Goal: Task Accomplishment & Management: Complete application form

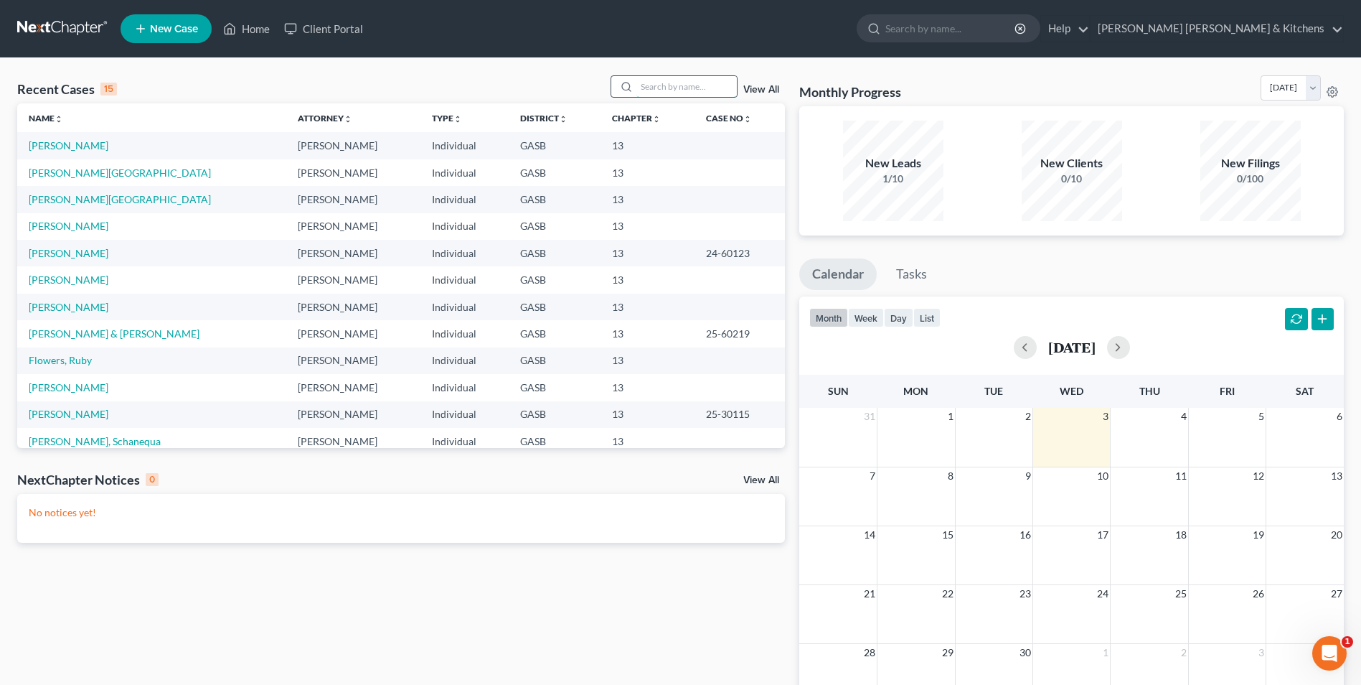
click at [672, 80] on input "search" at bounding box center [687, 86] width 100 height 21
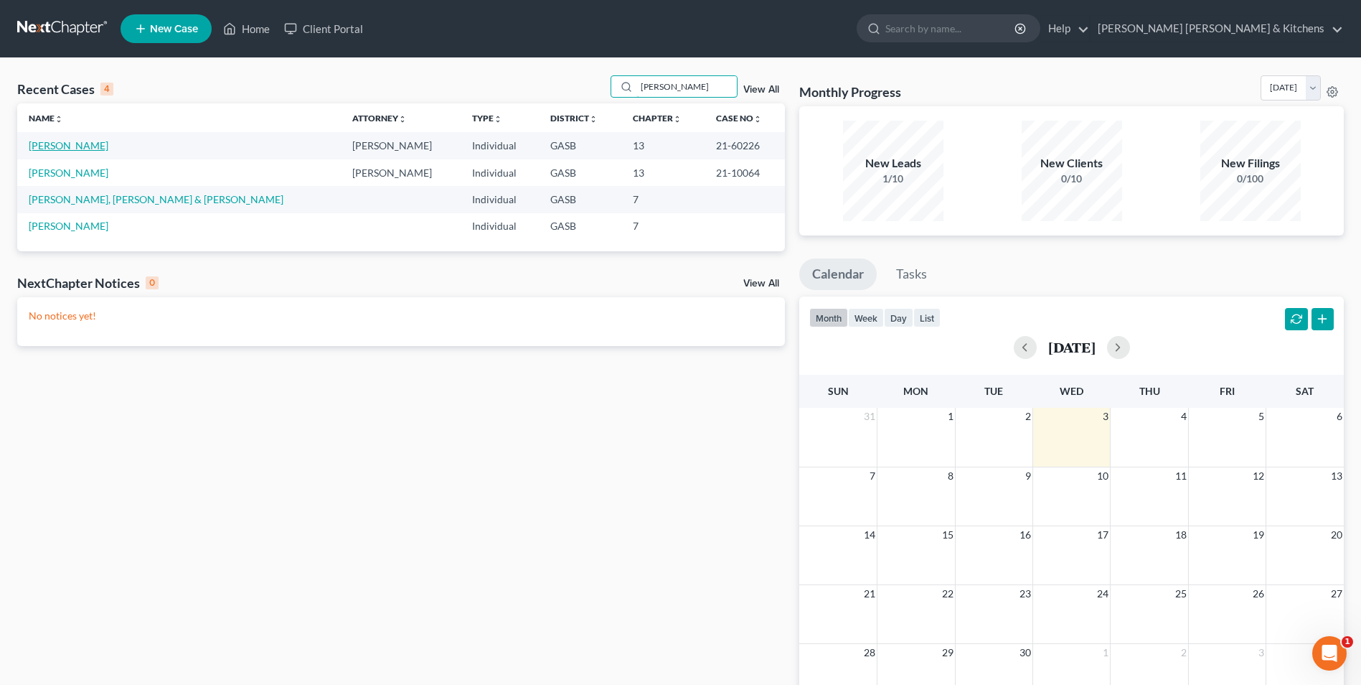
type input "[PERSON_NAME]"
click at [72, 145] on link "[PERSON_NAME]" at bounding box center [69, 145] width 80 height 12
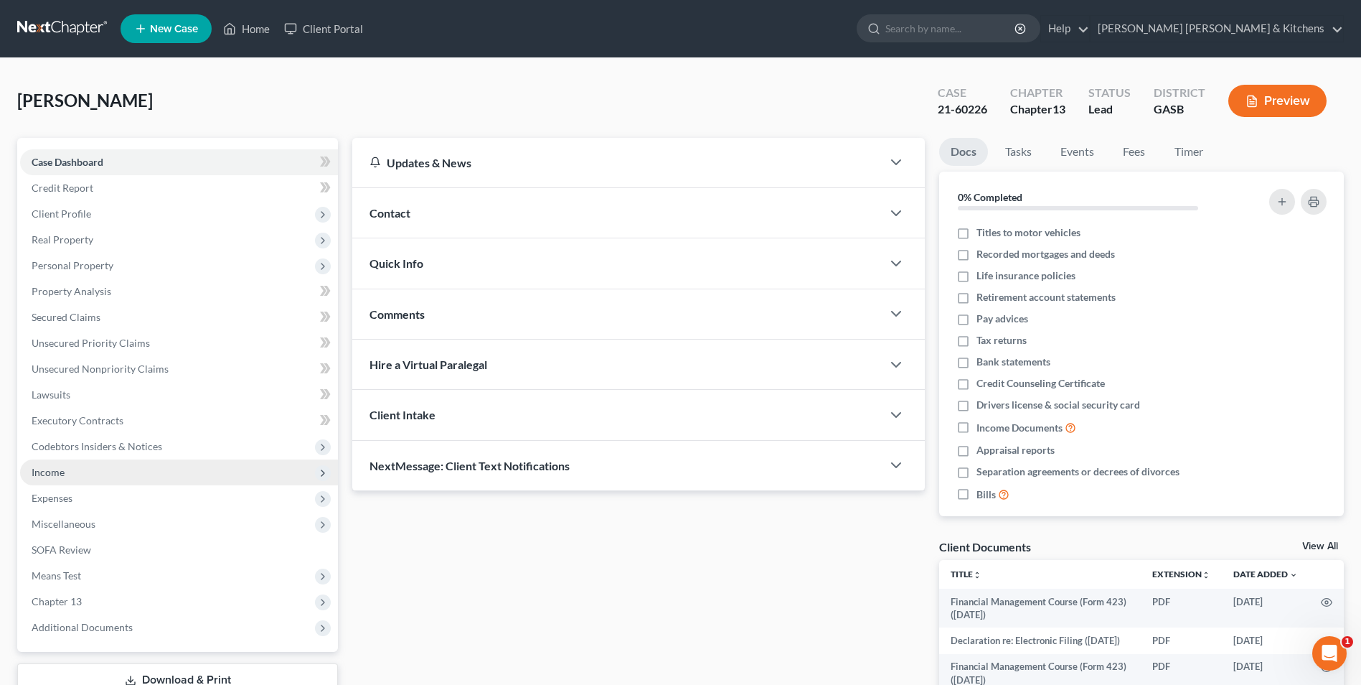
click at [52, 475] on span "Income" at bounding box center [48, 472] width 33 height 12
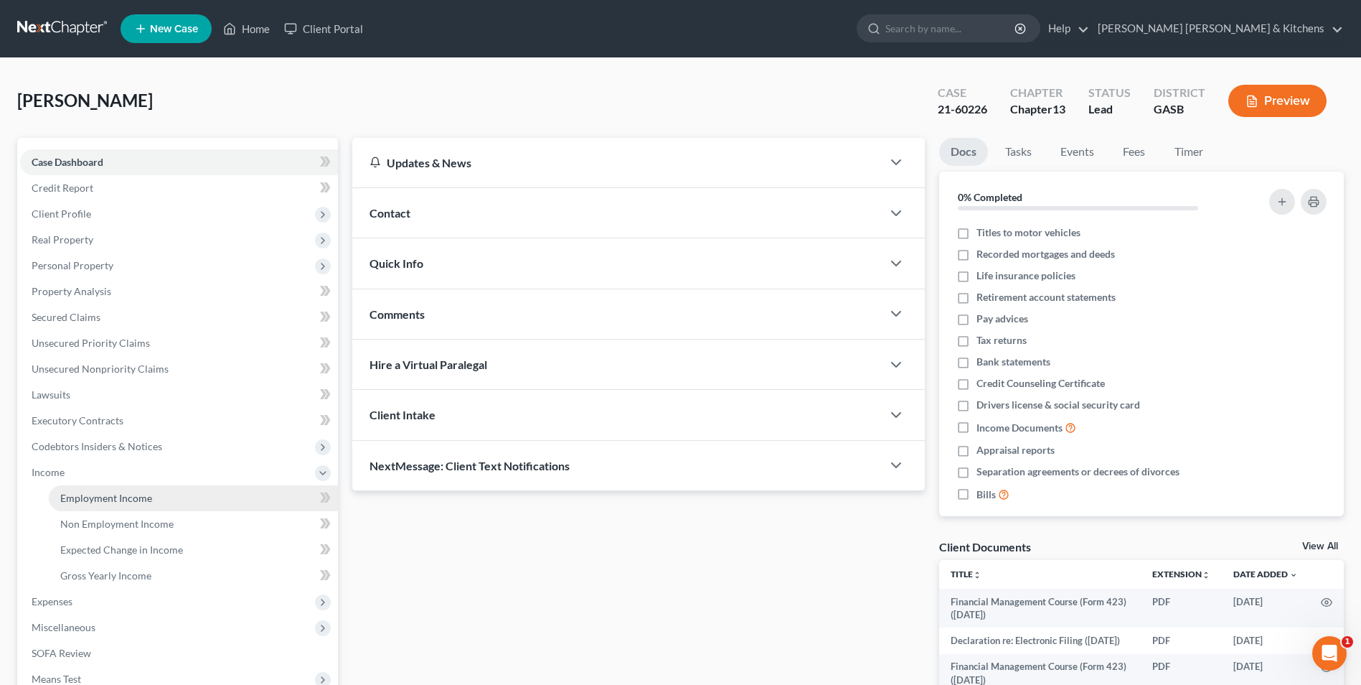
click at [73, 497] on span "Employment Income" at bounding box center [106, 498] width 92 height 12
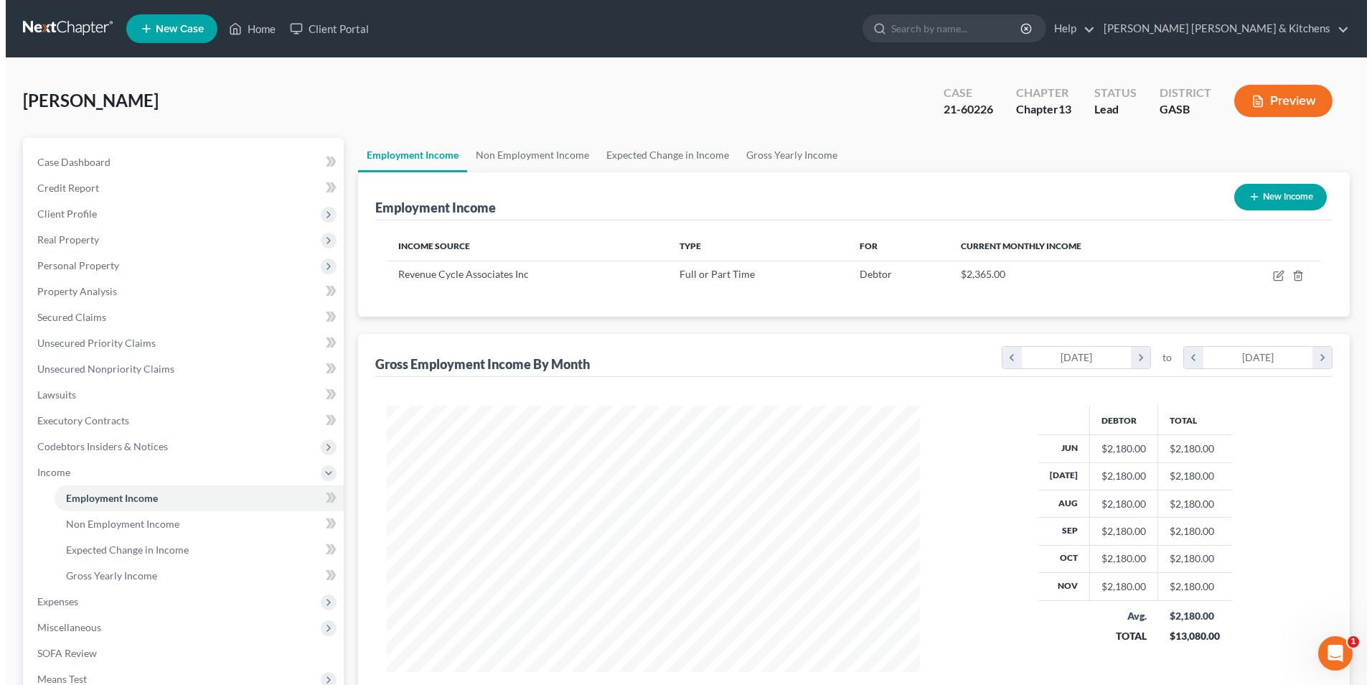
scroll to position [266, 561]
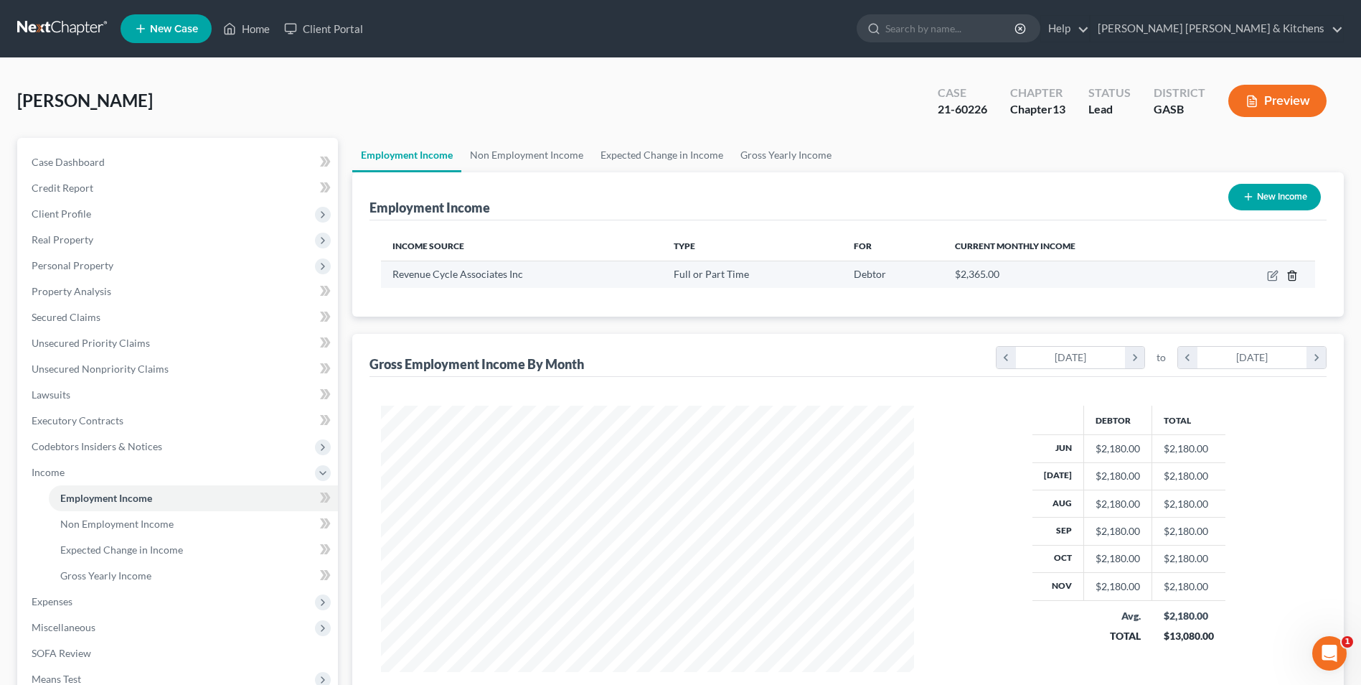
click at [1293, 277] on line "button" at bounding box center [1293, 276] width 0 height 3
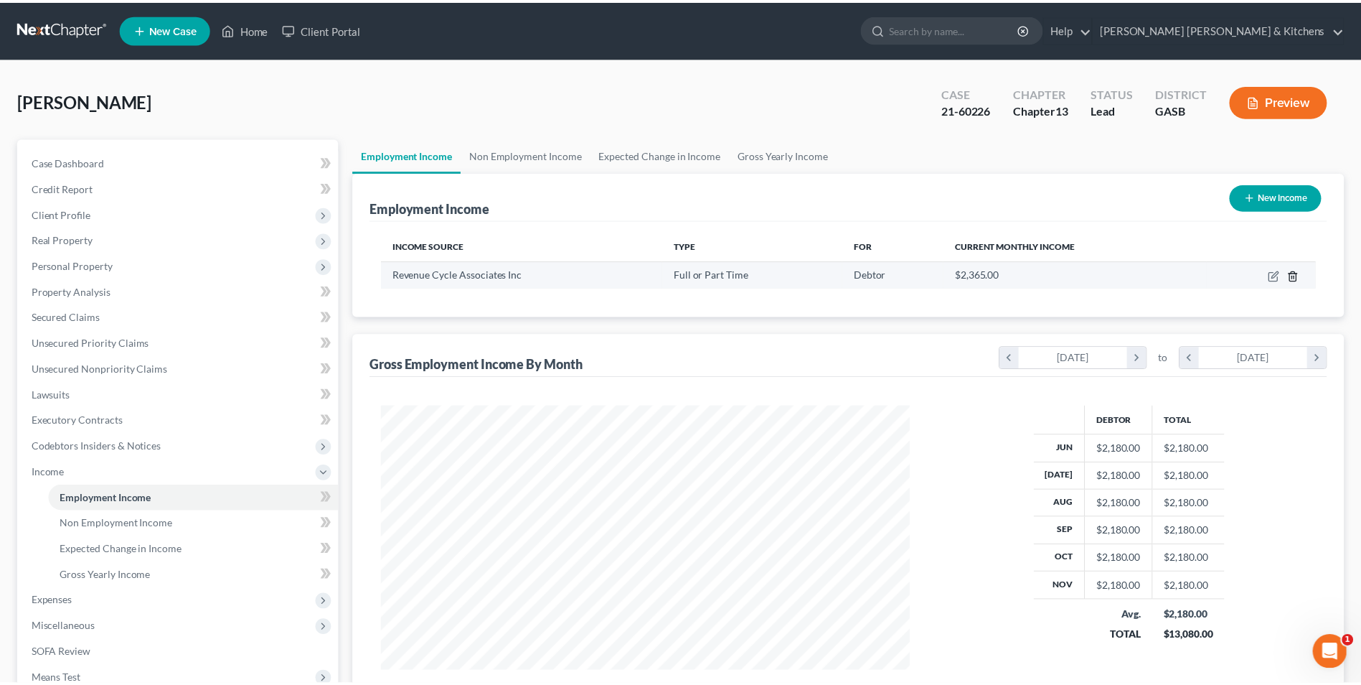
scroll to position [268, 567]
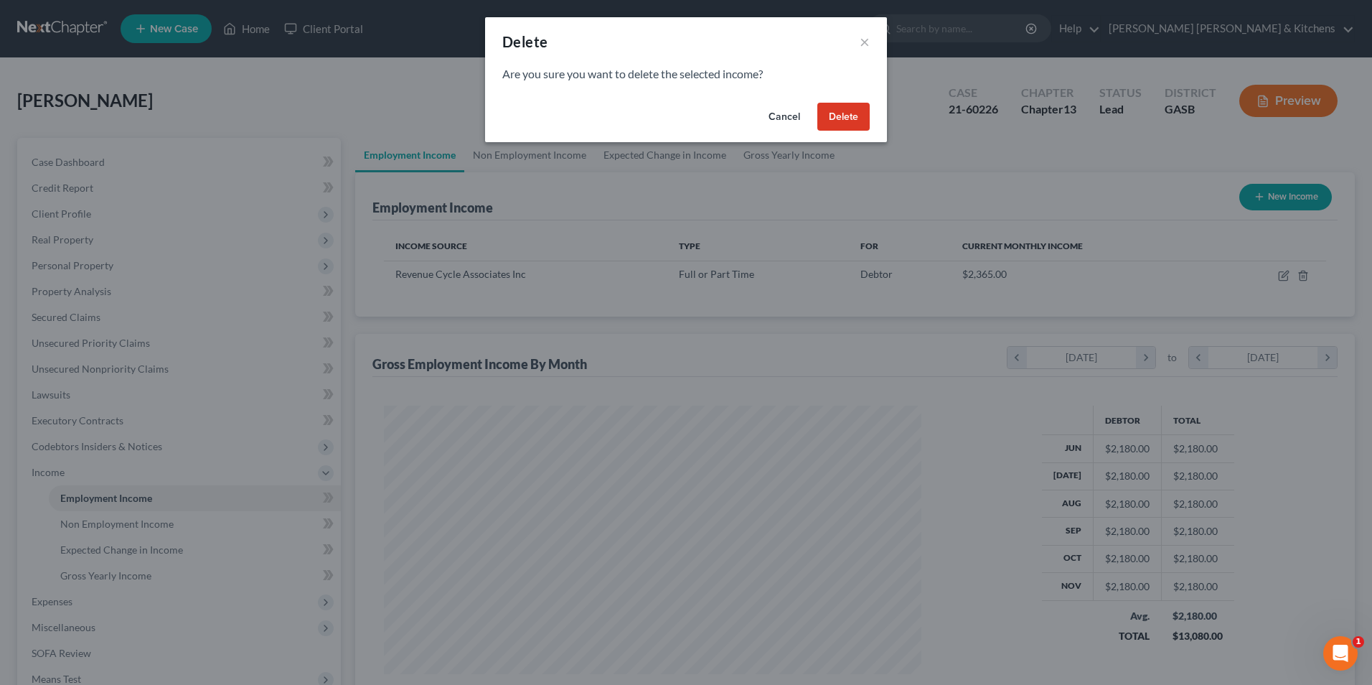
click at [855, 121] on button "Delete" at bounding box center [843, 117] width 52 height 29
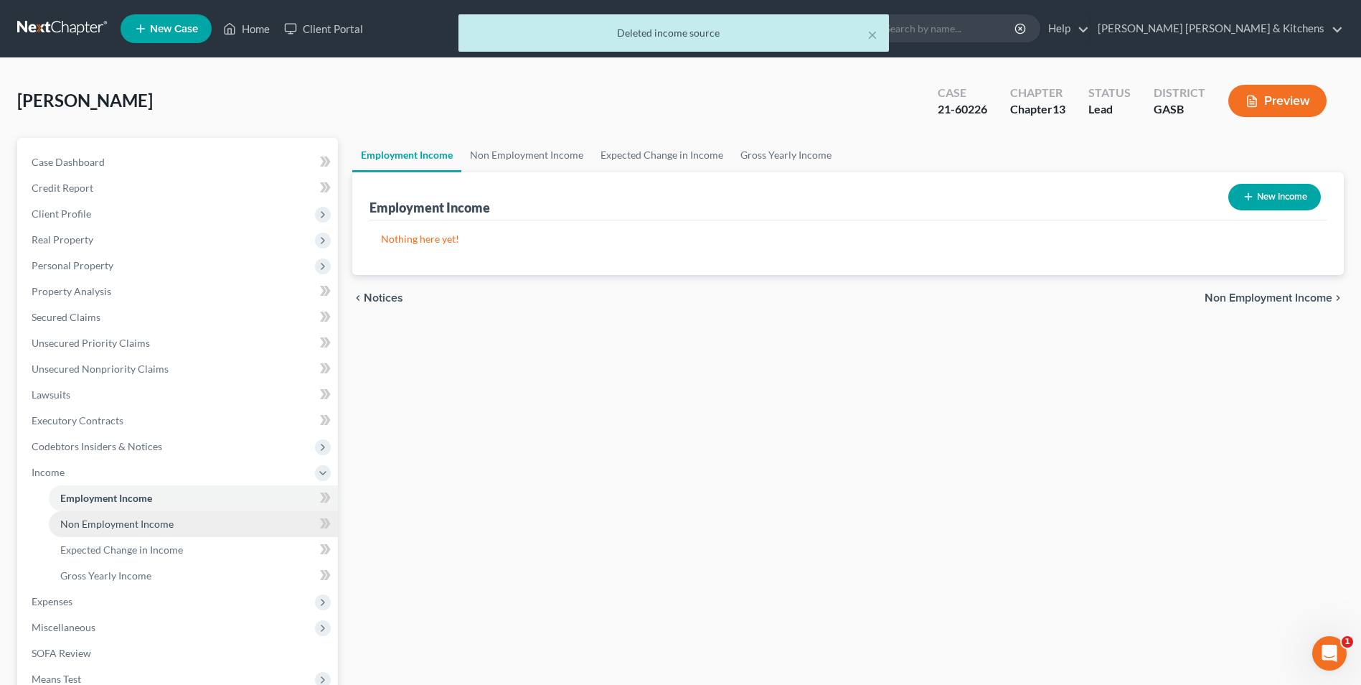
click at [88, 531] on link "Non Employment Income" at bounding box center [193, 524] width 289 height 26
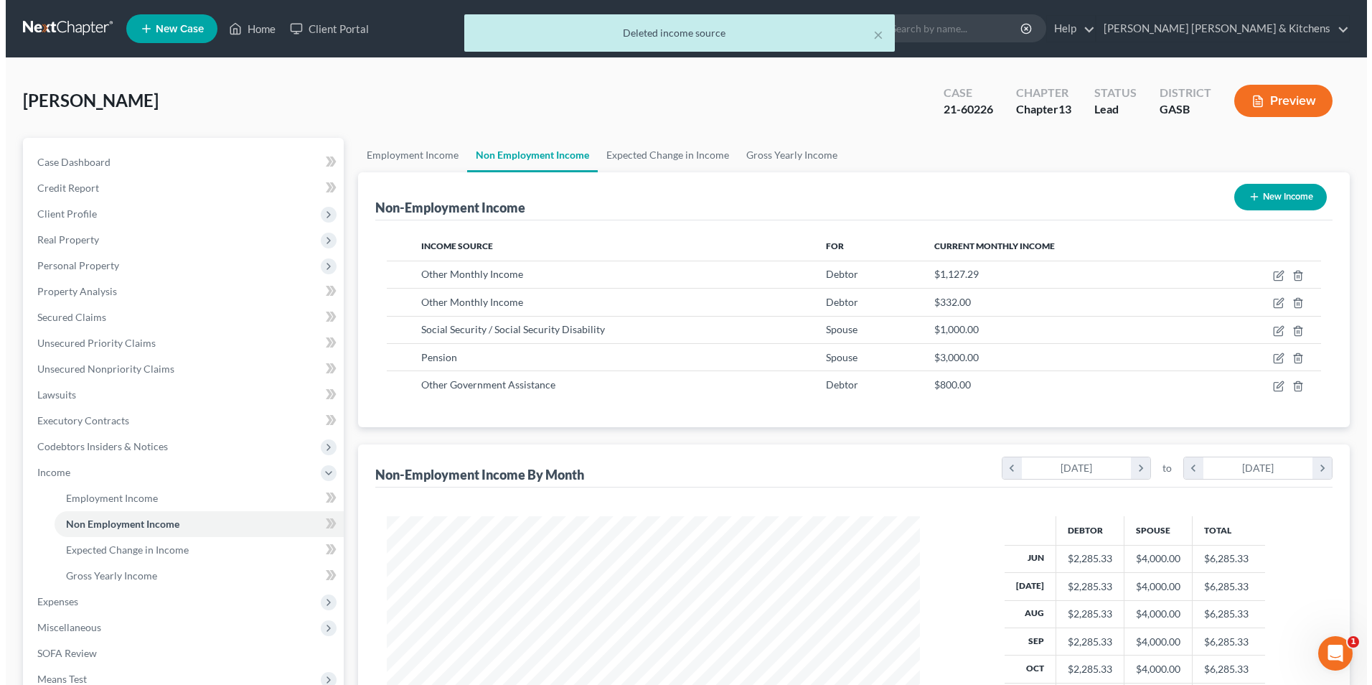
scroll to position [266, 561]
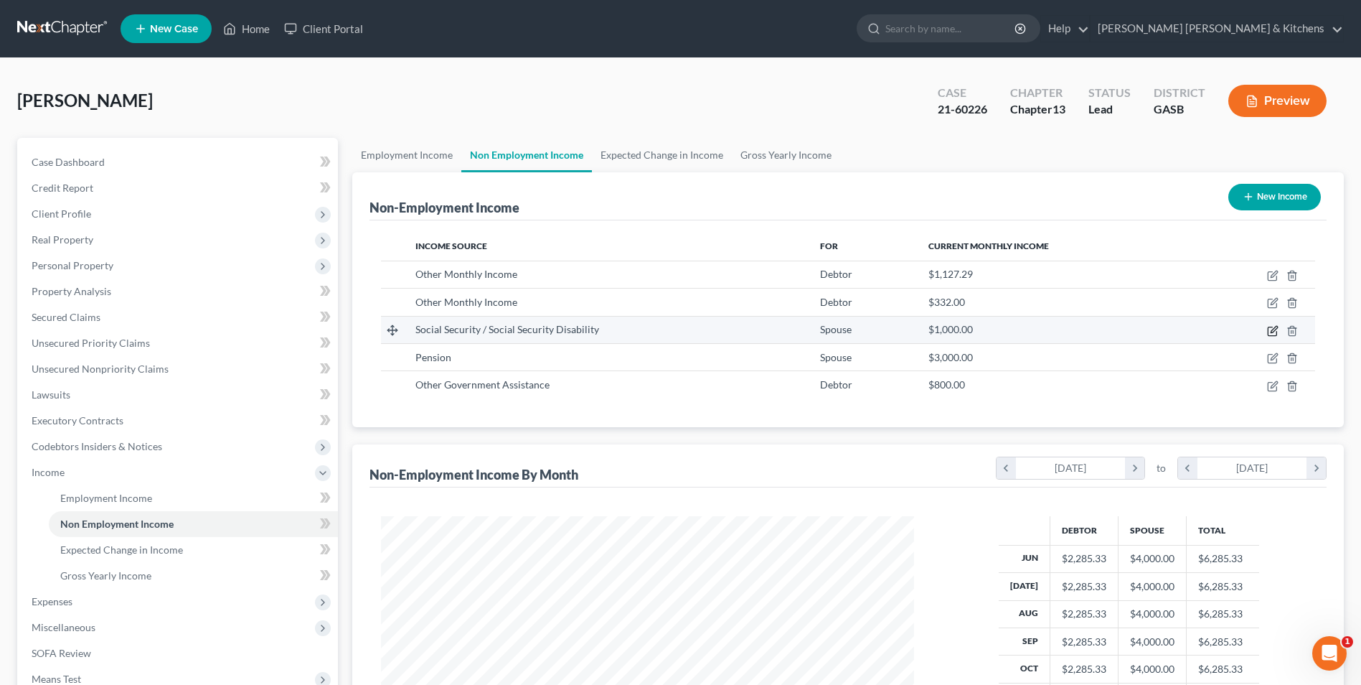
click at [1274, 334] on icon "button" at bounding box center [1272, 330] width 11 height 11
select select "4"
select select "0"
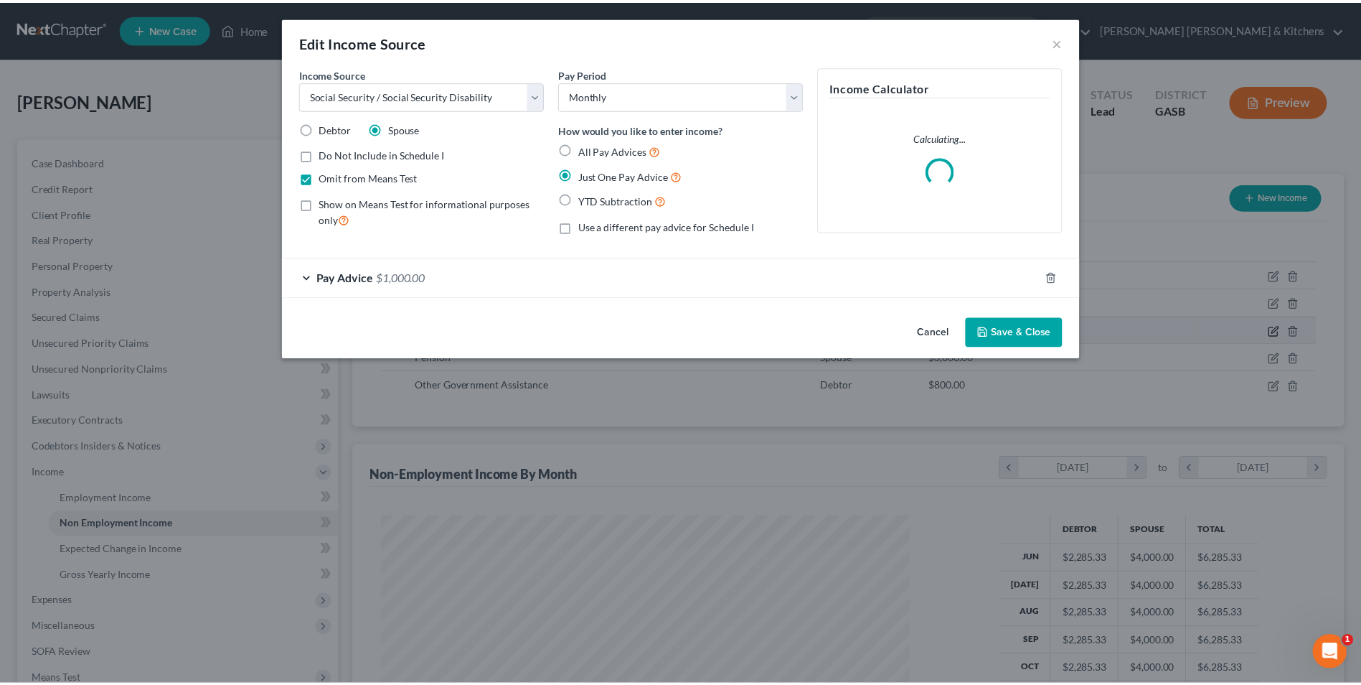
scroll to position [268, 567]
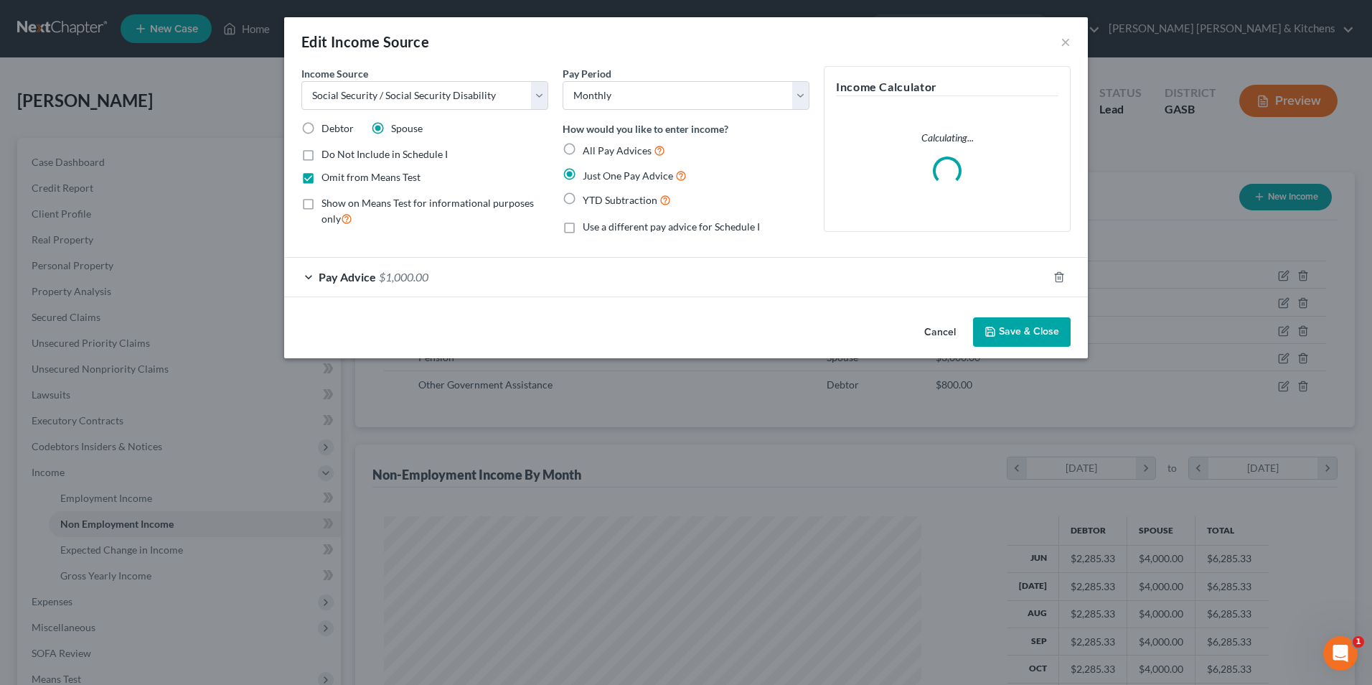
click at [362, 277] on span "Pay Advice" at bounding box center [347, 277] width 57 height 14
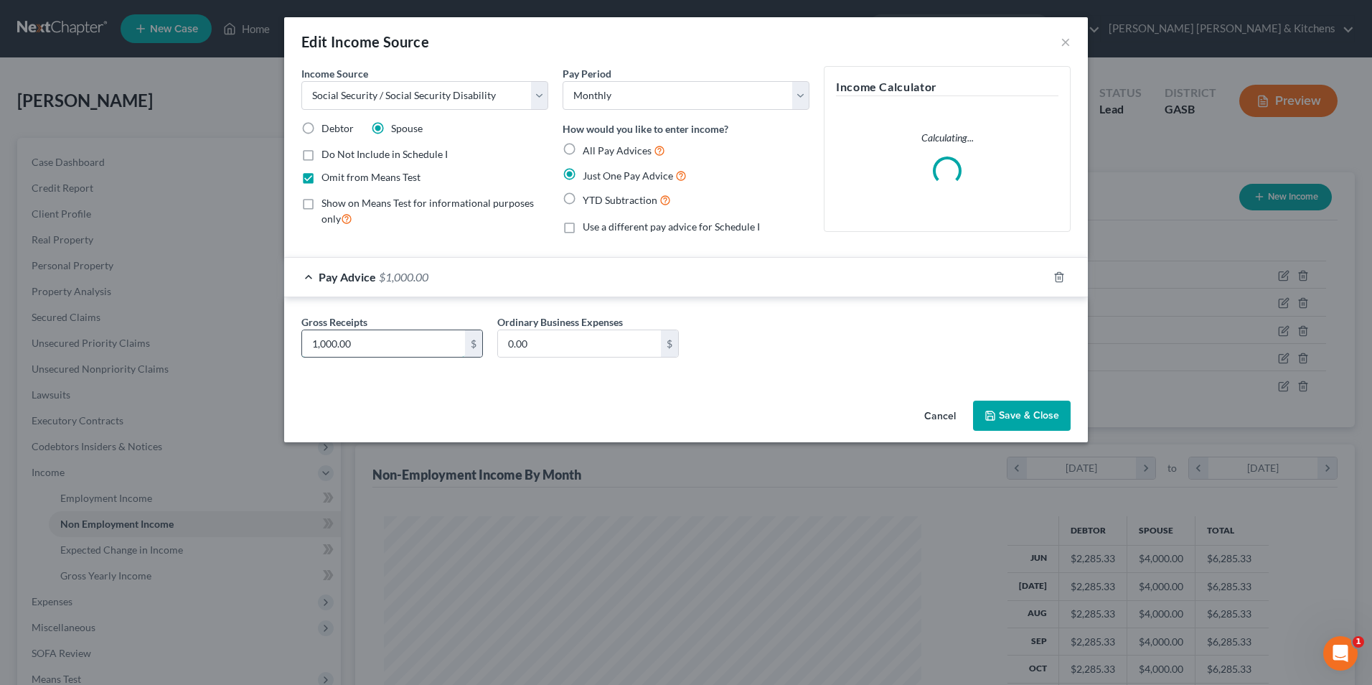
click at [367, 337] on input "1,000.00" at bounding box center [383, 343] width 163 height 27
type input "1,200"
click at [1004, 410] on button "Save & Close" at bounding box center [1022, 415] width 98 height 30
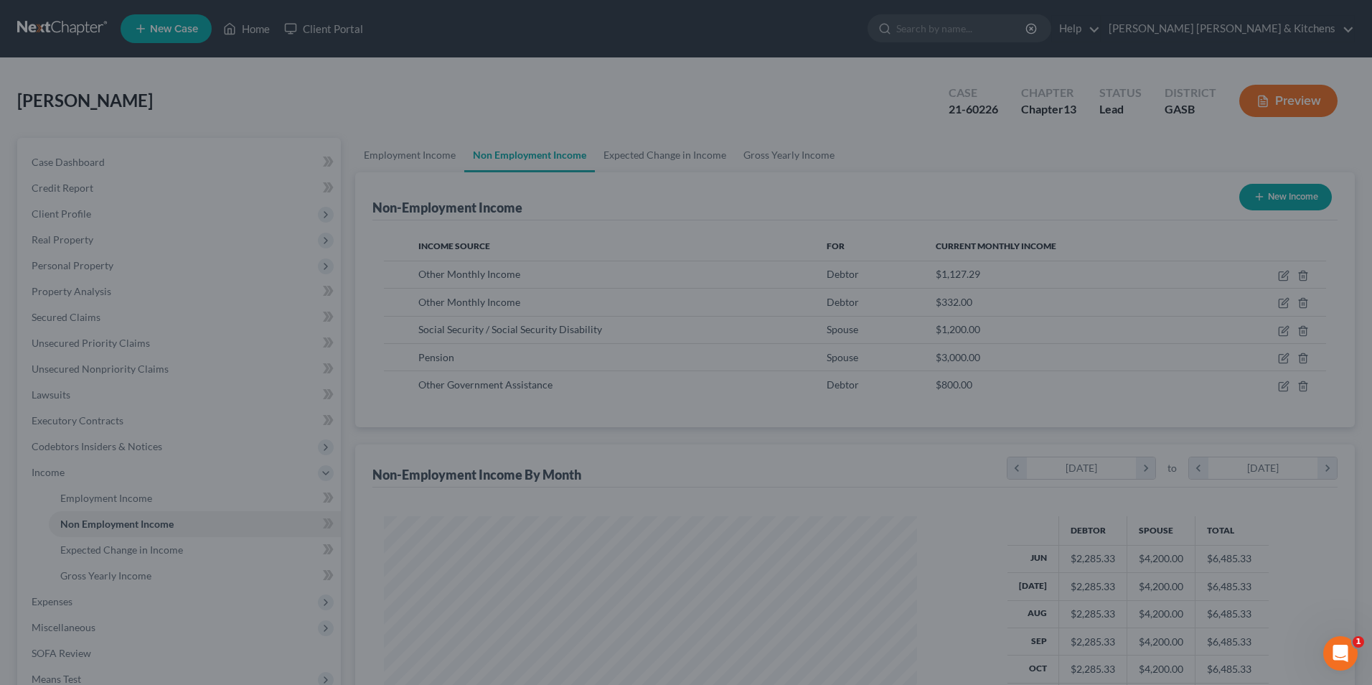
scroll to position [717334, 717039]
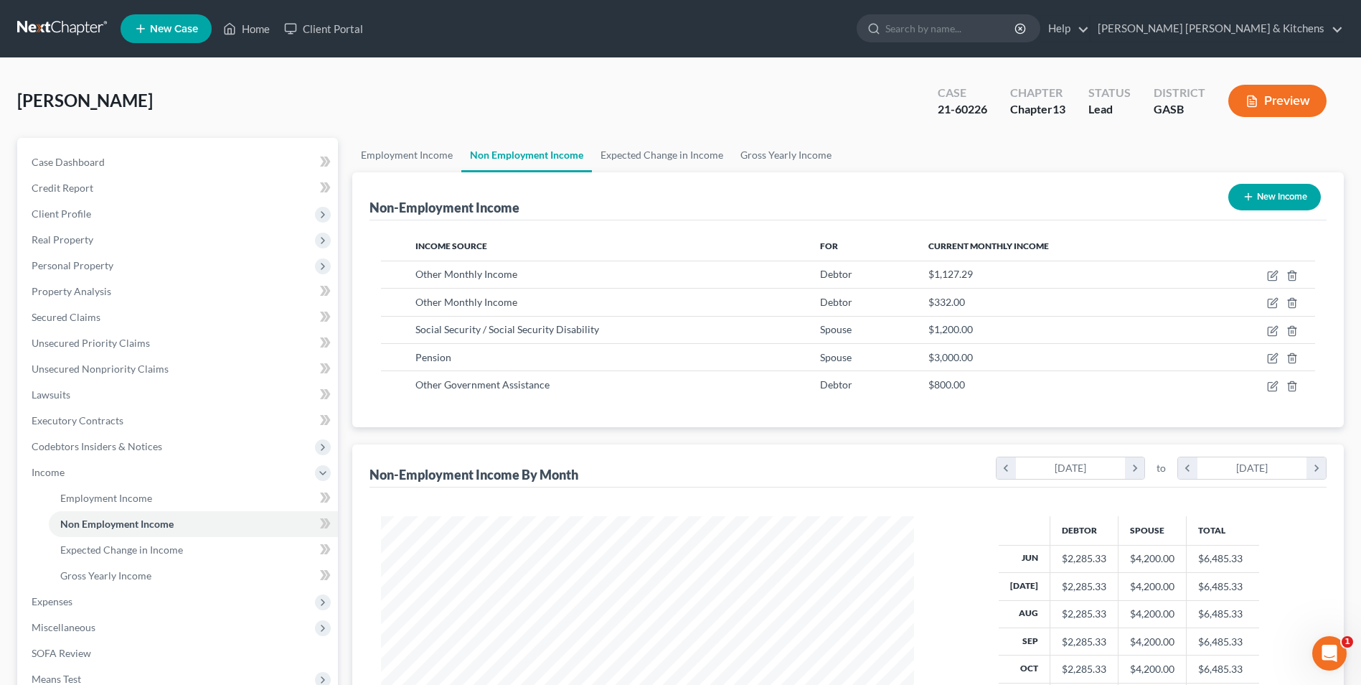
click at [1274, 199] on button "New Income" at bounding box center [1275, 197] width 93 height 27
select select "0"
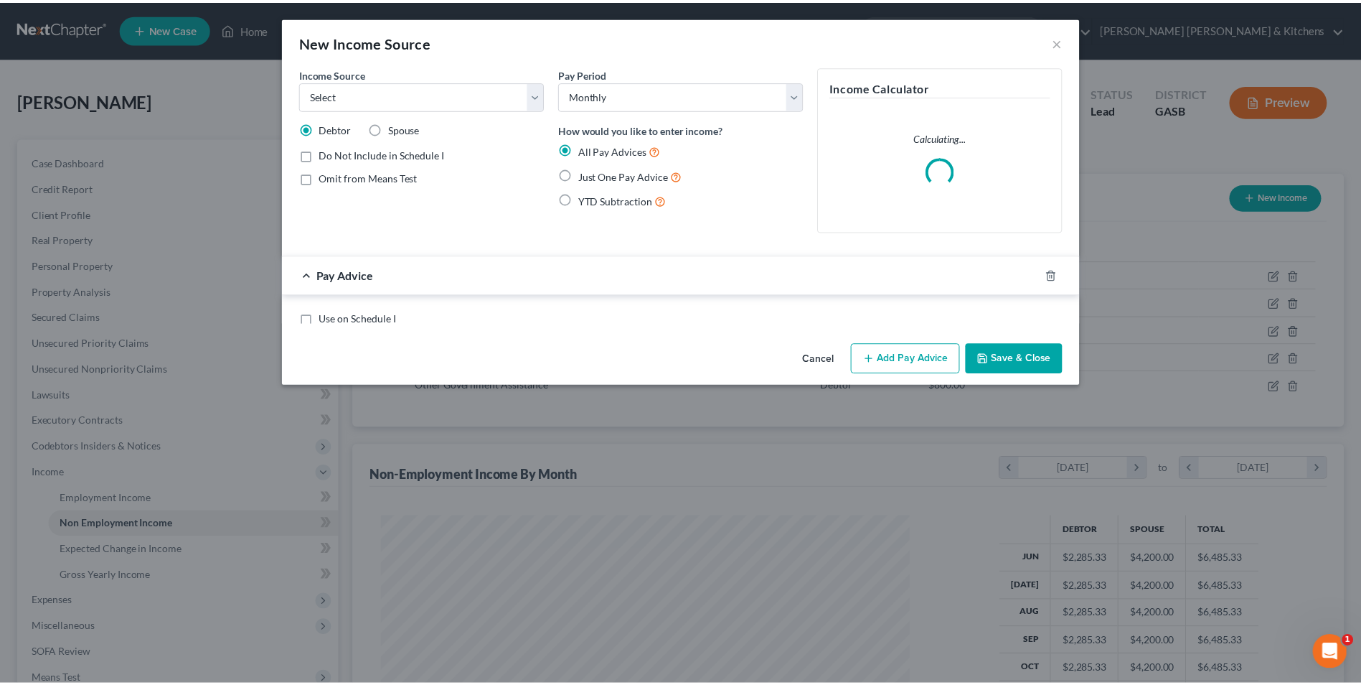
scroll to position [268, 567]
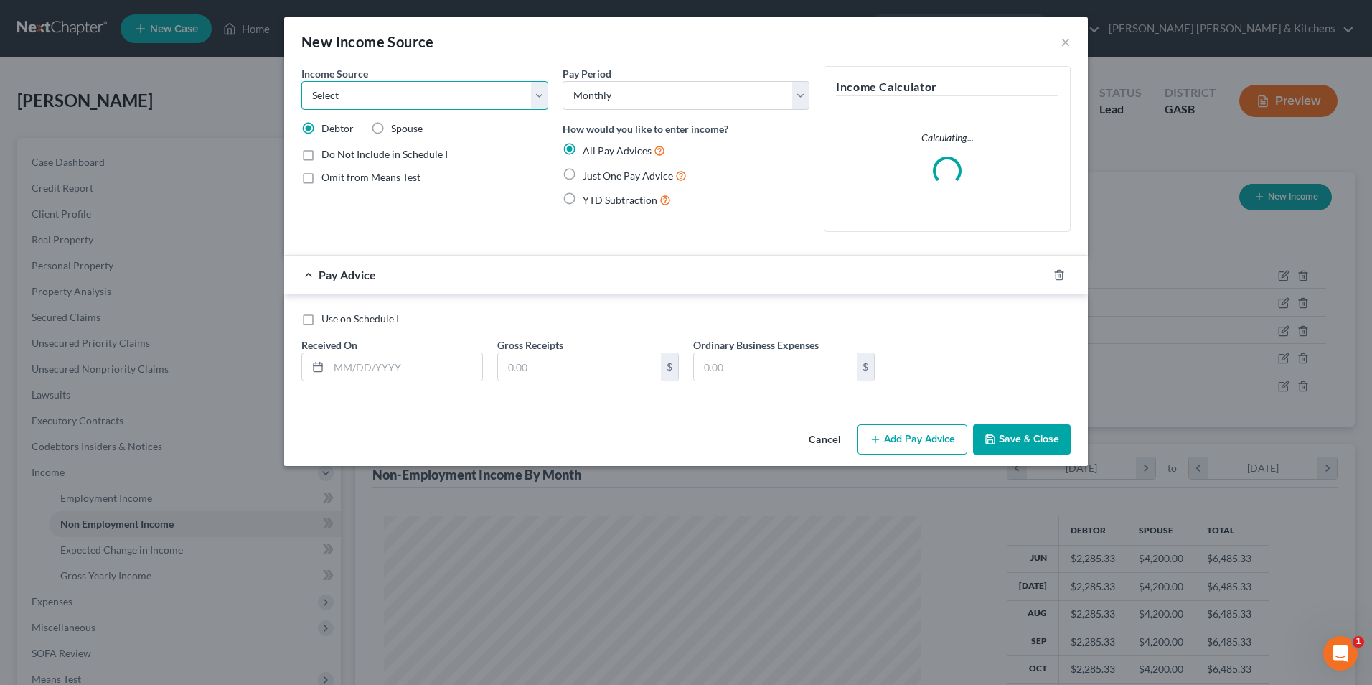
click at [408, 97] on select "Select Unemployment Disability (from employer) Pension Retirement Social Securi…" at bounding box center [424, 95] width 247 height 29
select select "4"
click at [301, 81] on select "Select Unemployment Disability (from employer) Pension Retirement Social Securi…" at bounding box center [424, 95] width 247 height 29
click at [583, 177] on label "Just One Pay Advice" at bounding box center [635, 175] width 104 height 17
click at [588, 177] on input "Just One Pay Advice" at bounding box center [592, 171] width 9 height 9
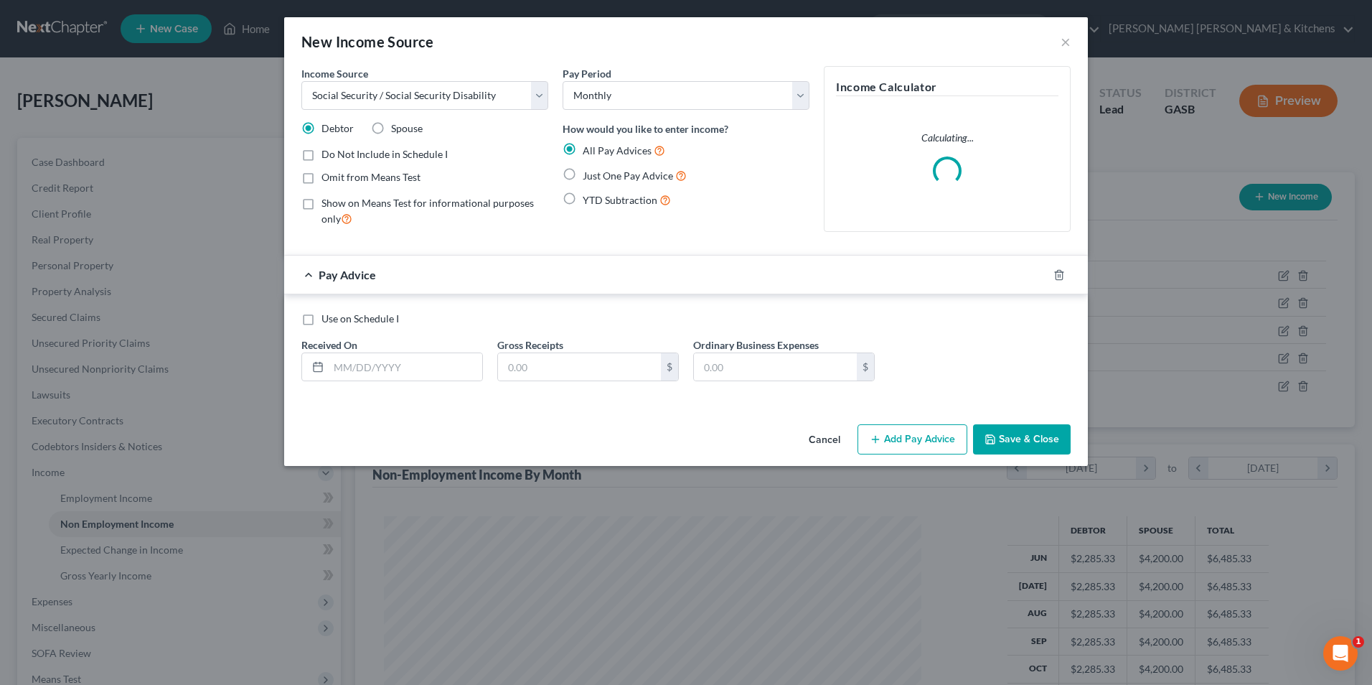
radio input "true"
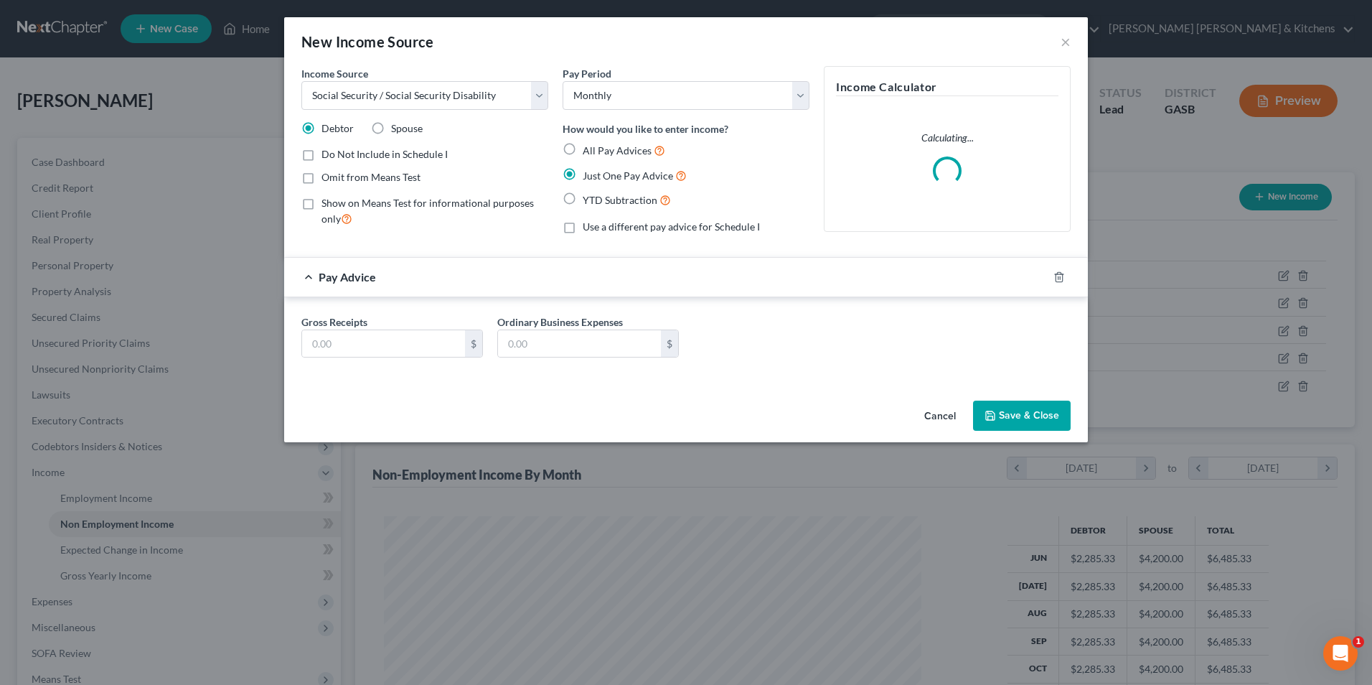
click at [321, 178] on label "Omit from Means Test" at bounding box center [370, 177] width 99 height 14
click at [327, 178] on input "Omit from Means Test" at bounding box center [331, 174] width 9 height 9
checkbox input "true"
click at [340, 338] on input "text" at bounding box center [383, 343] width 163 height 27
type input "1,400.00"
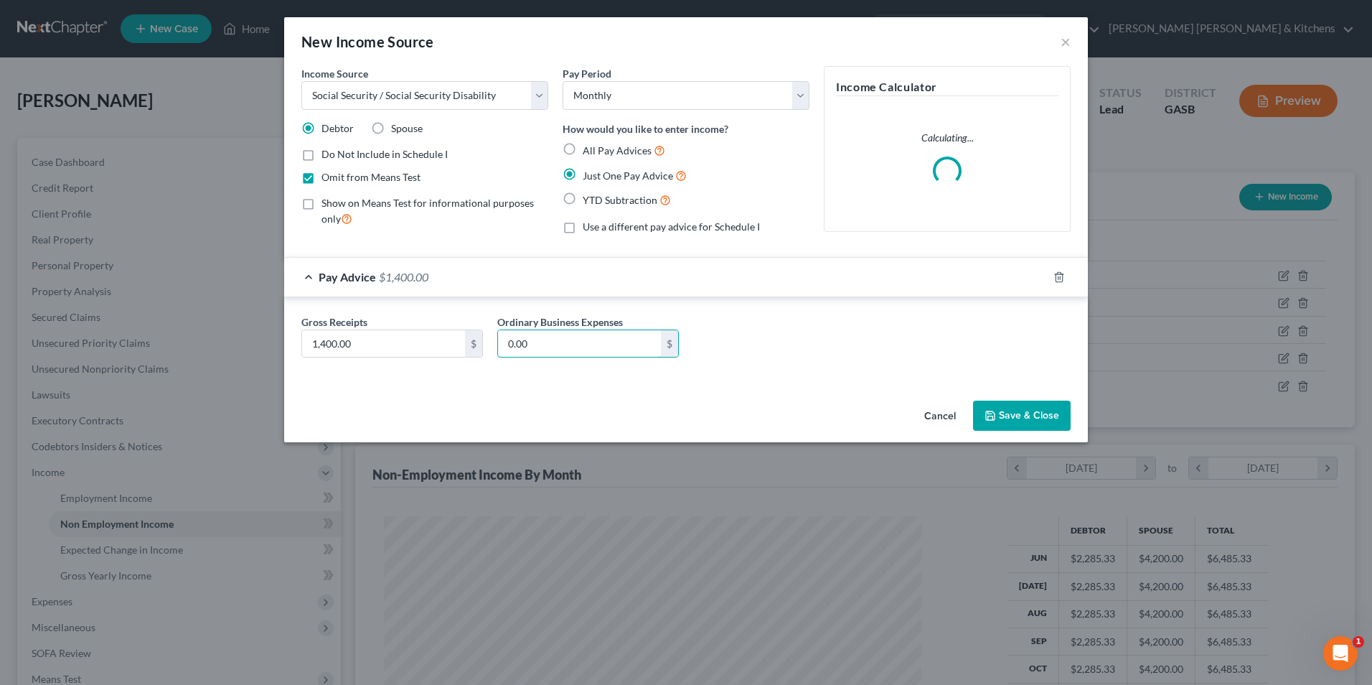
type input "0.00"
click at [1020, 421] on button "Save & Close" at bounding box center [1022, 415] width 98 height 30
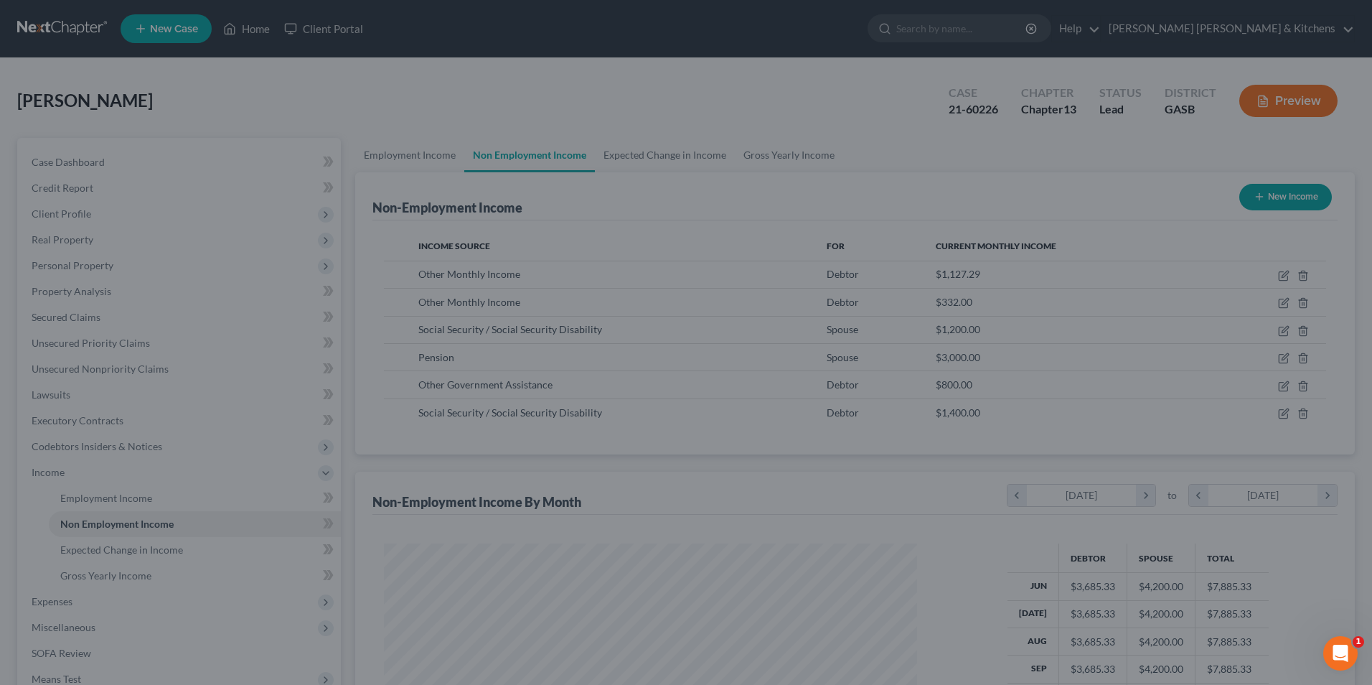
scroll to position [717334, 717039]
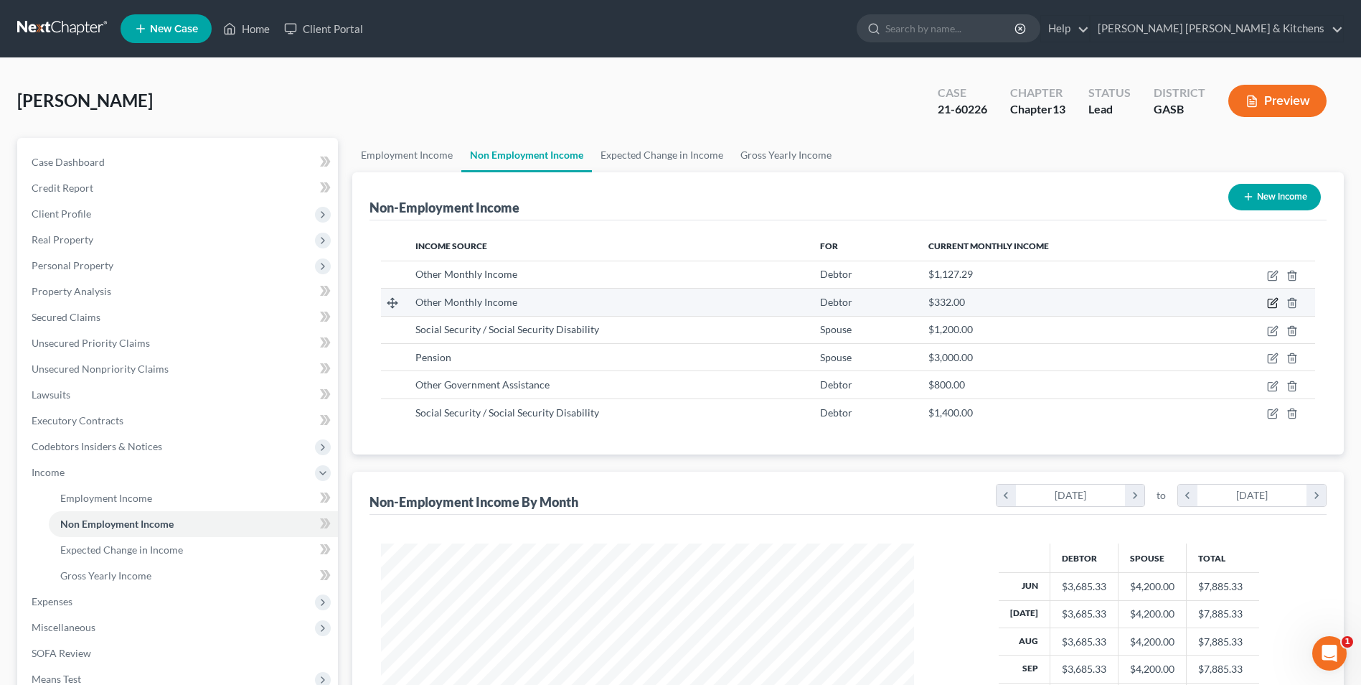
click at [1274, 299] on icon "button" at bounding box center [1272, 302] width 11 height 11
select select "13"
select select "0"
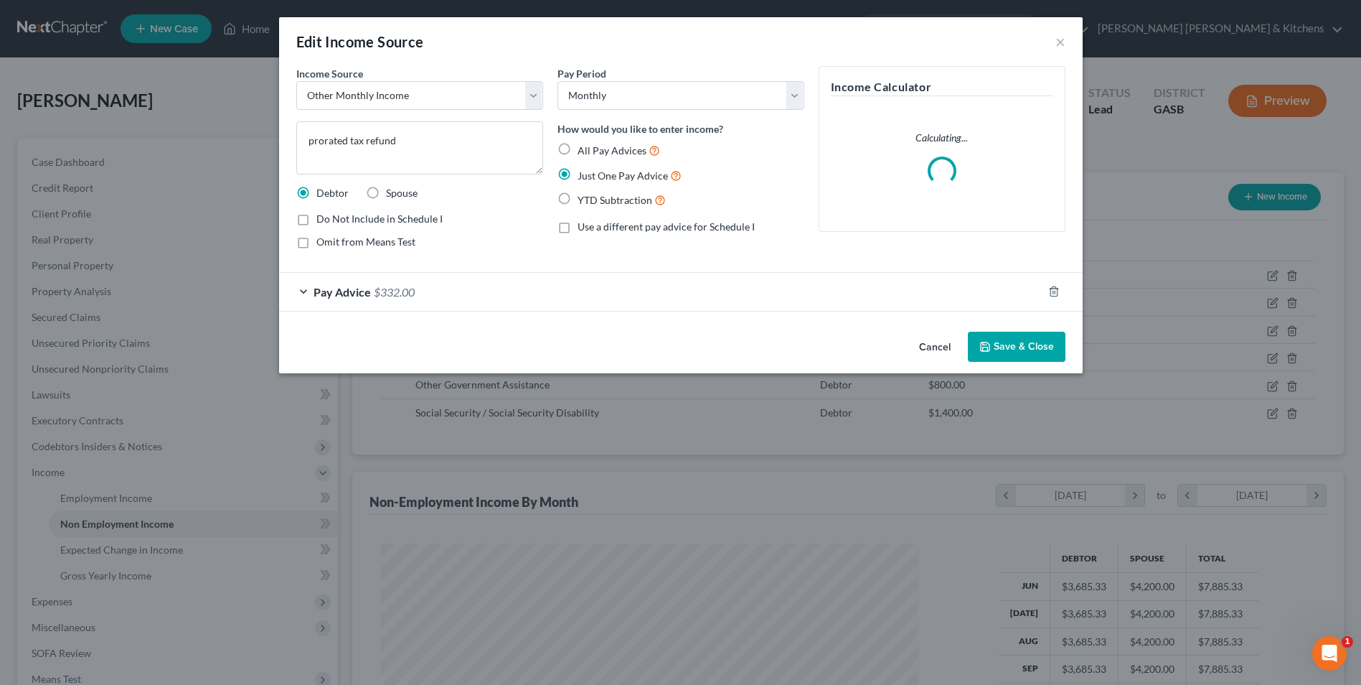
scroll to position [268, 567]
click at [347, 293] on span "Pay Advice" at bounding box center [347, 292] width 57 height 14
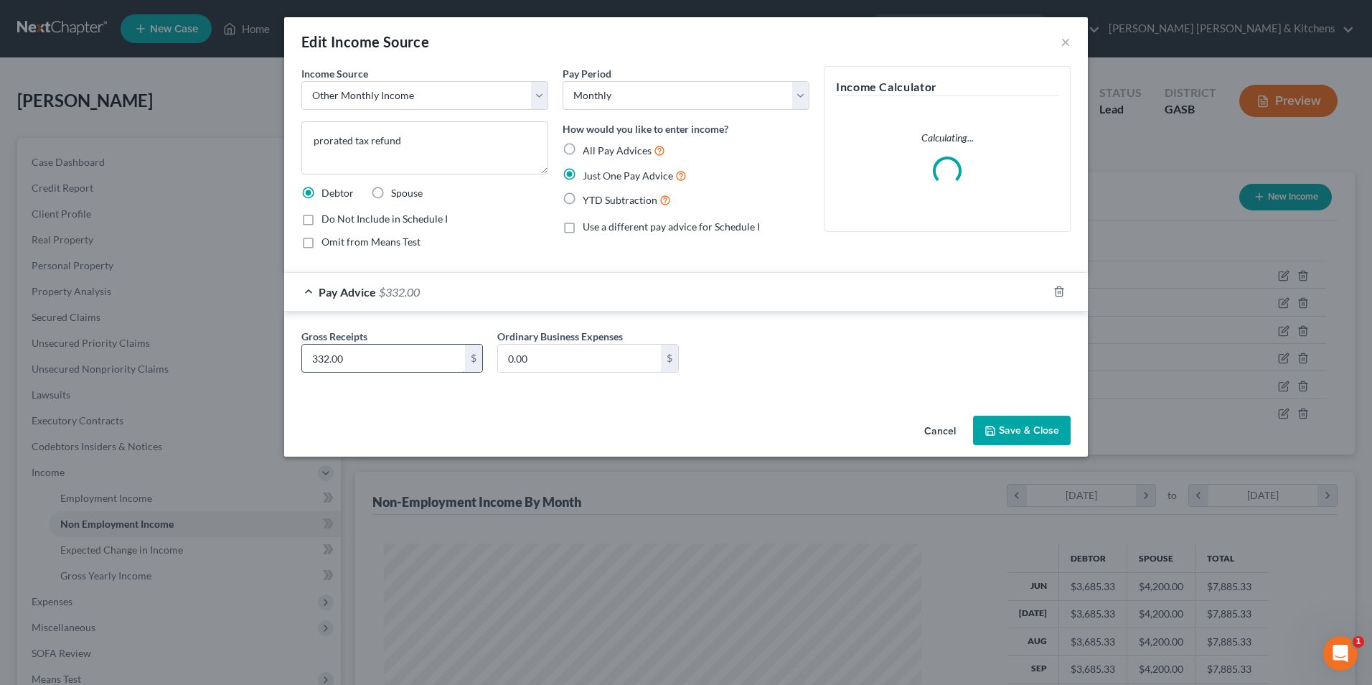
click at [368, 352] on input "332.00" at bounding box center [383, 357] width 163 height 27
type input "332"
click at [1045, 423] on button "Save & Close" at bounding box center [1022, 430] width 98 height 30
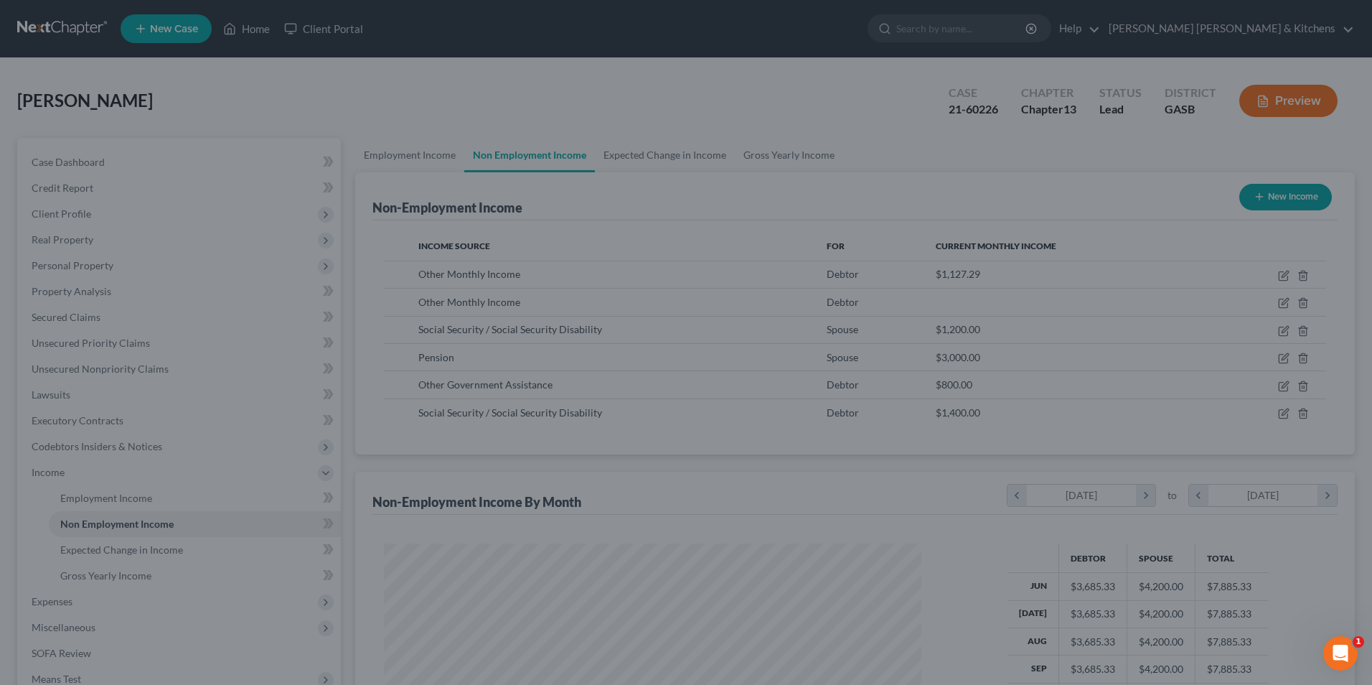
scroll to position [717334, 717039]
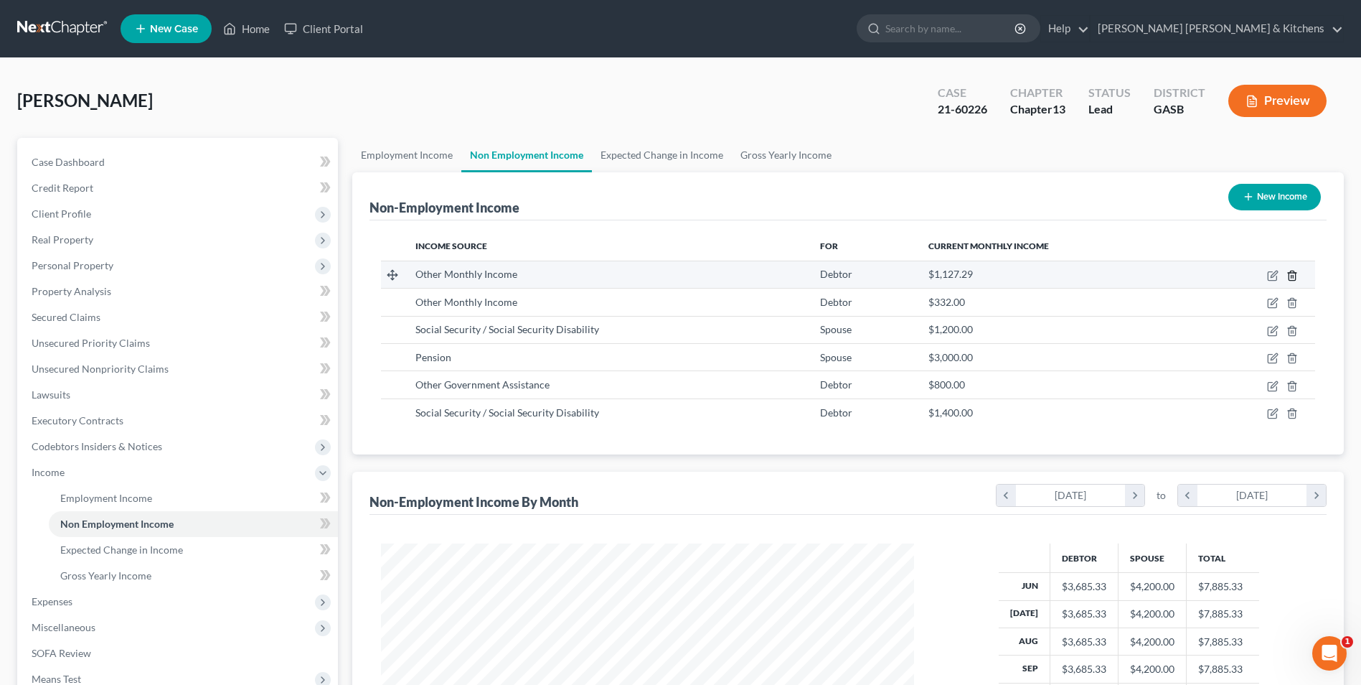
click at [1295, 276] on icon "button" at bounding box center [1292, 275] width 11 height 11
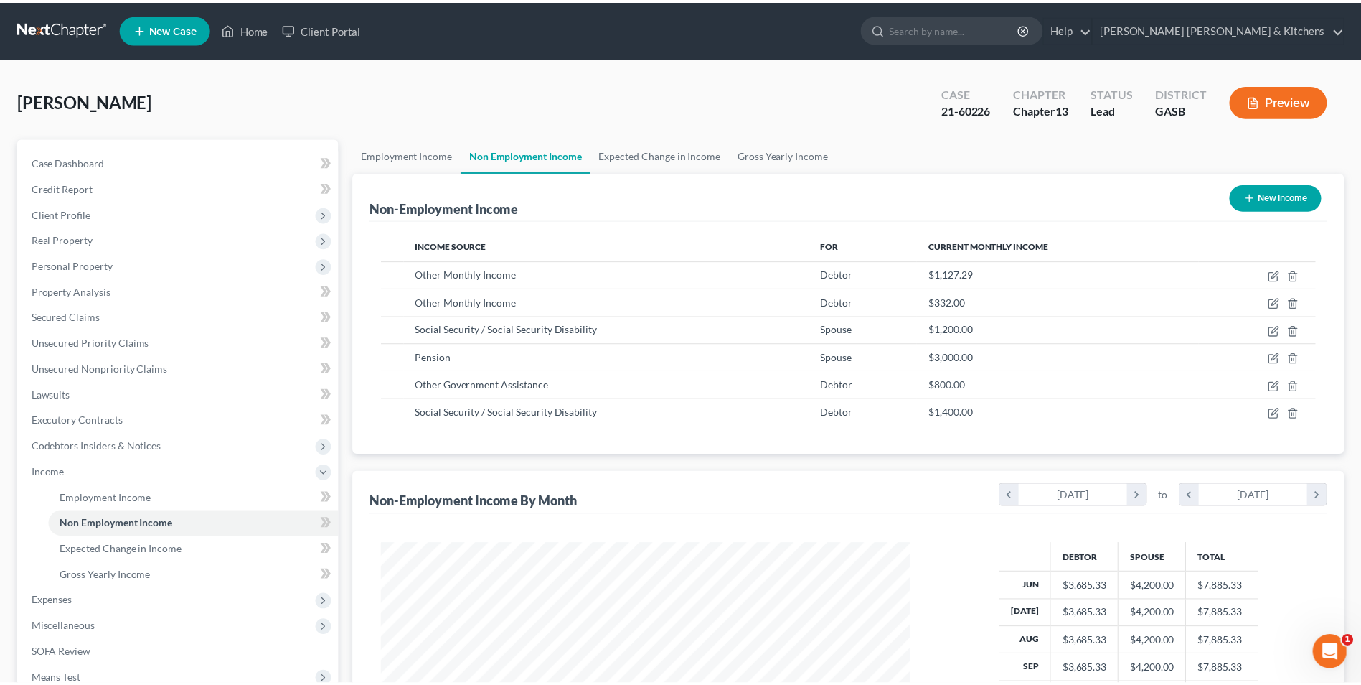
scroll to position [268, 567]
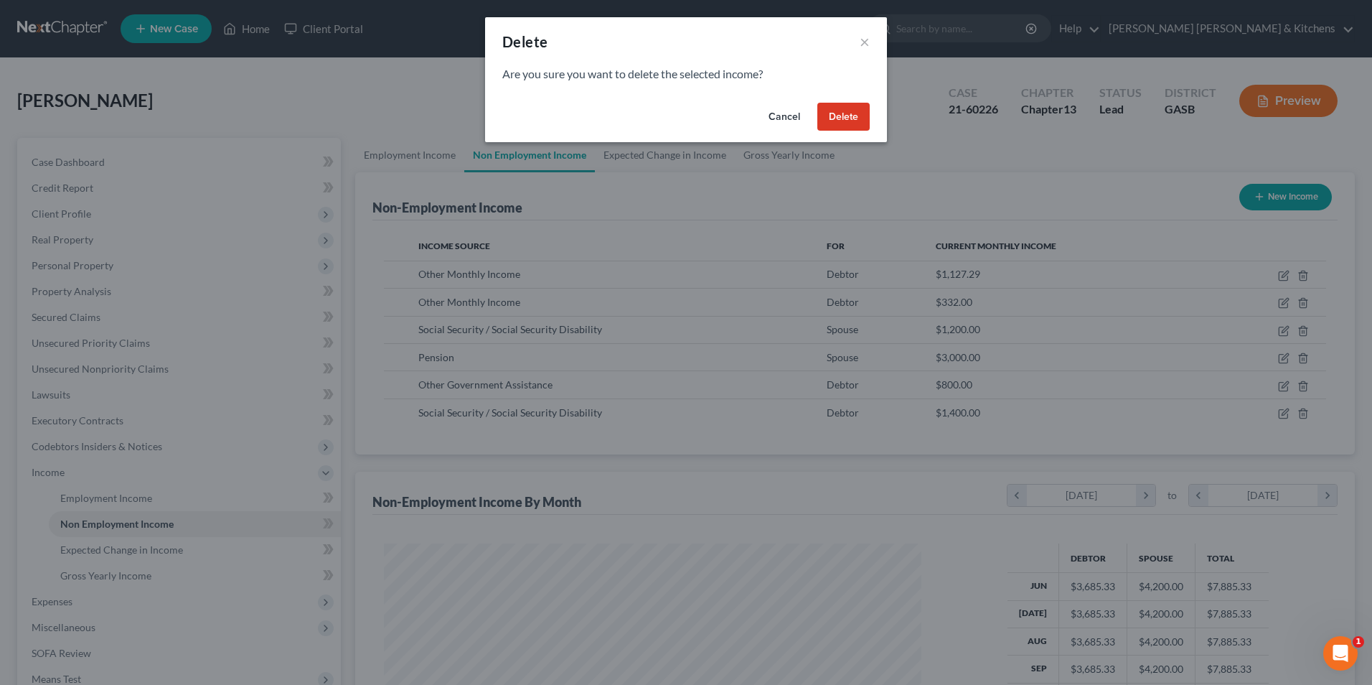
click at [858, 120] on button "Delete" at bounding box center [843, 117] width 52 height 29
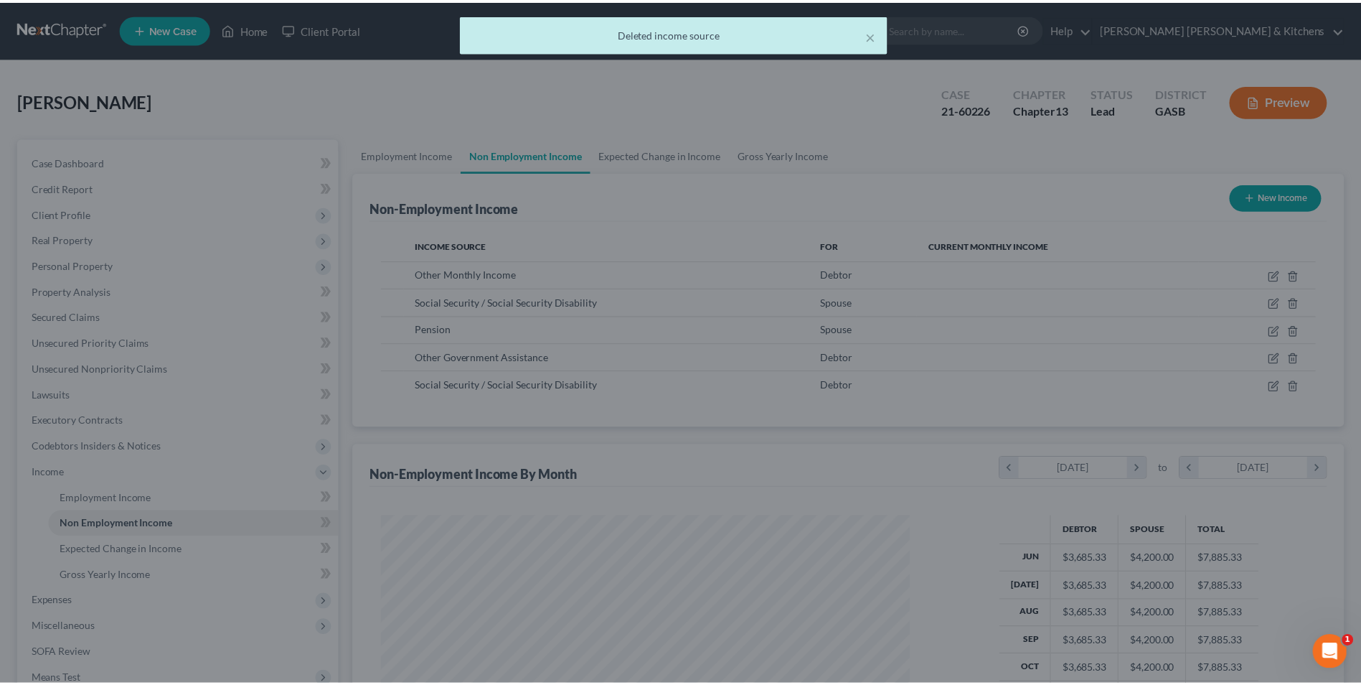
scroll to position [717334, 717039]
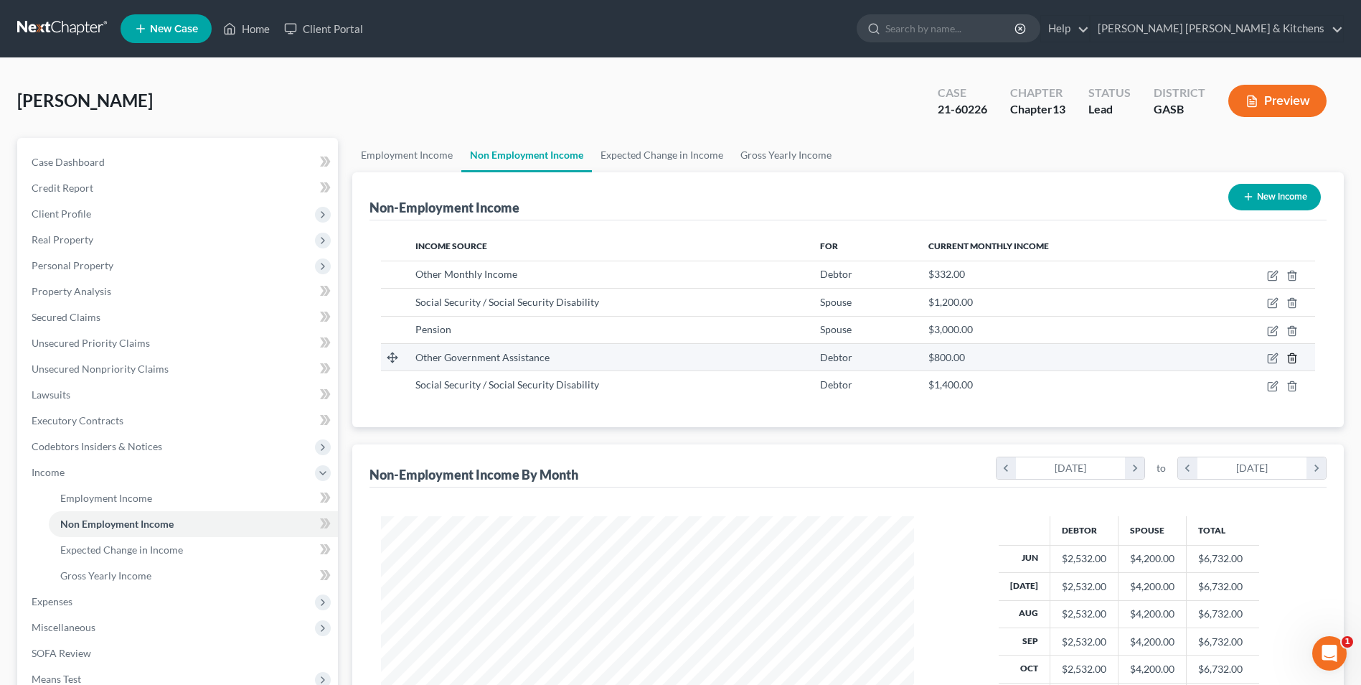
click at [1290, 361] on icon "button" at bounding box center [1292, 357] width 11 height 11
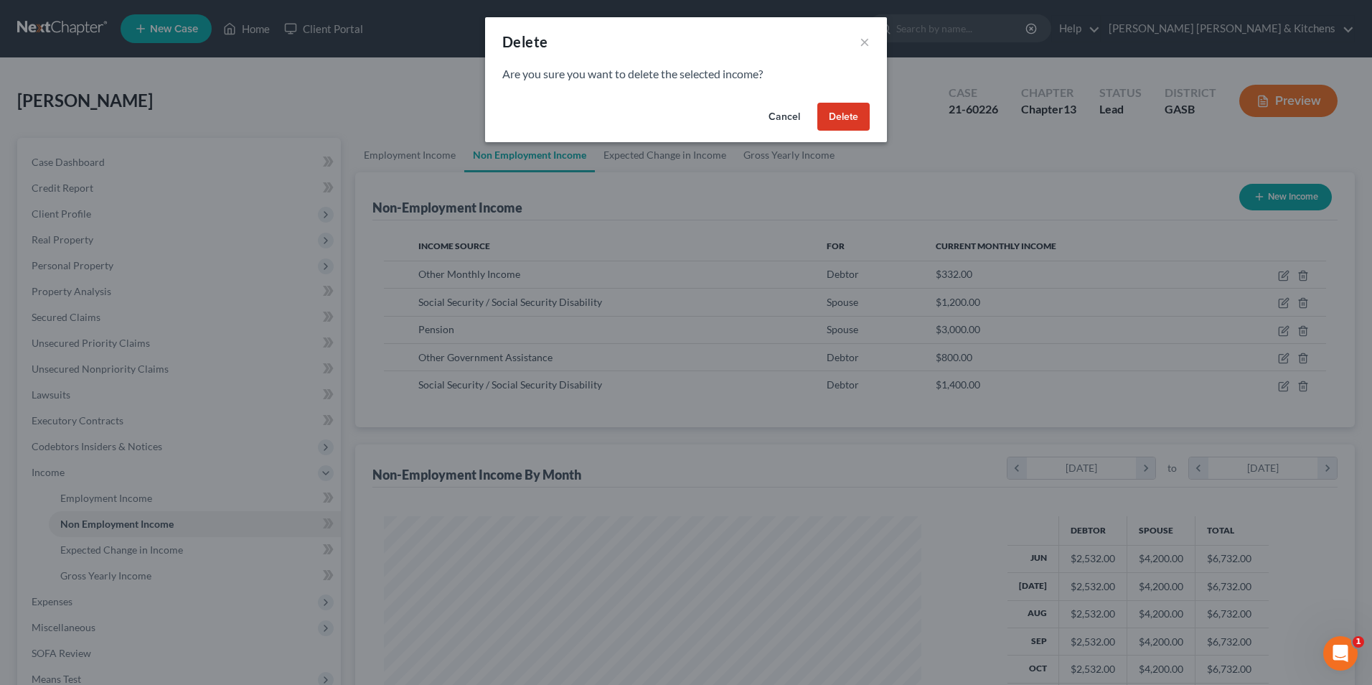
click at [842, 122] on button "Delete" at bounding box center [843, 117] width 52 height 29
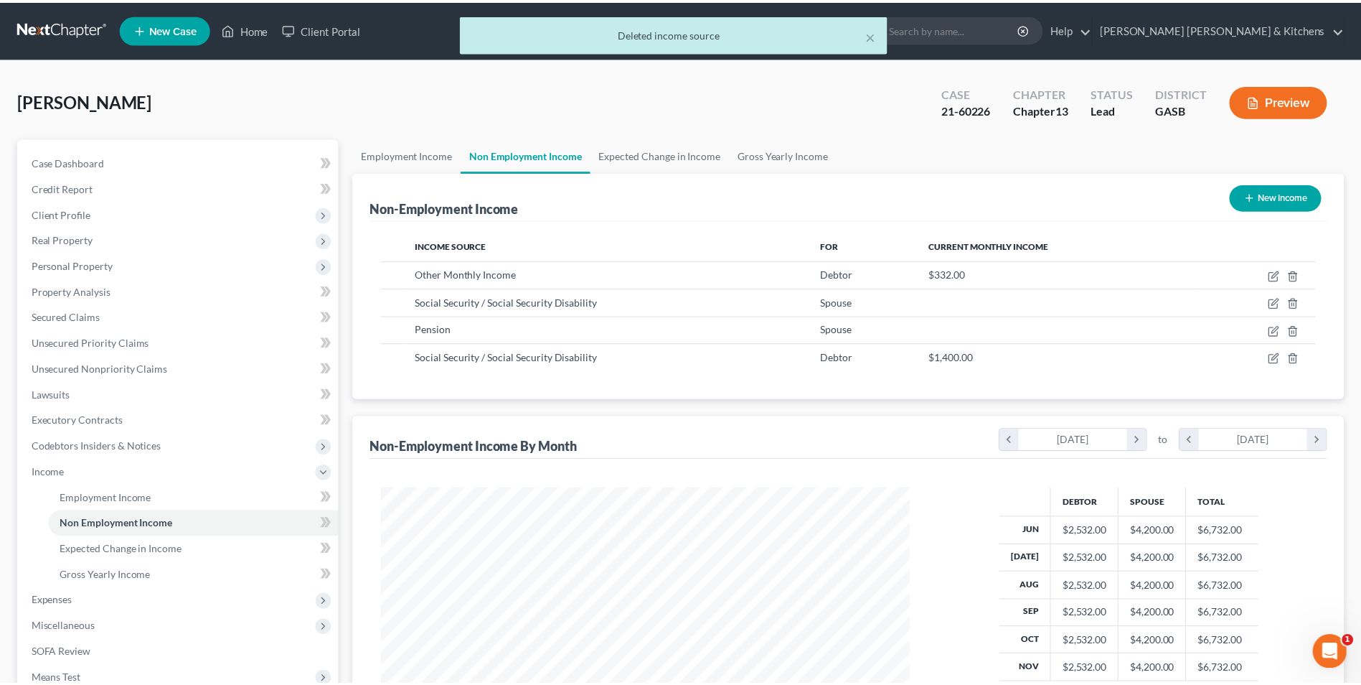
scroll to position [717334, 717039]
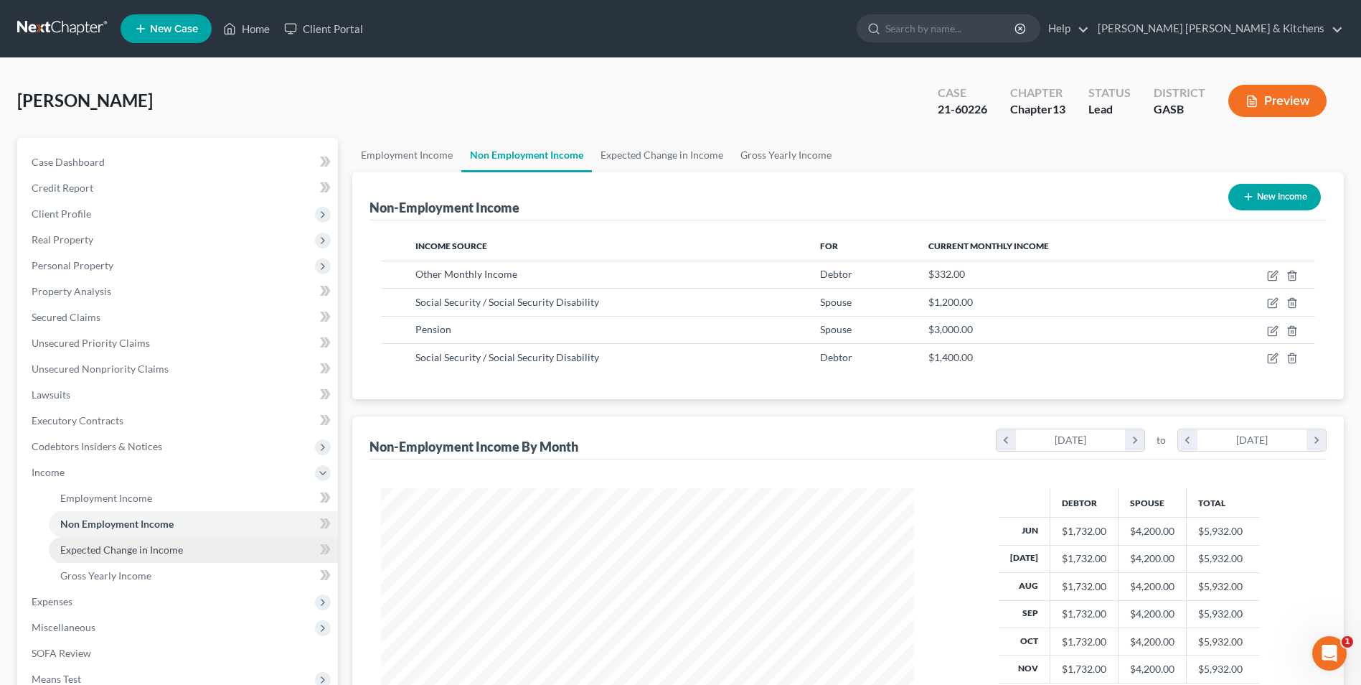
click at [133, 554] on span "Expected Change in Income" at bounding box center [121, 549] width 123 height 12
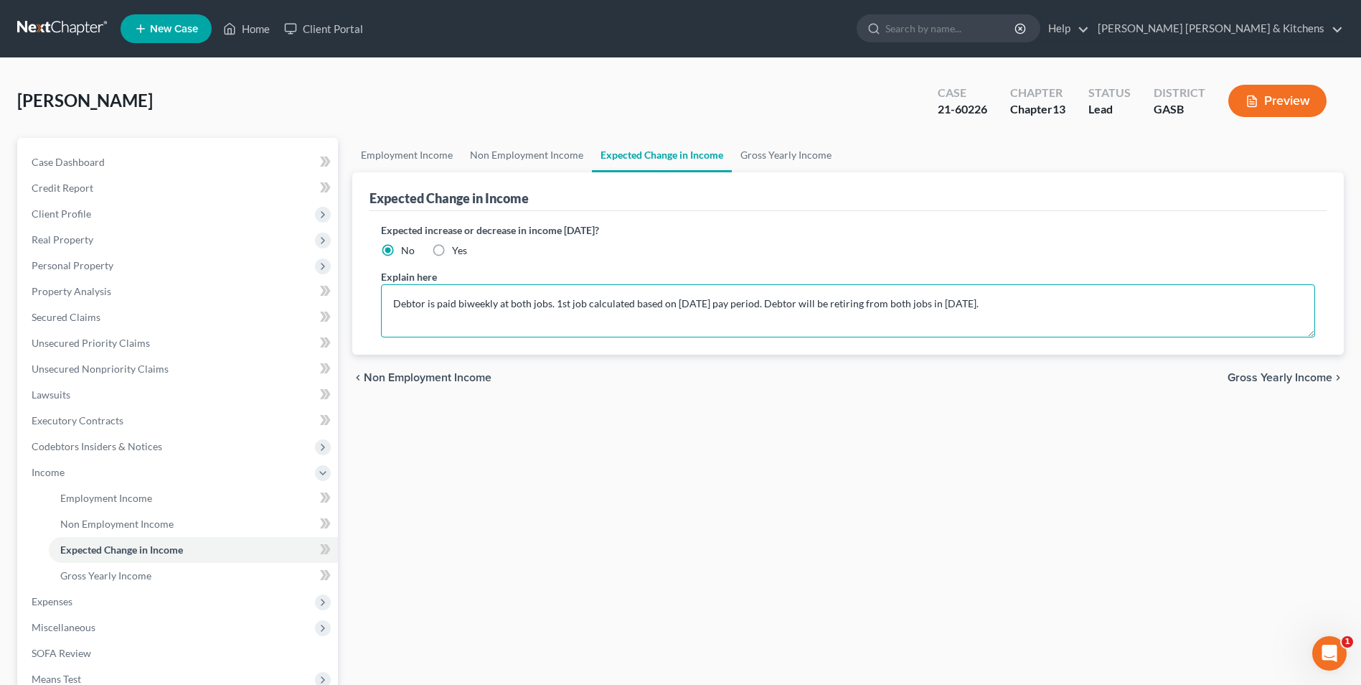
drag, startPoint x: 992, startPoint y: 302, endPoint x: 368, endPoint y: 307, distance: 623.6
click at [381, 302] on textarea "Debtor is paid biweekly at both jobs. 1st job calculated based on [DATE] pay pe…" at bounding box center [848, 310] width 934 height 53
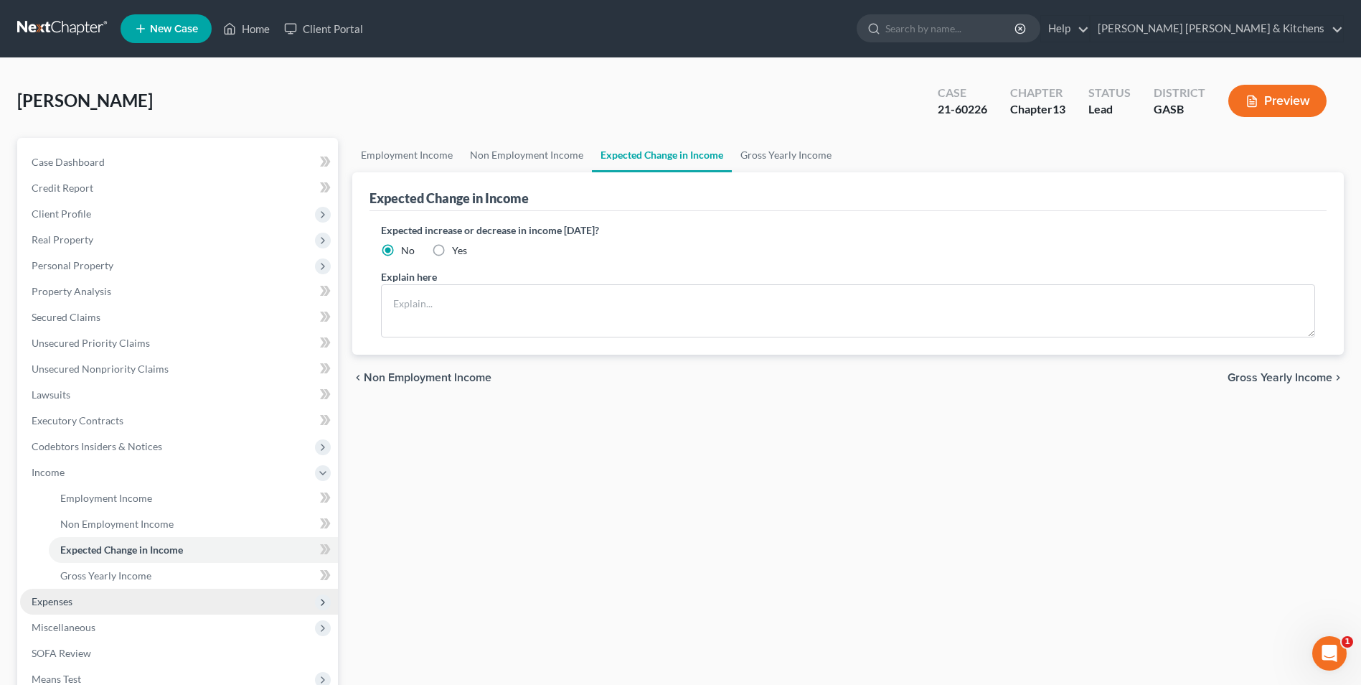
click at [62, 599] on span "Expenses" at bounding box center [52, 601] width 41 height 12
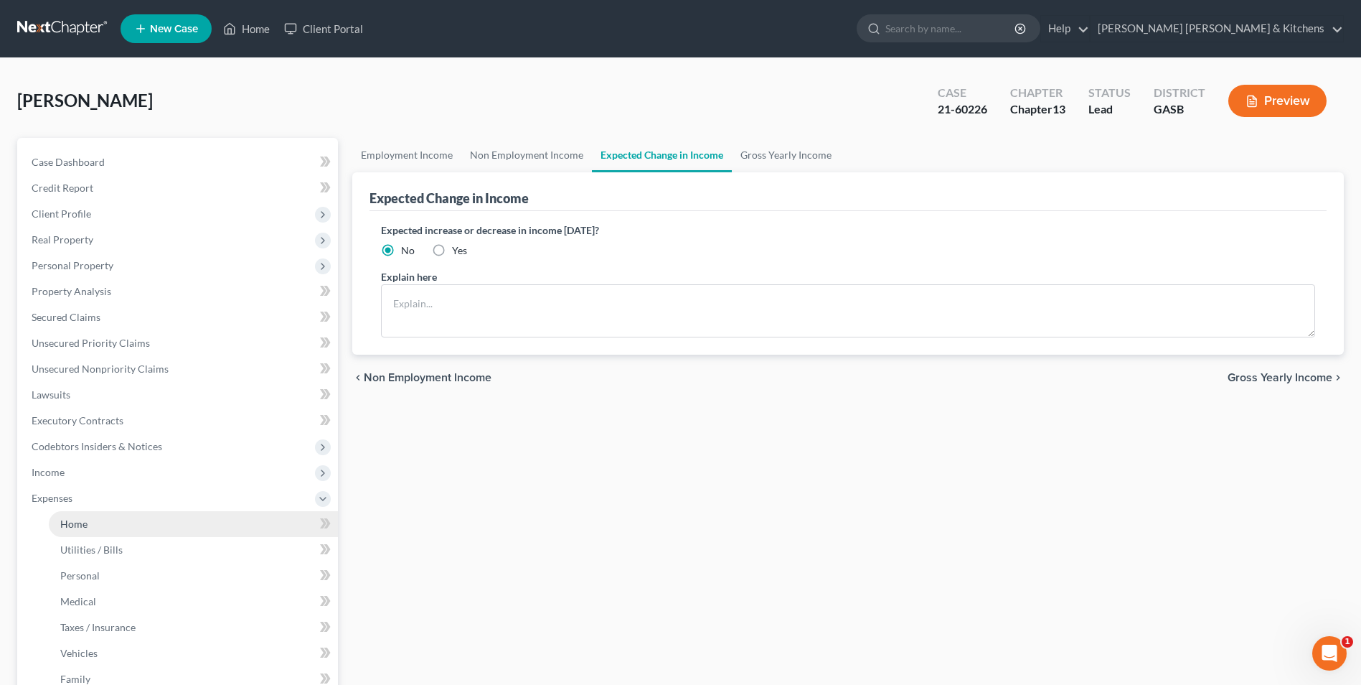
click at [68, 525] on span "Home" at bounding box center [73, 523] width 27 height 12
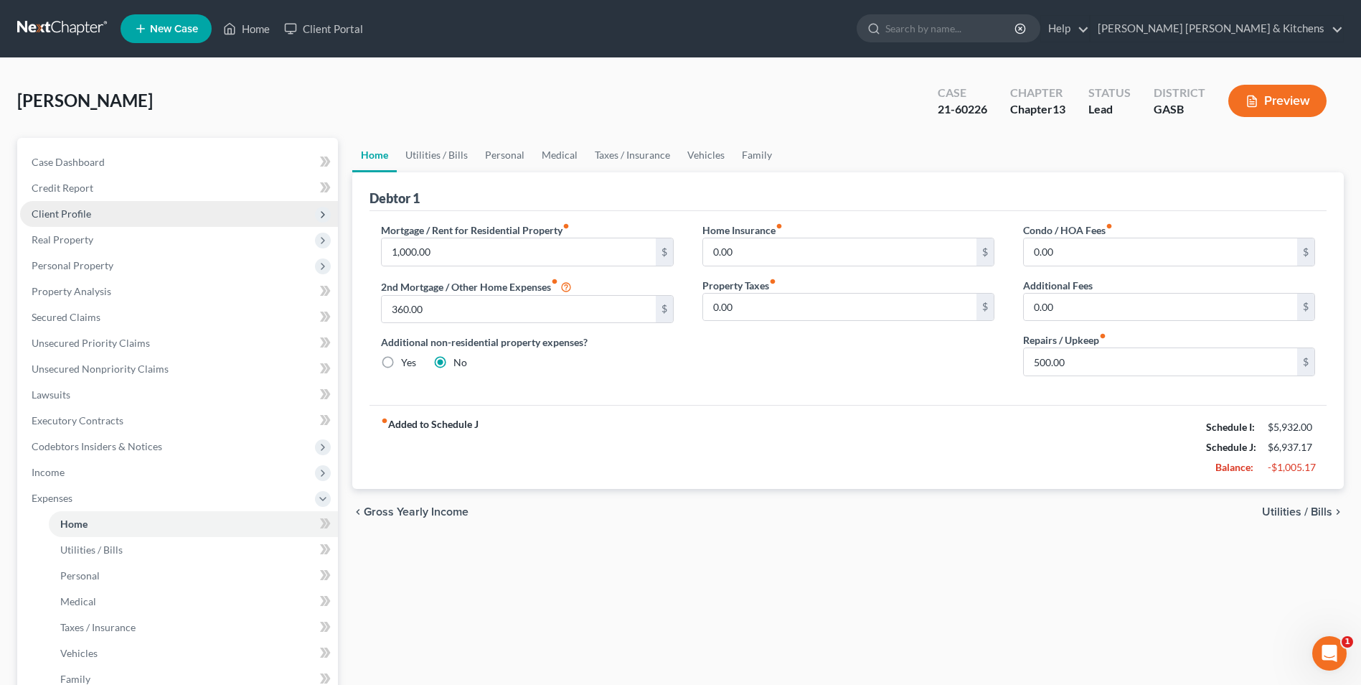
click at [93, 222] on span "Client Profile" at bounding box center [179, 214] width 318 height 26
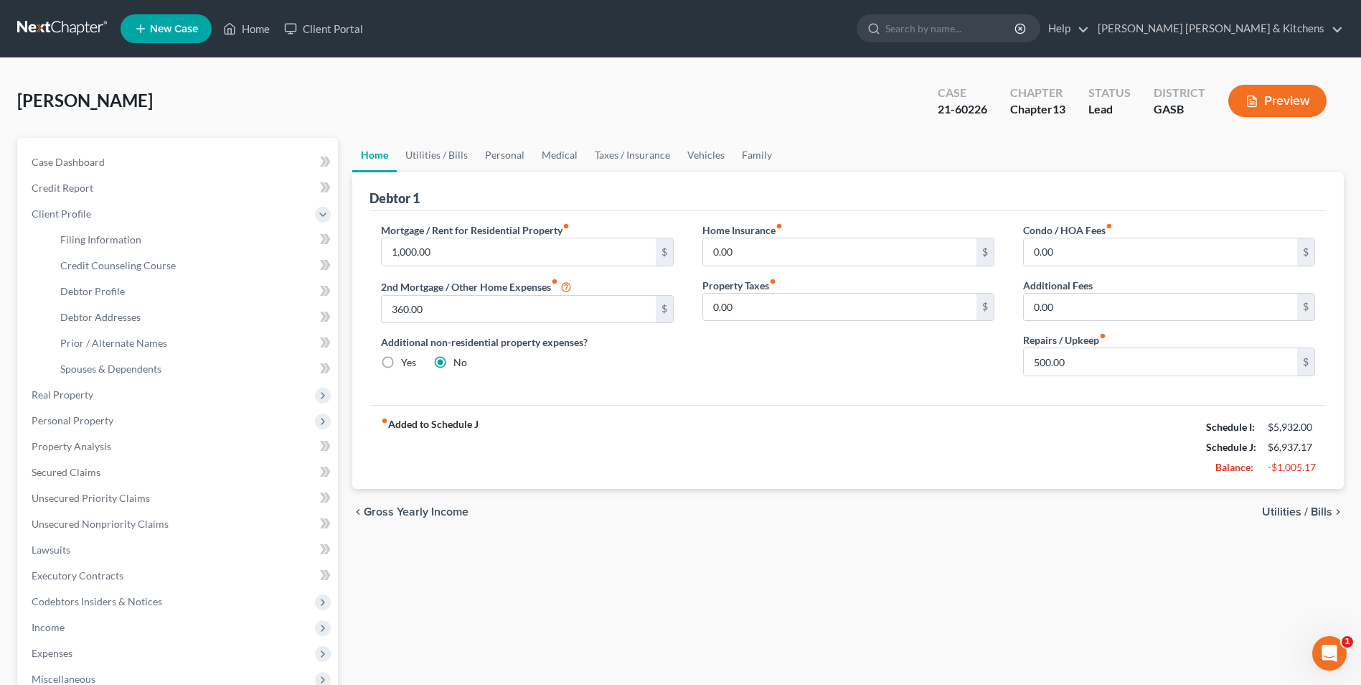
click at [1307, 509] on span "Utilities / Bills" at bounding box center [1297, 511] width 70 height 11
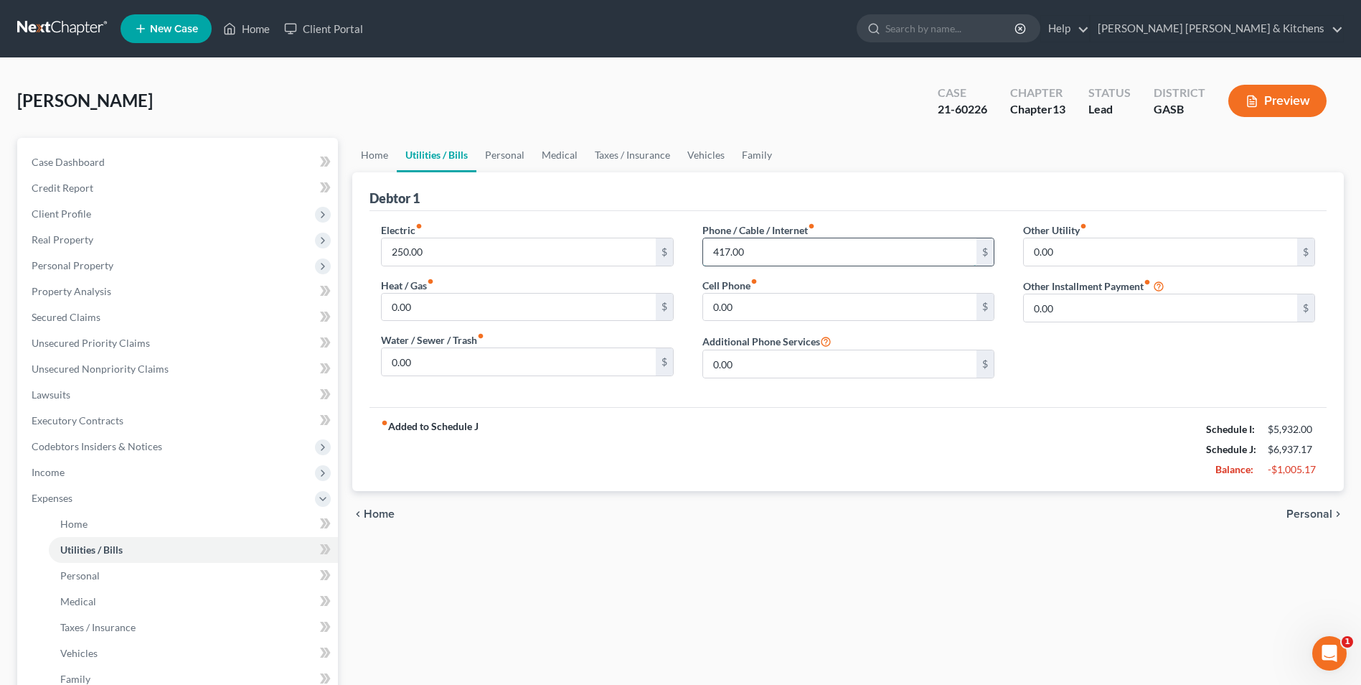
click at [756, 256] on input "417.00" at bounding box center [839, 251] width 273 height 27
type input "217"
click at [1312, 516] on span "Personal" at bounding box center [1310, 513] width 46 height 11
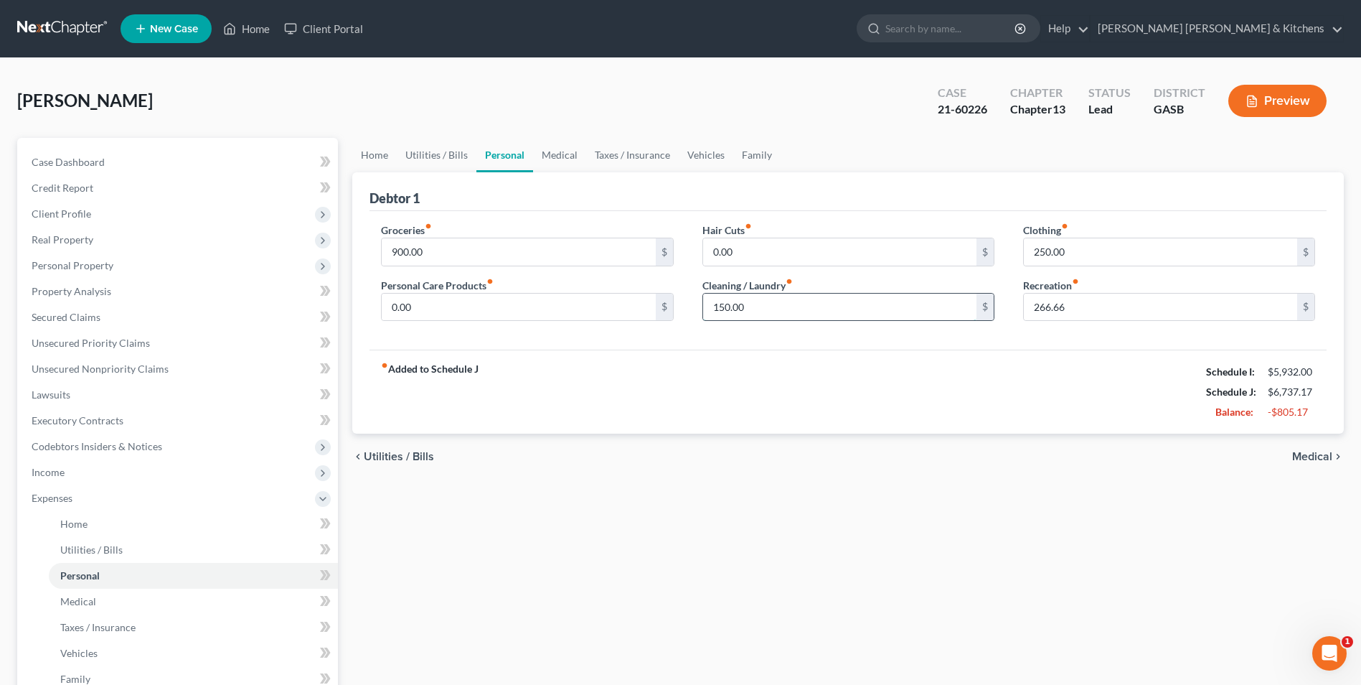
click at [804, 316] on input "150.00" at bounding box center [839, 306] width 273 height 27
type input "0.00"
type input "100"
click at [1309, 457] on span "Medical" at bounding box center [1312, 456] width 40 height 11
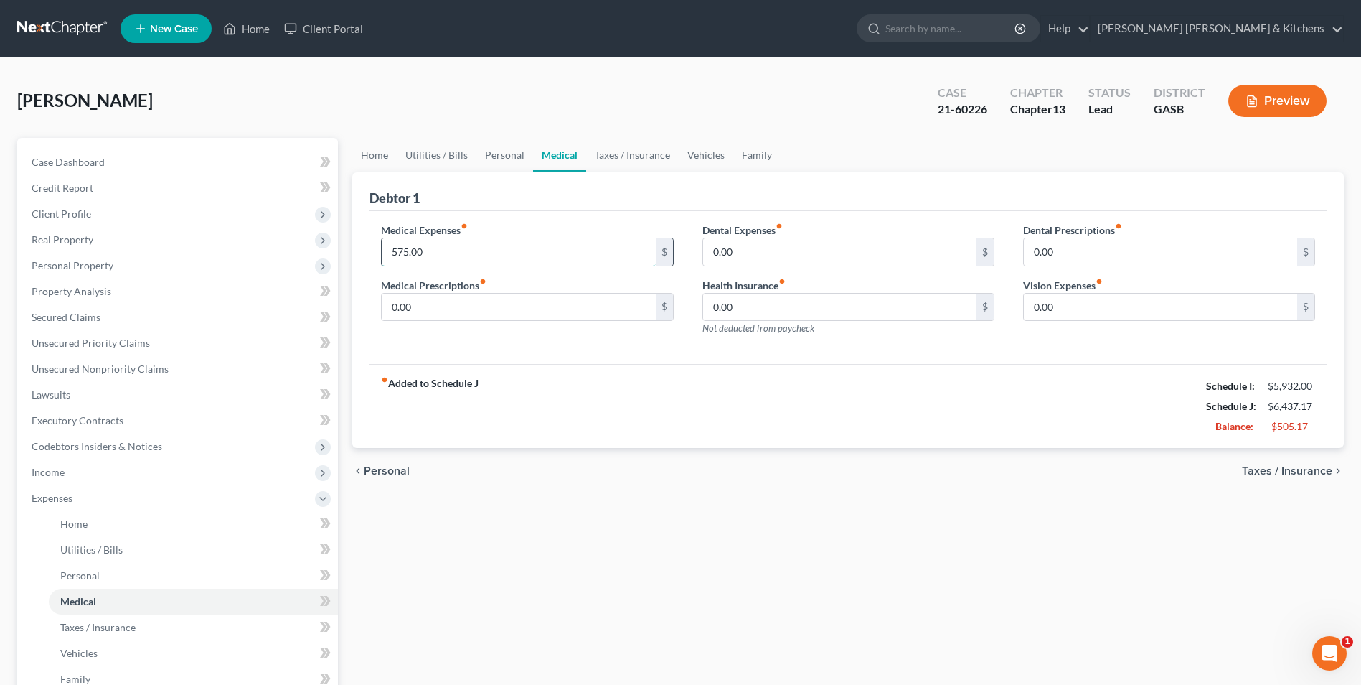
click at [490, 262] on input "575.00" at bounding box center [518, 251] width 273 height 27
type input "375"
click at [1269, 474] on span "Taxes / Insurance" at bounding box center [1287, 470] width 90 height 11
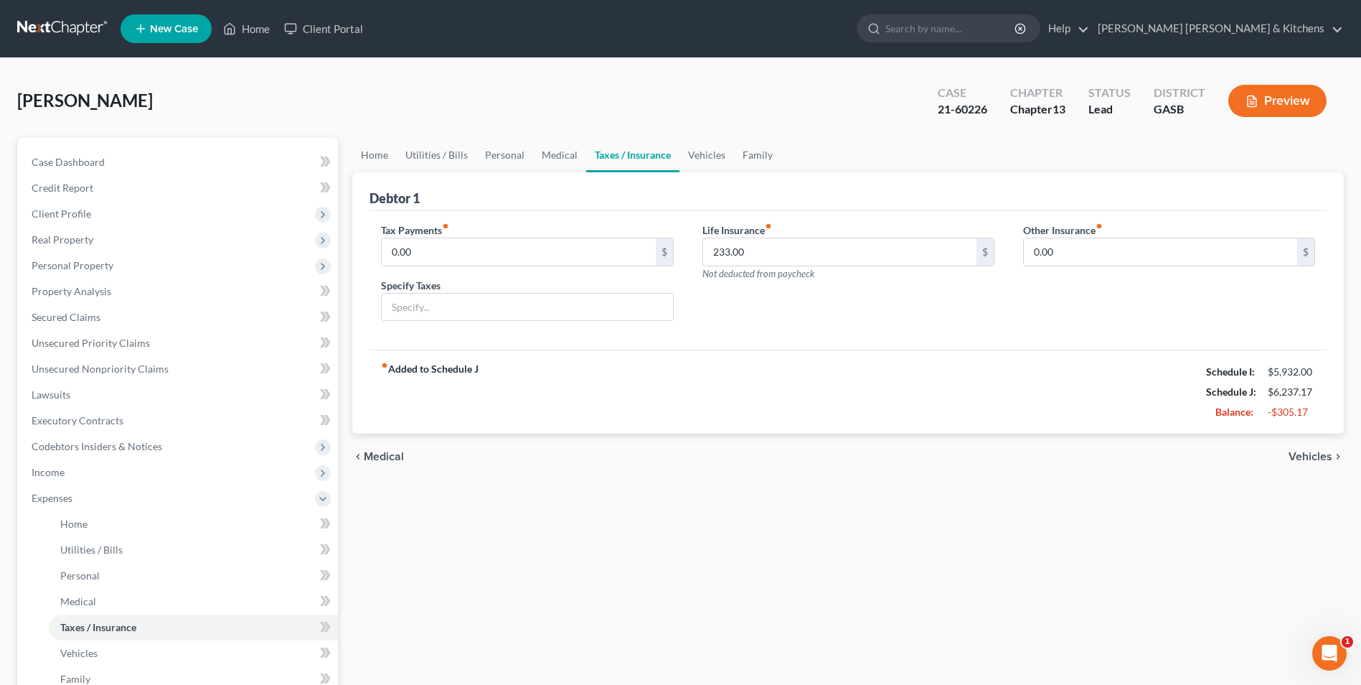
click at [1269, 474] on div "chevron_left Medical Vehicles chevron_right" at bounding box center [848, 456] width 992 height 46
click at [1305, 456] on span "Vehicles" at bounding box center [1311, 456] width 44 height 11
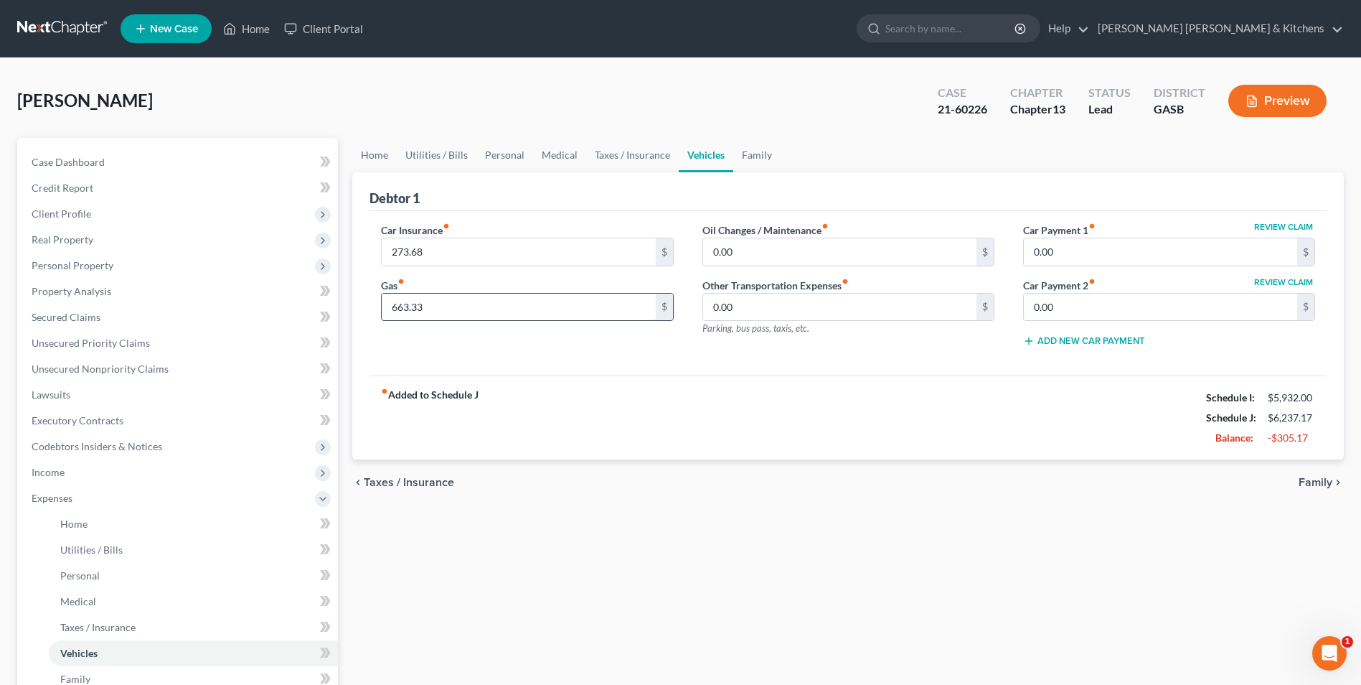
click at [439, 301] on input "663.33" at bounding box center [518, 306] width 273 height 27
type input "333"
click at [1325, 482] on span "Family" at bounding box center [1316, 481] width 34 height 11
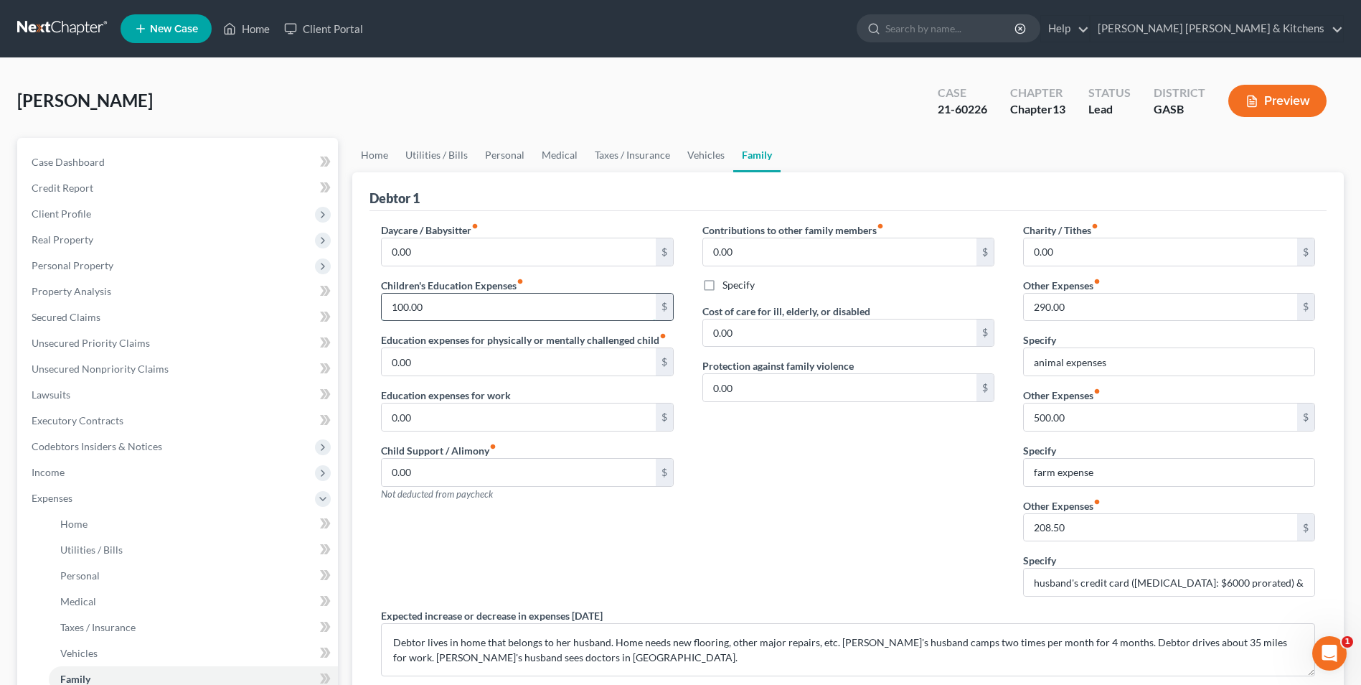
click at [532, 310] on input "100.00" at bounding box center [518, 306] width 273 height 27
type input "0.00"
click at [1101, 426] on input "500.00" at bounding box center [1160, 416] width 273 height 27
type input "425"
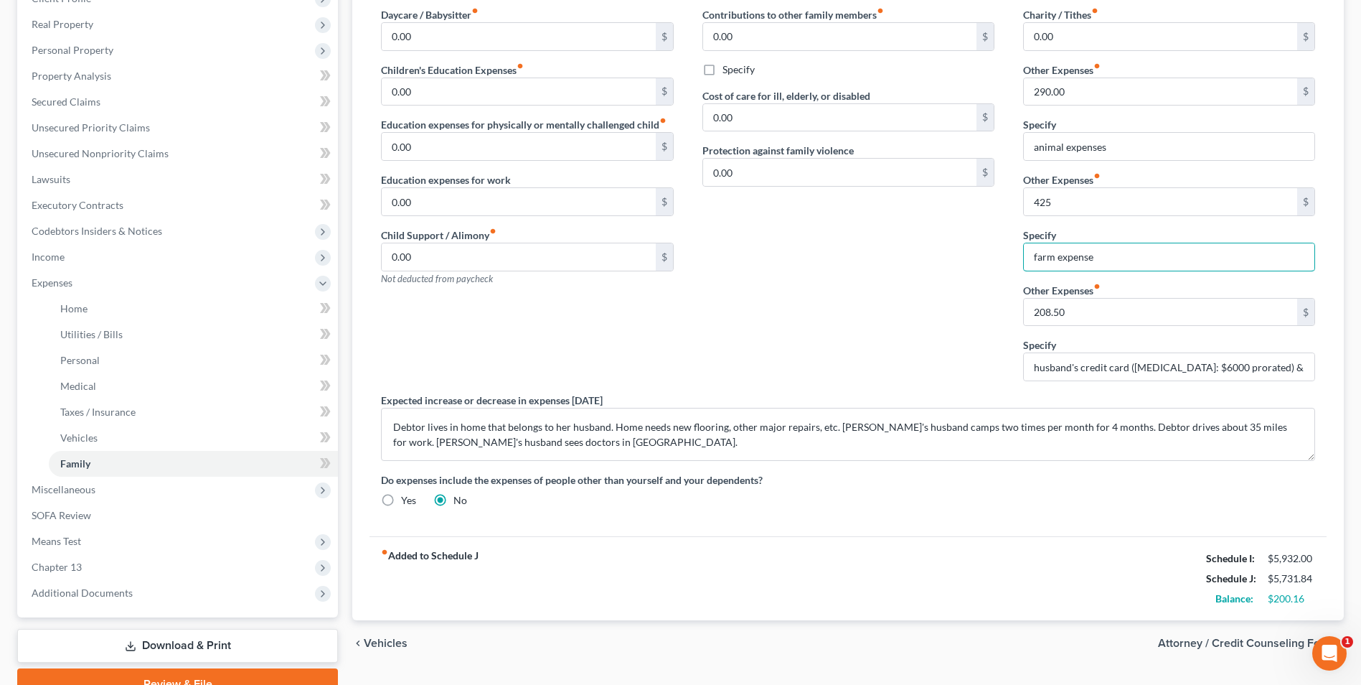
scroll to position [144, 0]
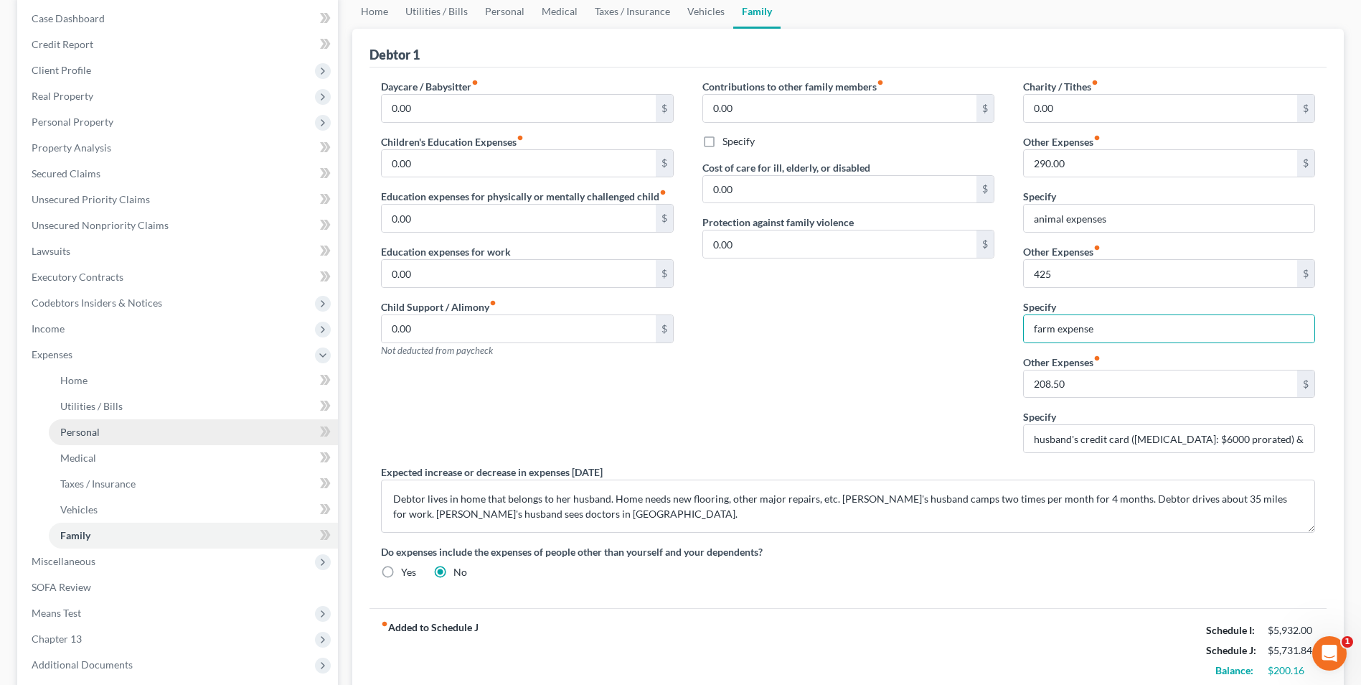
click at [80, 433] on span "Personal" at bounding box center [79, 432] width 39 height 12
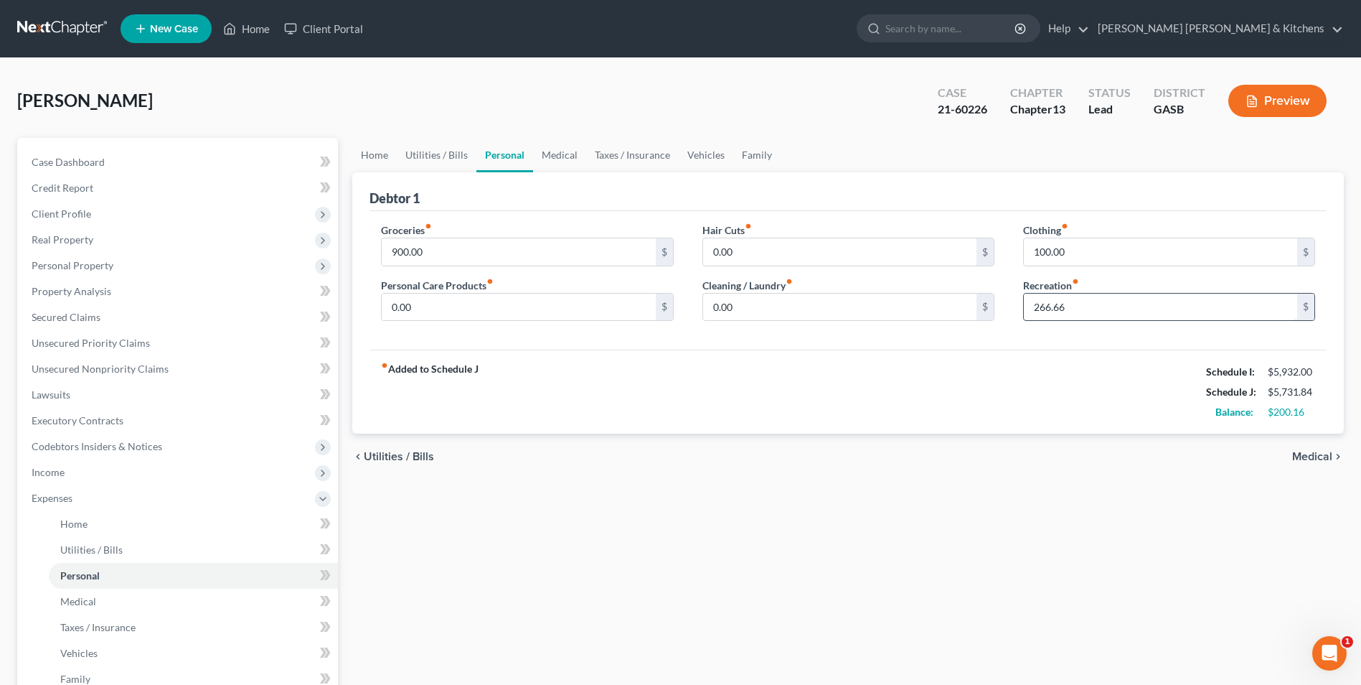
click at [1097, 314] on input "266.66" at bounding box center [1160, 306] width 273 height 27
click at [1036, 313] on input "266.66" at bounding box center [1160, 306] width 273 height 27
type input "266.66"
click at [1310, 458] on span "Medical" at bounding box center [1312, 456] width 40 height 11
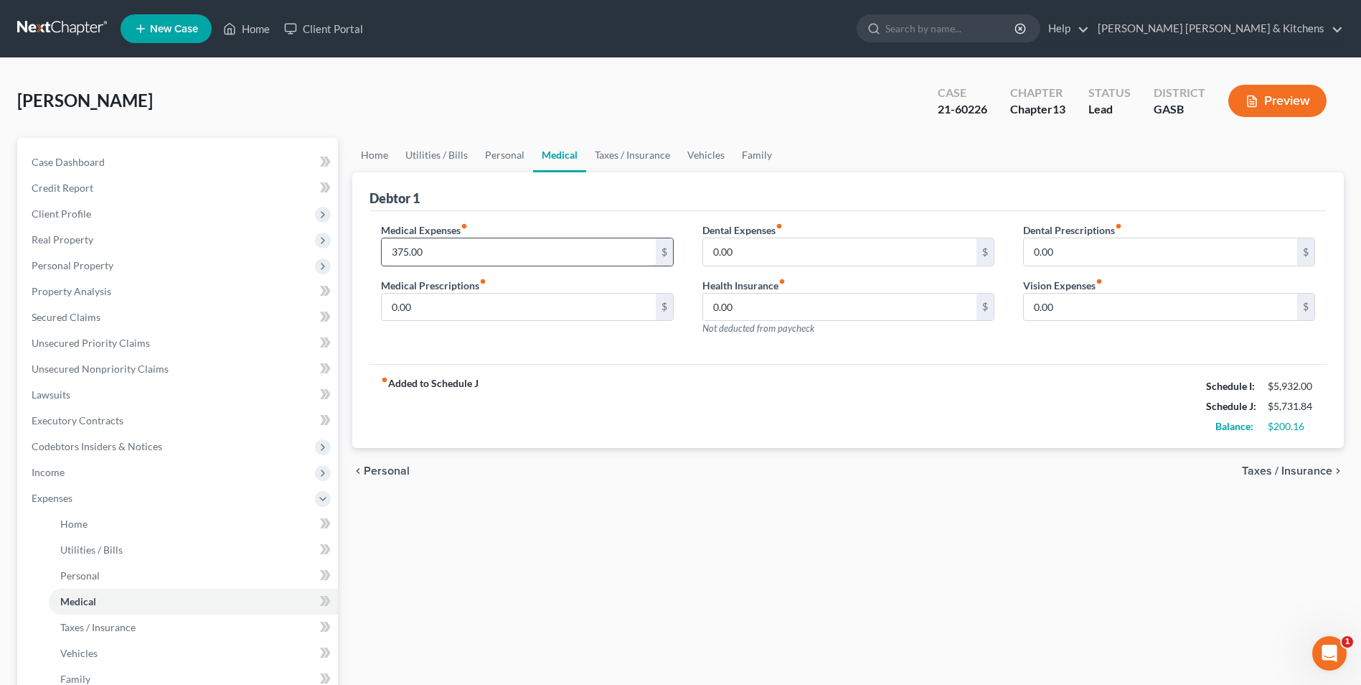
click at [395, 250] on input "375.00" at bounding box center [518, 251] width 273 height 27
type input "475"
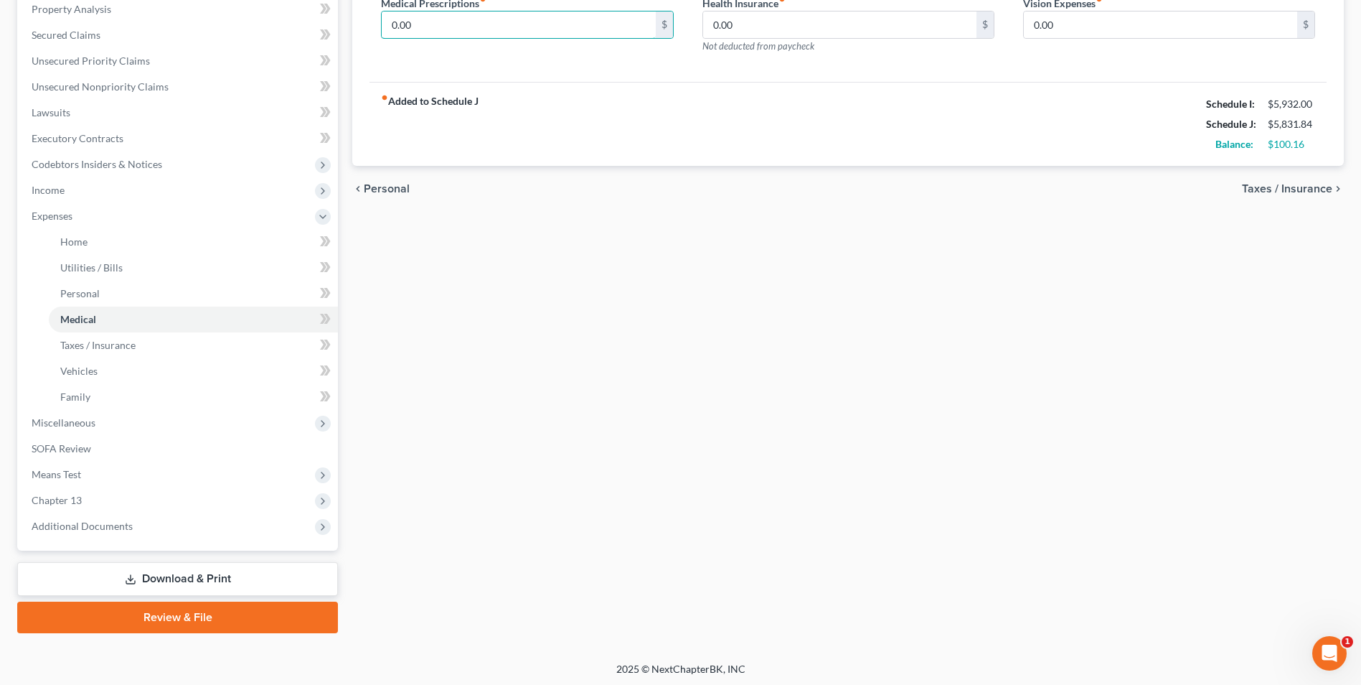
scroll to position [285, 0]
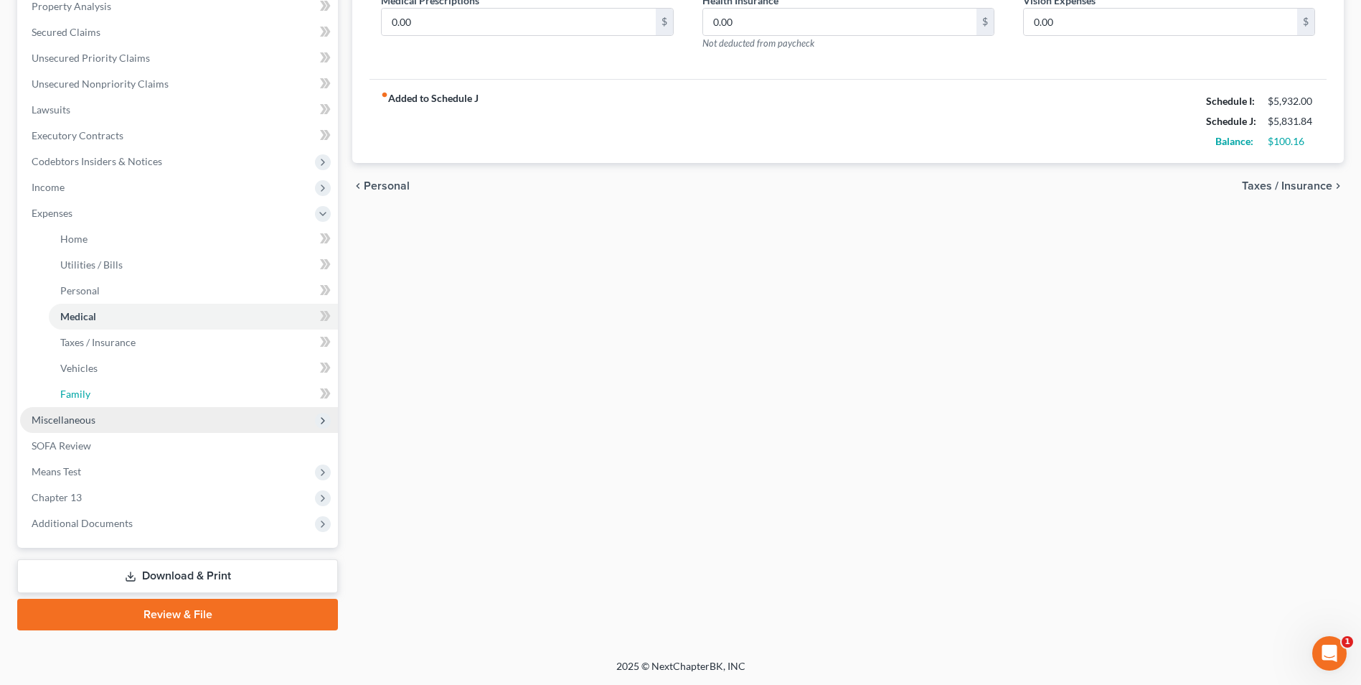
drag, startPoint x: 79, startPoint y: 396, endPoint x: 223, endPoint y: 423, distance: 146.8
click at [79, 396] on span "Family" at bounding box center [75, 394] width 30 height 12
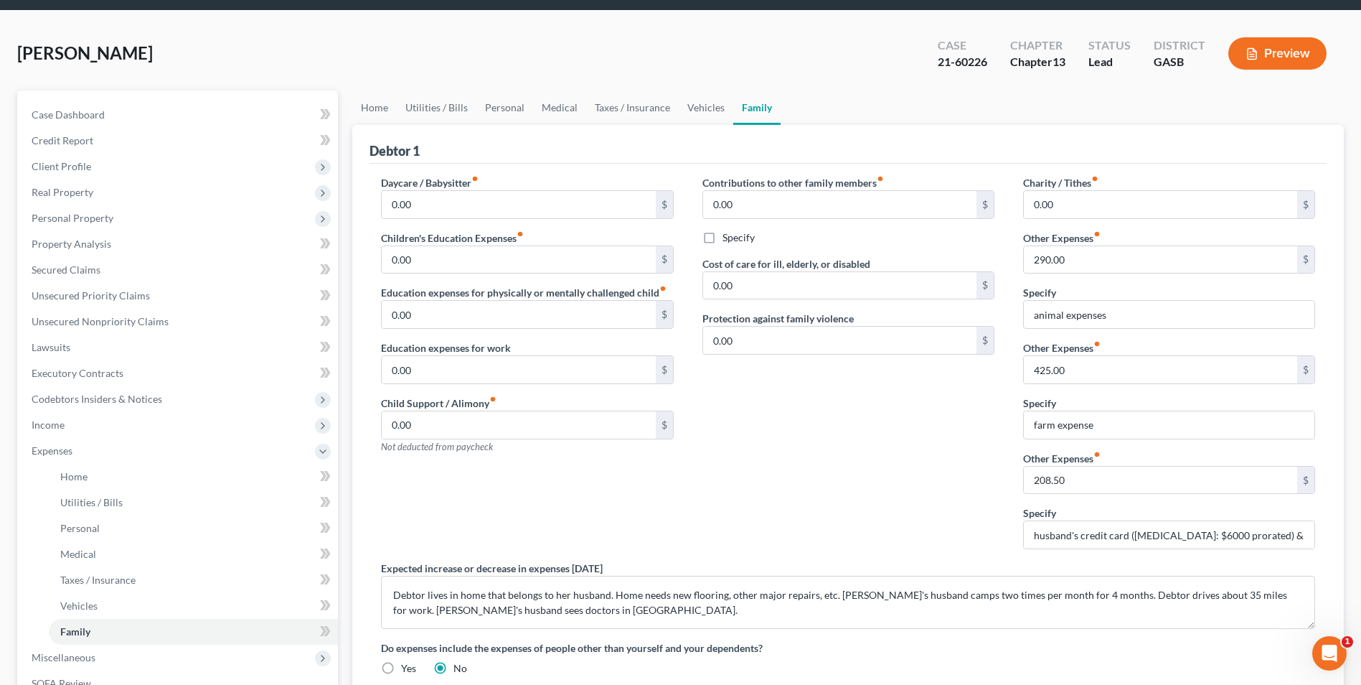
scroll to position [72, 0]
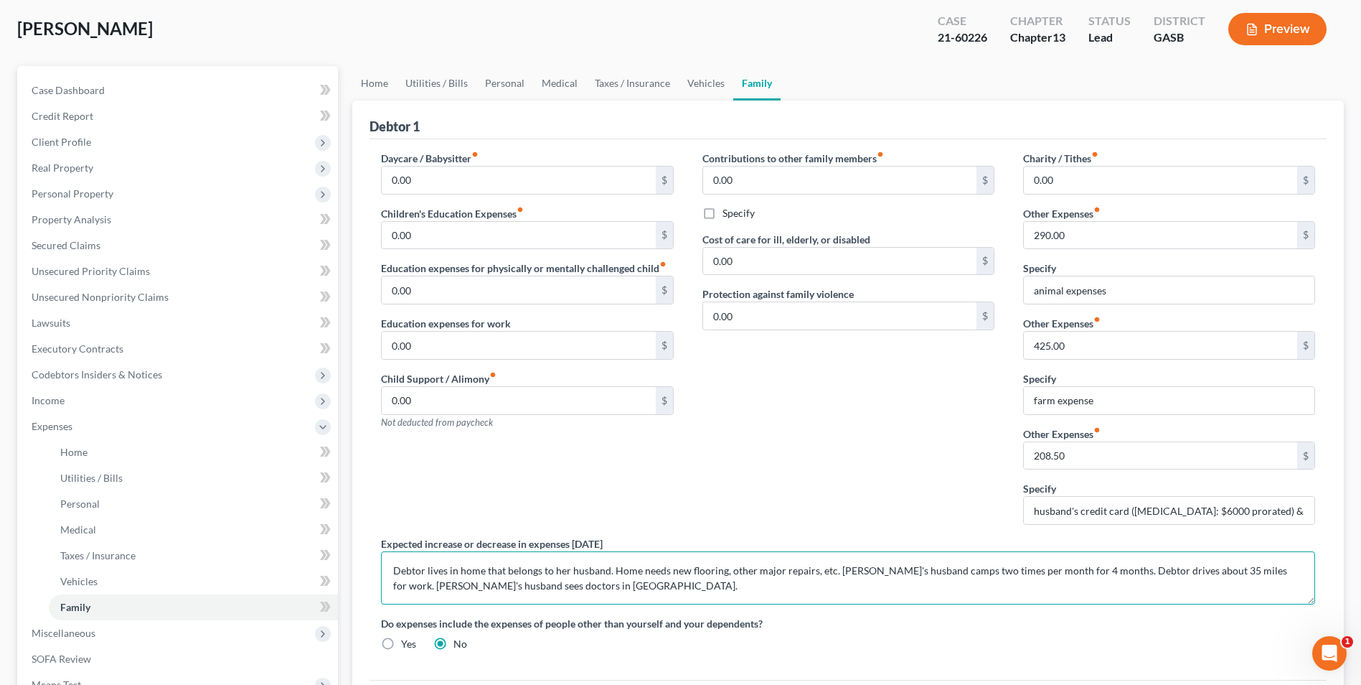
click at [1098, 572] on textarea "Debtor lives in home that belongs to her husband. Home needs new flooring, othe…" at bounding box center [848, 577] width 934 height 53
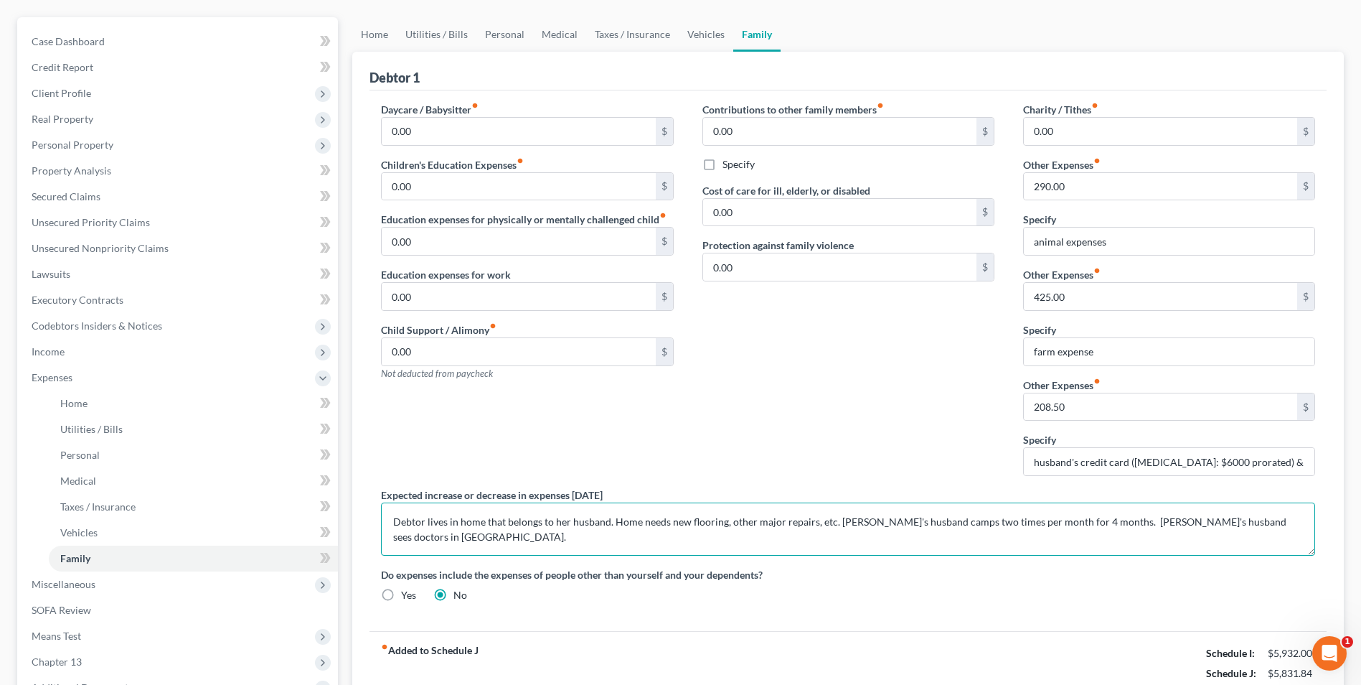
scroll to position [285, 0]
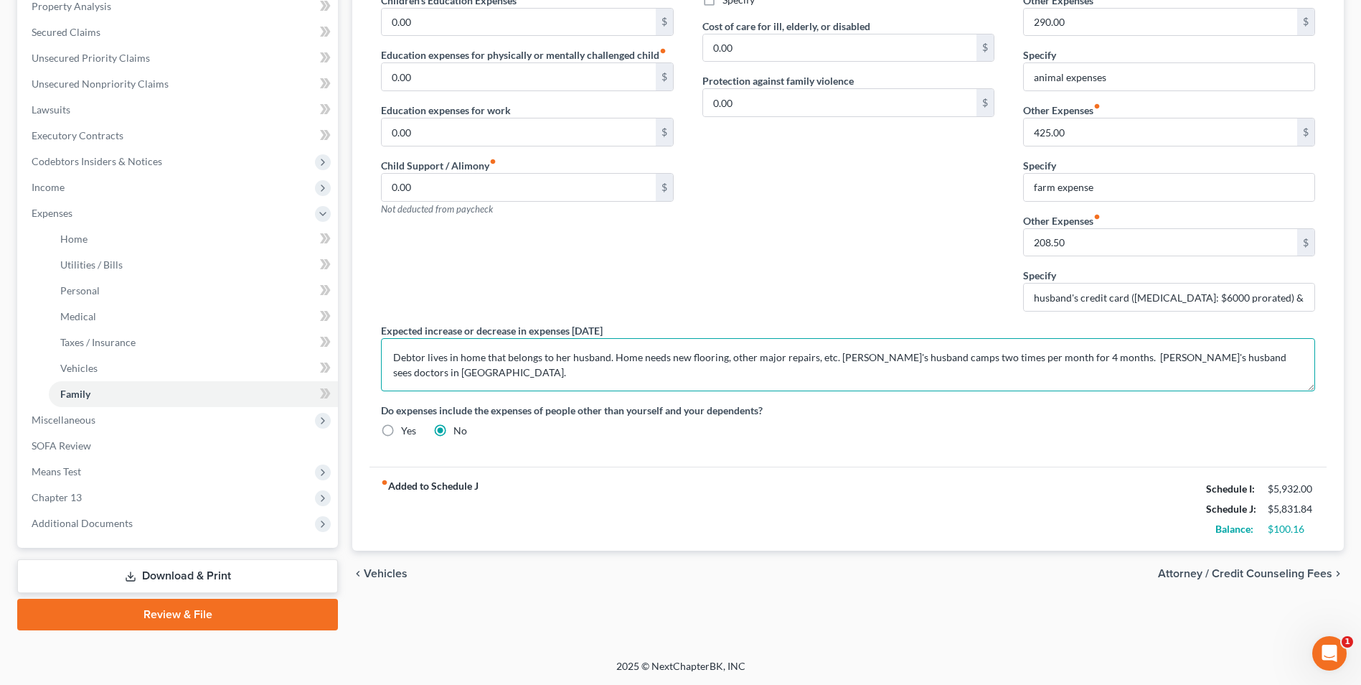
type textarea "Debtor lives in home that belongs to her husband. Home needs new flooring, othe…"
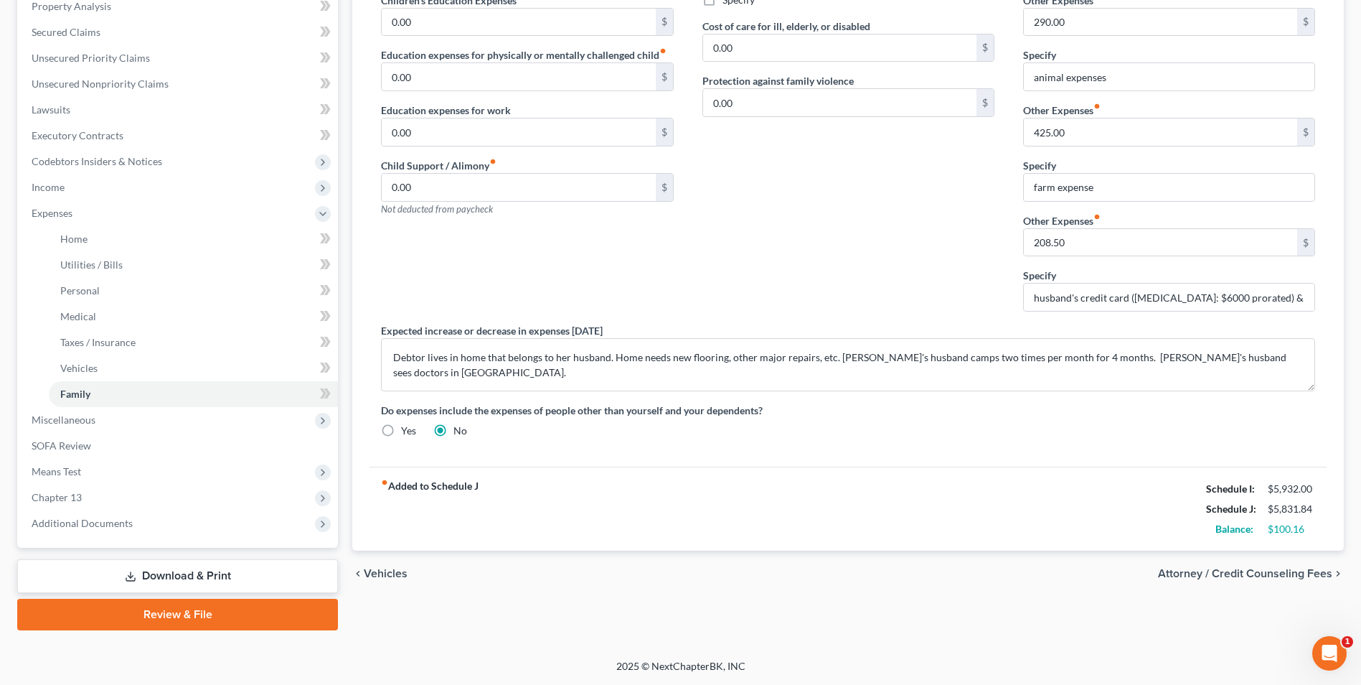
click at [177, 569] on link "Download & Print" at bounding box center [177, 576] width 321 height 34
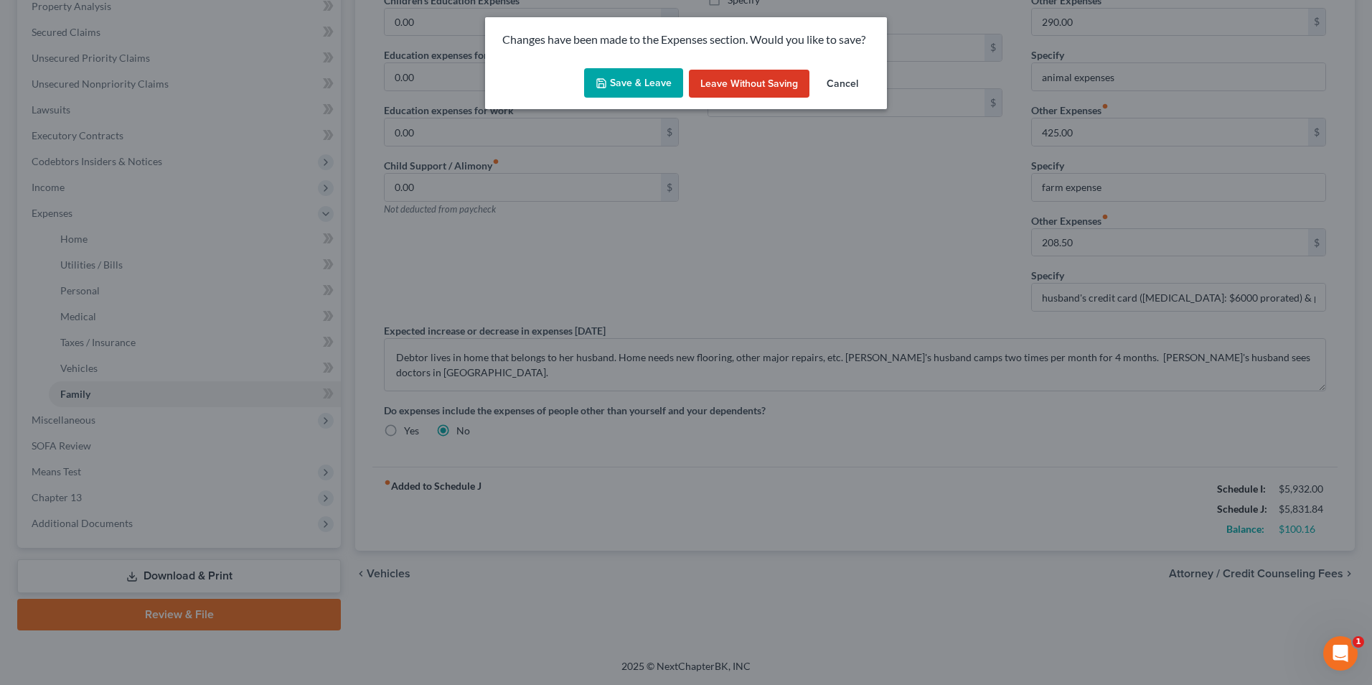
click at [631, 88] on button "Save & Leave" at bounding box center [633, 83] width 99 height 30
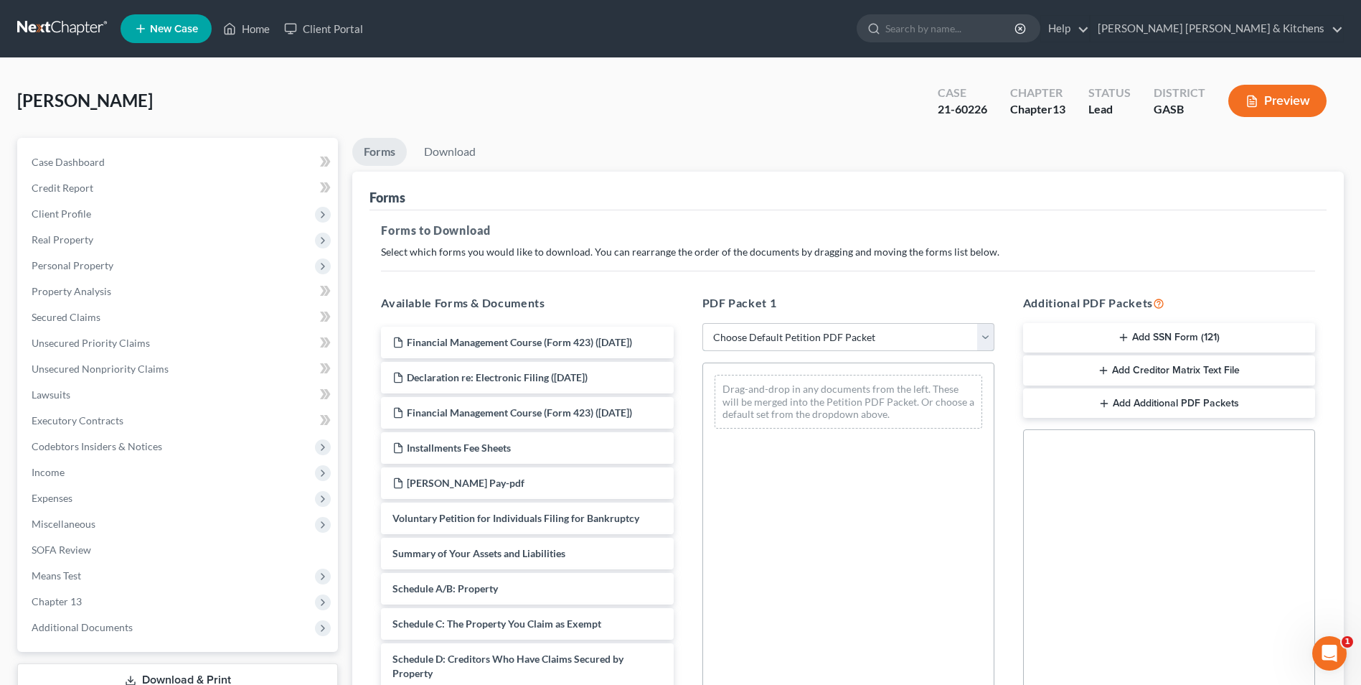
click at [787, 344] on select "Choose Default Petition PDF Packet Complete Bankruptcy Petition (all forms and …" at bounding box center [849, 337] width 292 height 29
select select "2"
click at [703, 323] on select "Choose Default Petition PDF Packet Complete Bankruptcy Petition (all forms and …" at bounding box center [849, 337] width 292 height 29
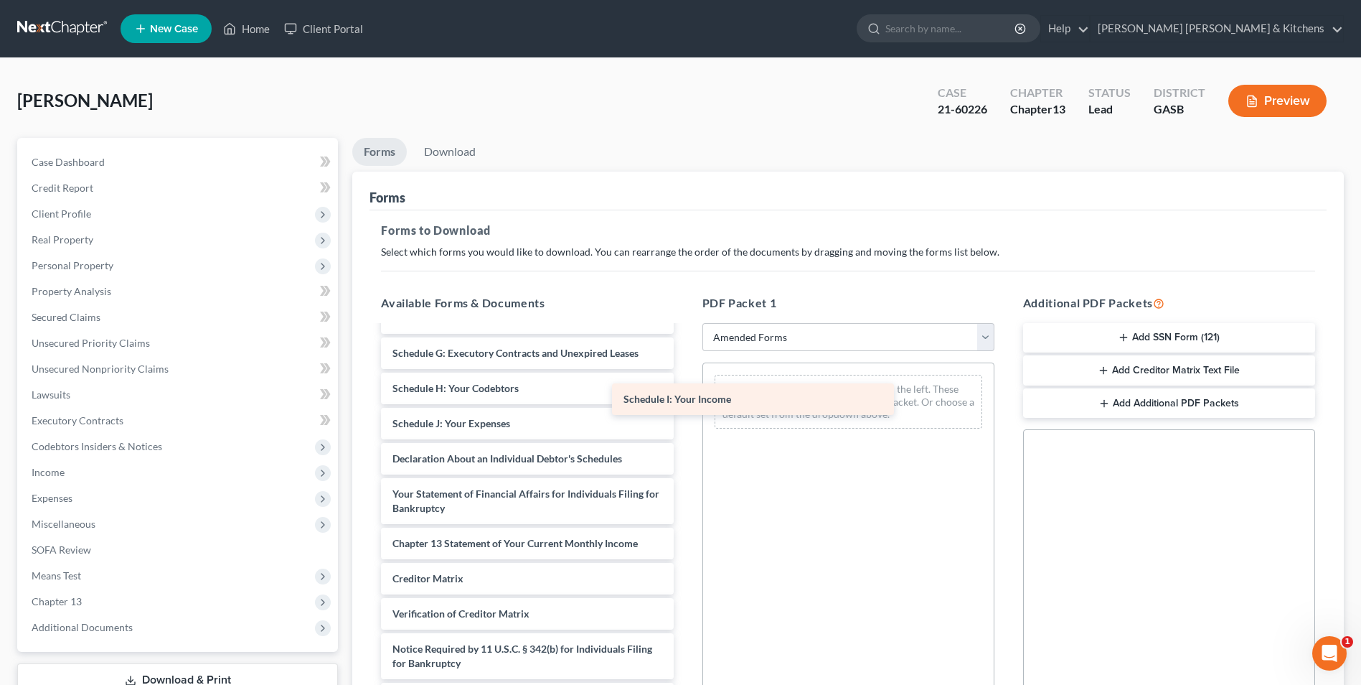
scroll to position [215, 0]
drag, startPoint x: 497, startPoint y: 392, endPoint x: 763, endPoint y: 403, distance: 266.4
click at [685, 403] on div "Schedule I: Your Income Voluntary Petition for Individuals Filing for Bankruptc…" at bounding box center [527, 413] width 315 height 602
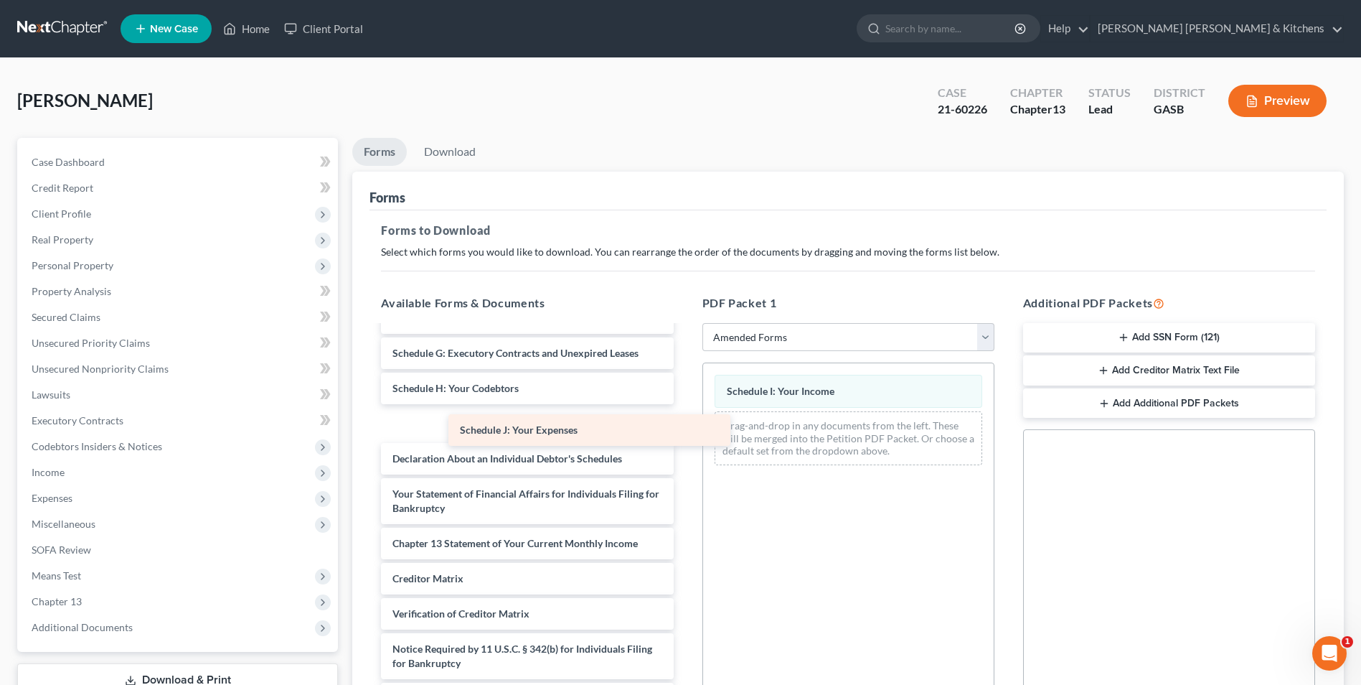
scroll to position [179, 0]
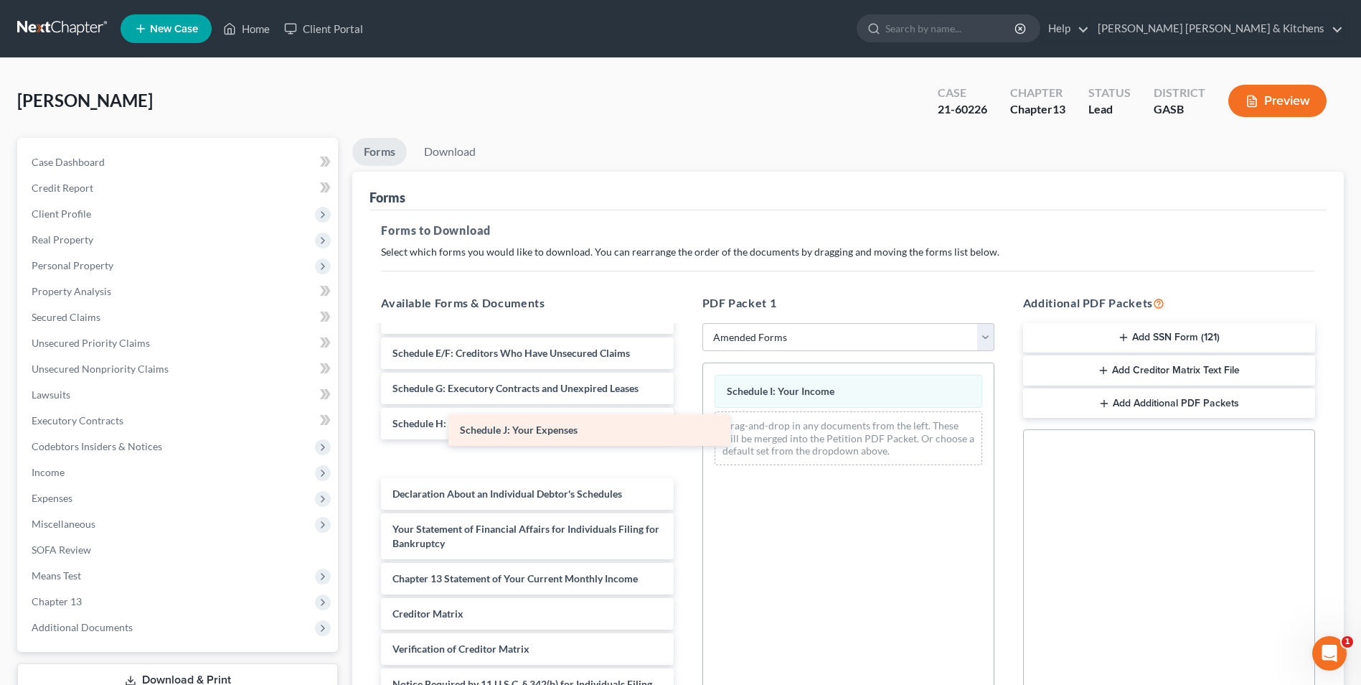
drag, startPoint x: 517, startPoint y: 436, endPoint x: 849, endPoint y: 447, distance: 331.7
click at [685, 447] on div "Schedule J: Your Expenses Voluntary Petition for Individuals Filing for Bankrup…" at bounding box center [527, 448] width 315 height 602
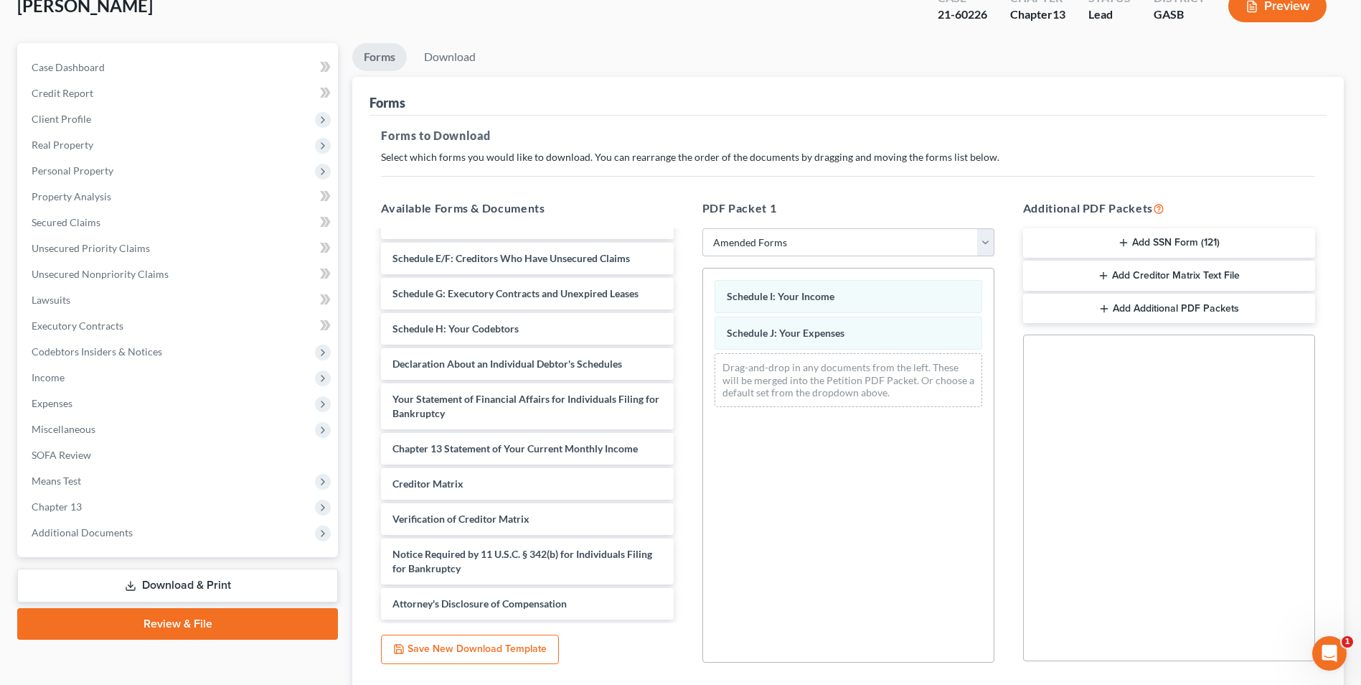
scroll to position [202, 0]
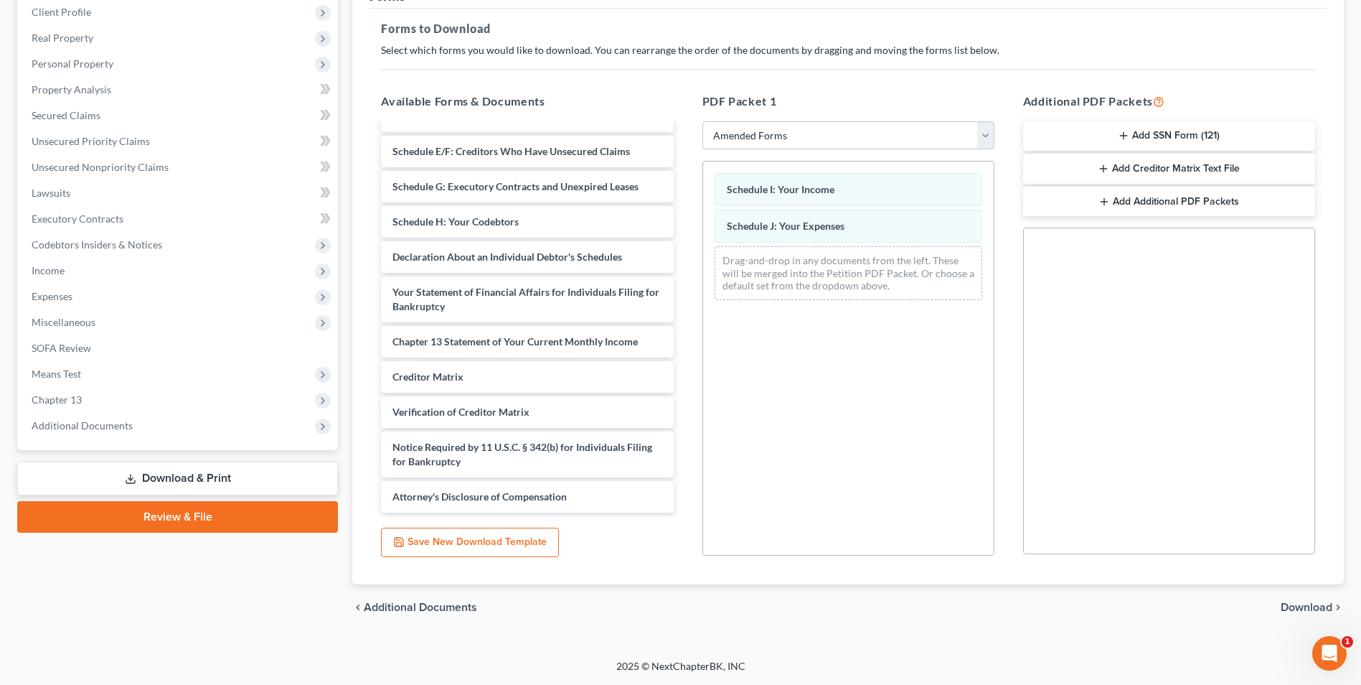
click at [1312, 607] on span "Download" at bounding box center [1307, 606] width 52 height 11
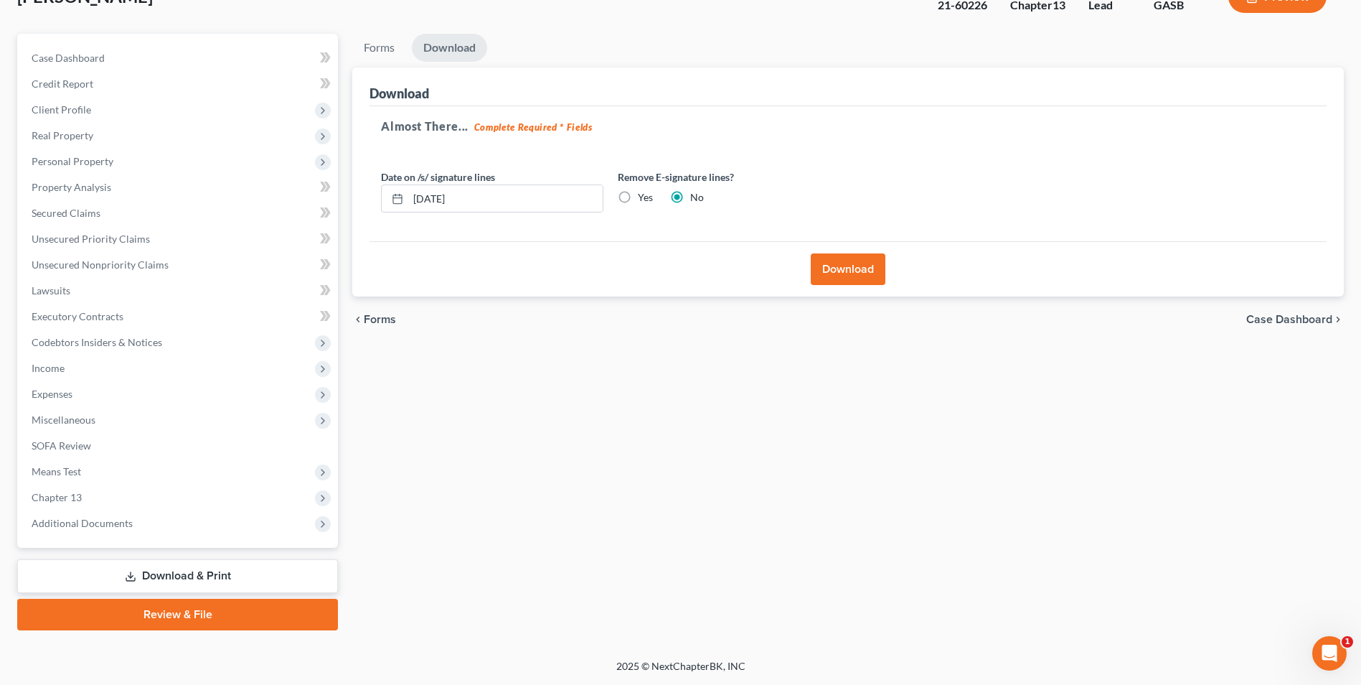
click at [852, 255] on div "Download" at bounding box center [848, 268] width 957 height 55
click at [856, 281] on button "Download" at bounding box center [848, 269] width 75 height 32
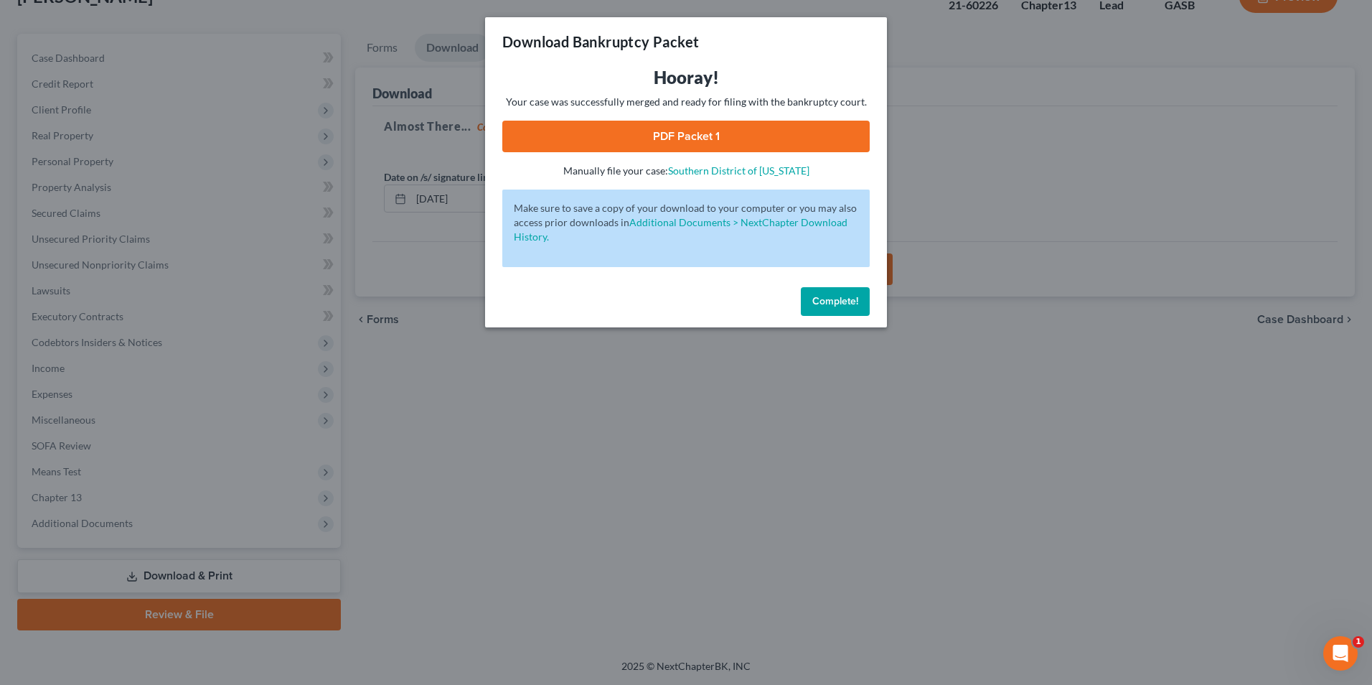
click at [624, 138] on link "PDF Packet 1" at bounding box center [685, 137] width 367 height 32
click at [533, 482] on div "Download Bankruptcy Packet Hooray! Your case was successfully merged and ready …" at bounding box center [686, 342] width 1372 height 685
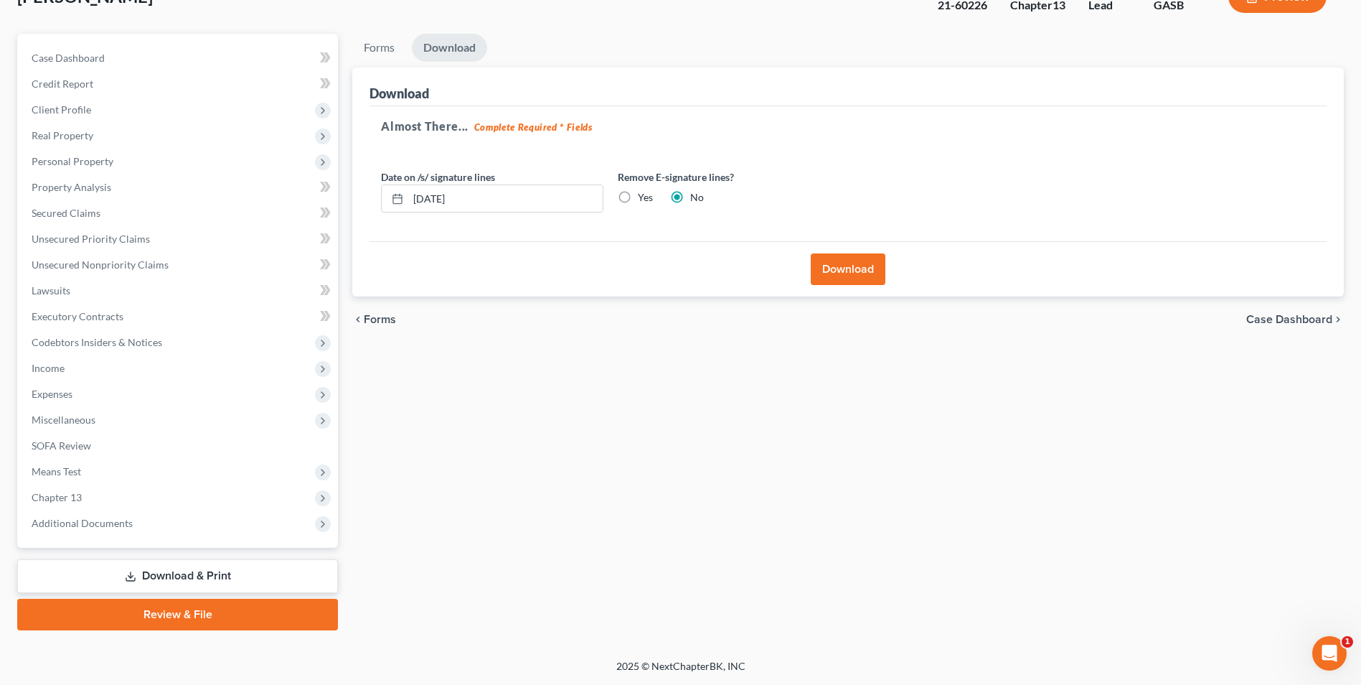
click at [168, 579] on link "Download & Print" at bounding box center [177, 576] width 321 height 34
click at [69, 422] on span "Miscellaneous" at bounding box center [64, 419] width 64 height 12
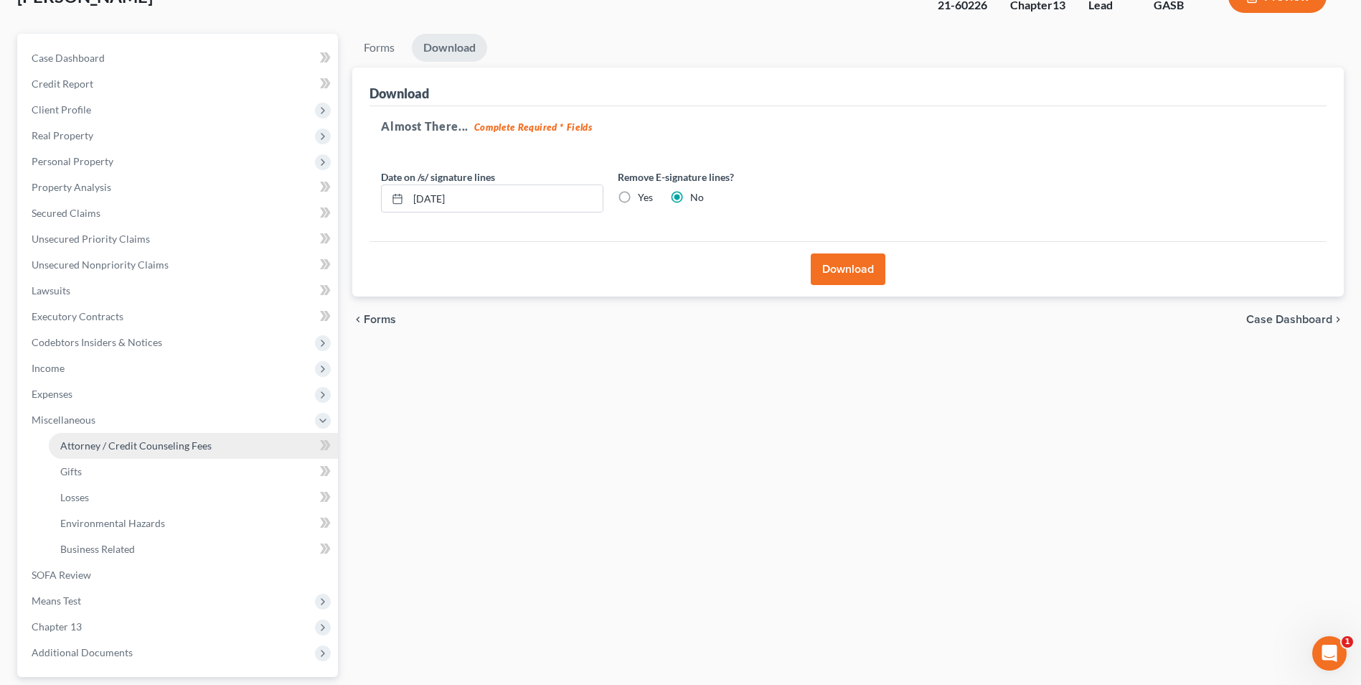
click at [70, 440] on span "Attorney / Credit Counseling Fees" at bounding box center [135, 445] width 151 height 12
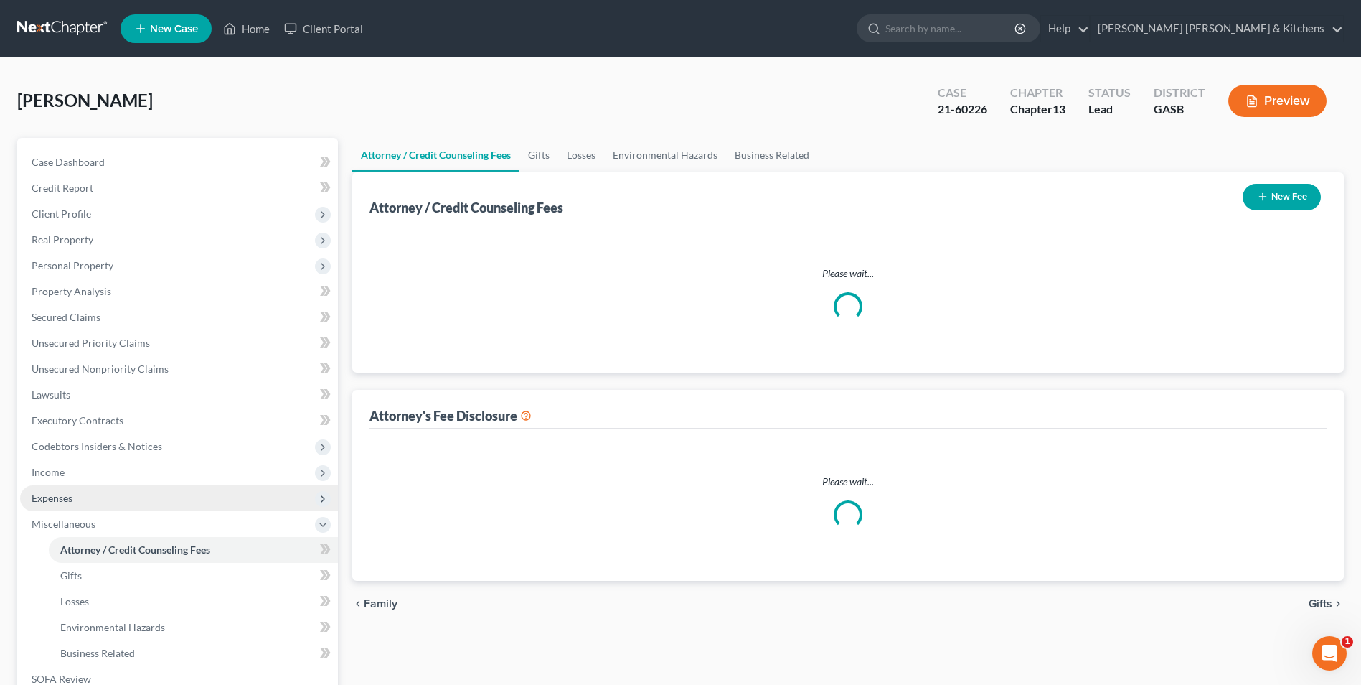
select select "0"
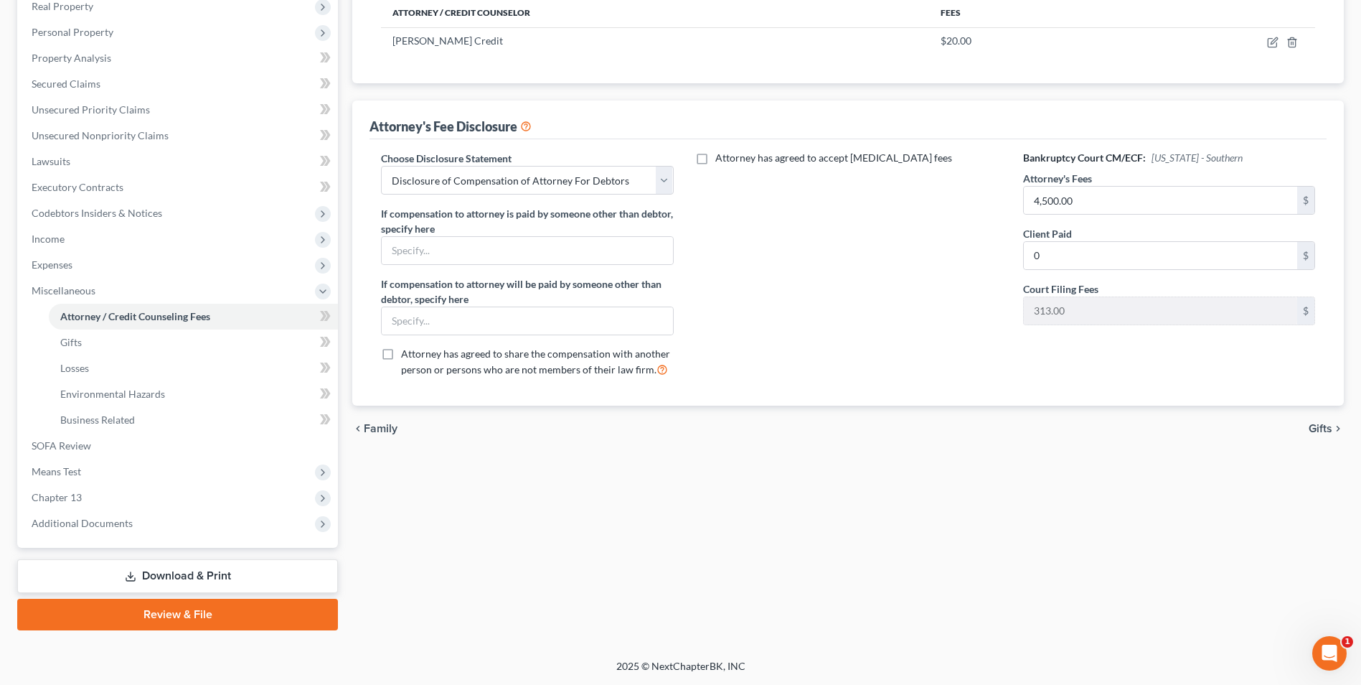
click at [238, 579] on link "Download & Print" at bounding box center [177, 576] width 321 height 34
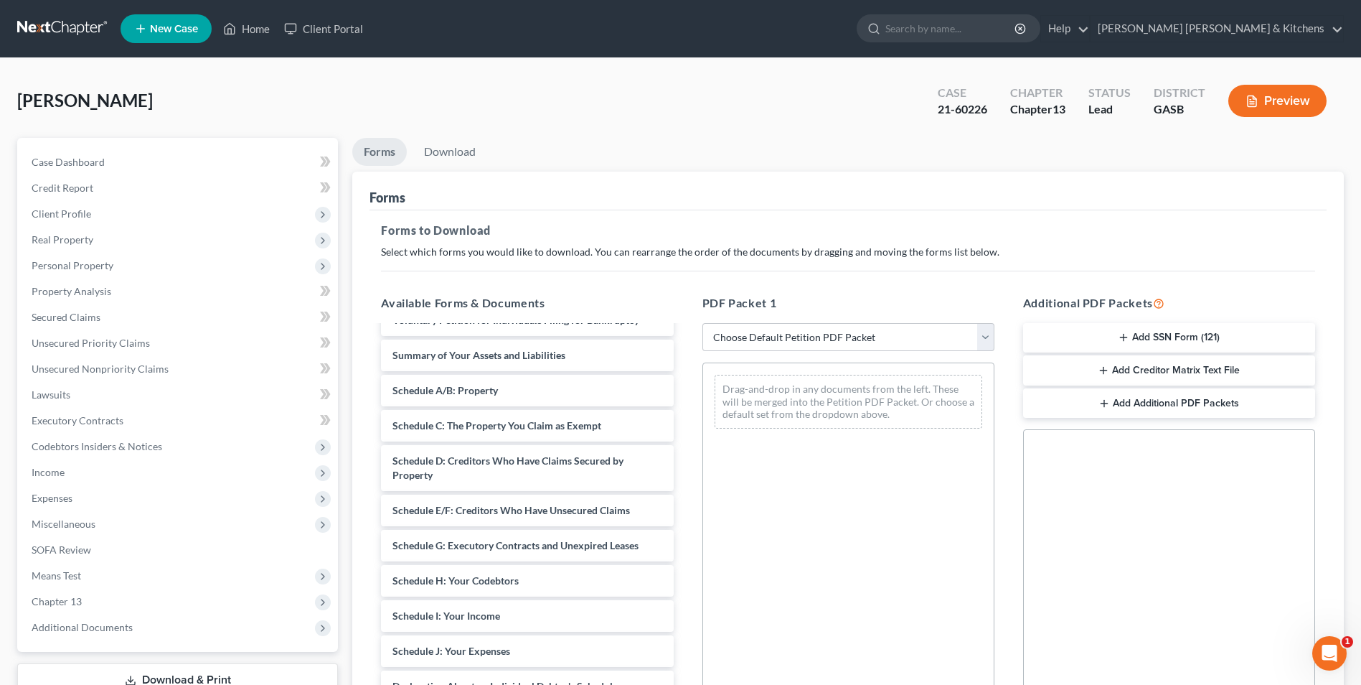
scroll to position [287, 0]
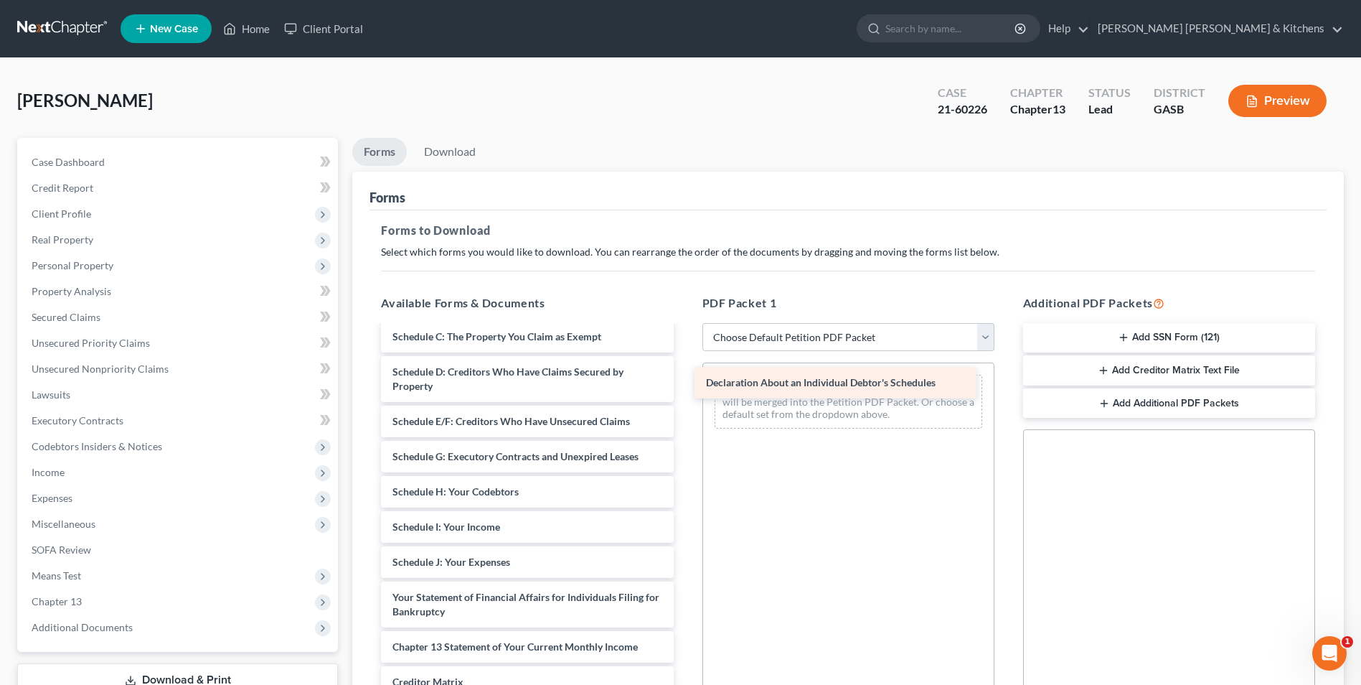
drag, startPoint x: 518, startPoint y: 631, endPoint x: 831, endPoint y: 388, distance: 396.3
click at [685, 388] on div "Declaration About an Individual Debtor's Schedules Financial Management Course …" at bounding box center [527, 428] width 315 height 778
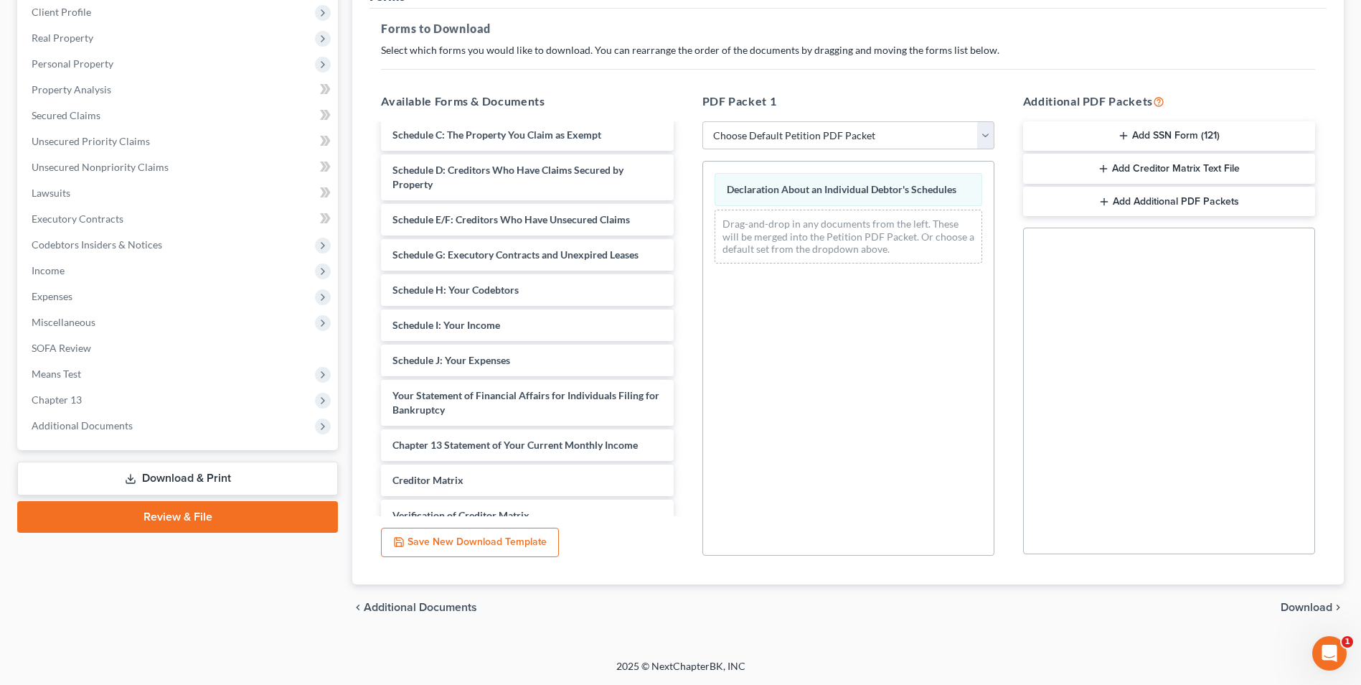
click at [1313, 607] on span "Download" at bounding box center [1307, 606] width 52 height 11
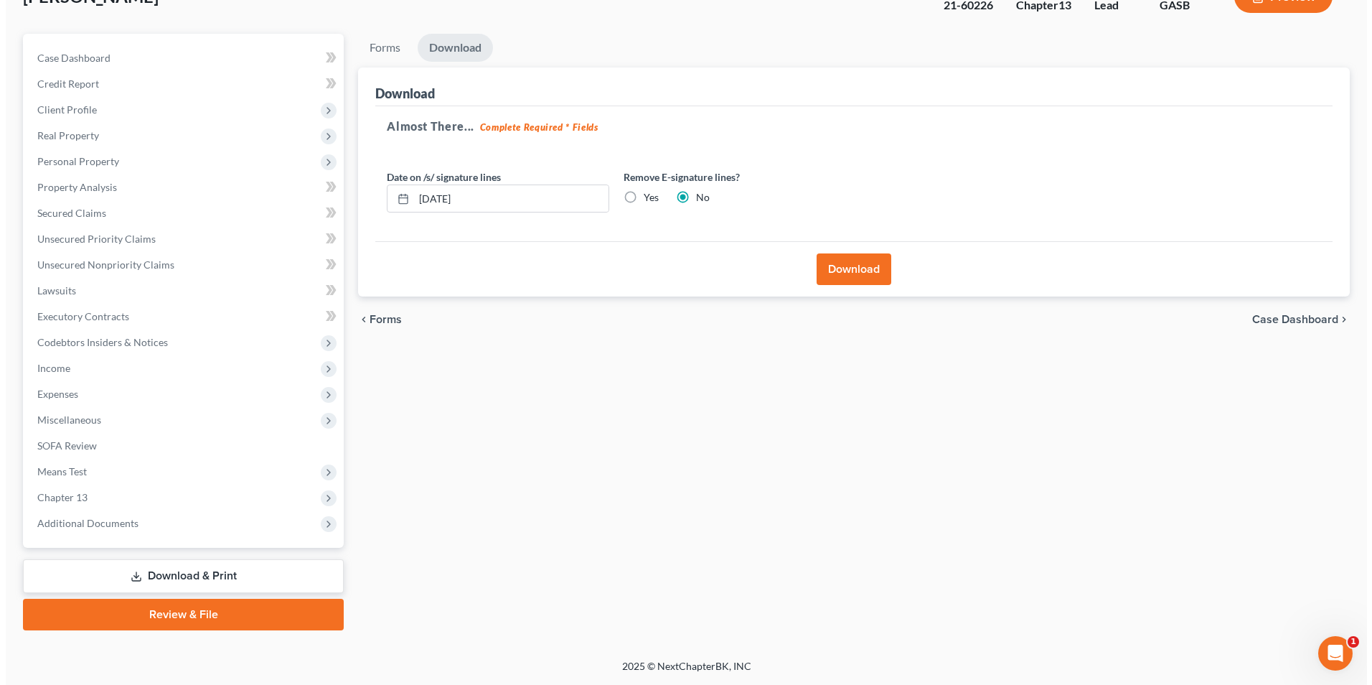
scroll to position [104, 0]
click at [863, 275] on button "Download" at bounding box center [848, 269] width 75 height 32
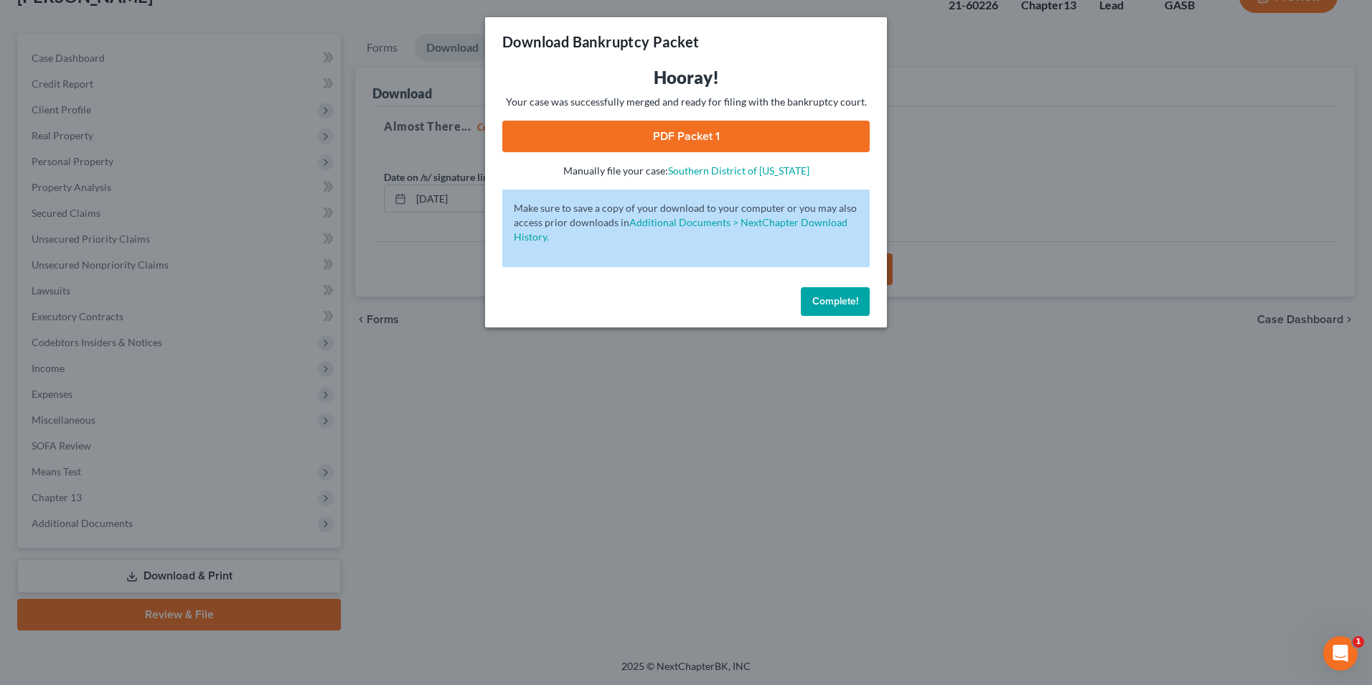
click at [623, 146] on link "PDF Packet 1" at bounding box center [685, 137] width 367 height 32
